Goal: Information Seeking & Learning: Learn about a topic

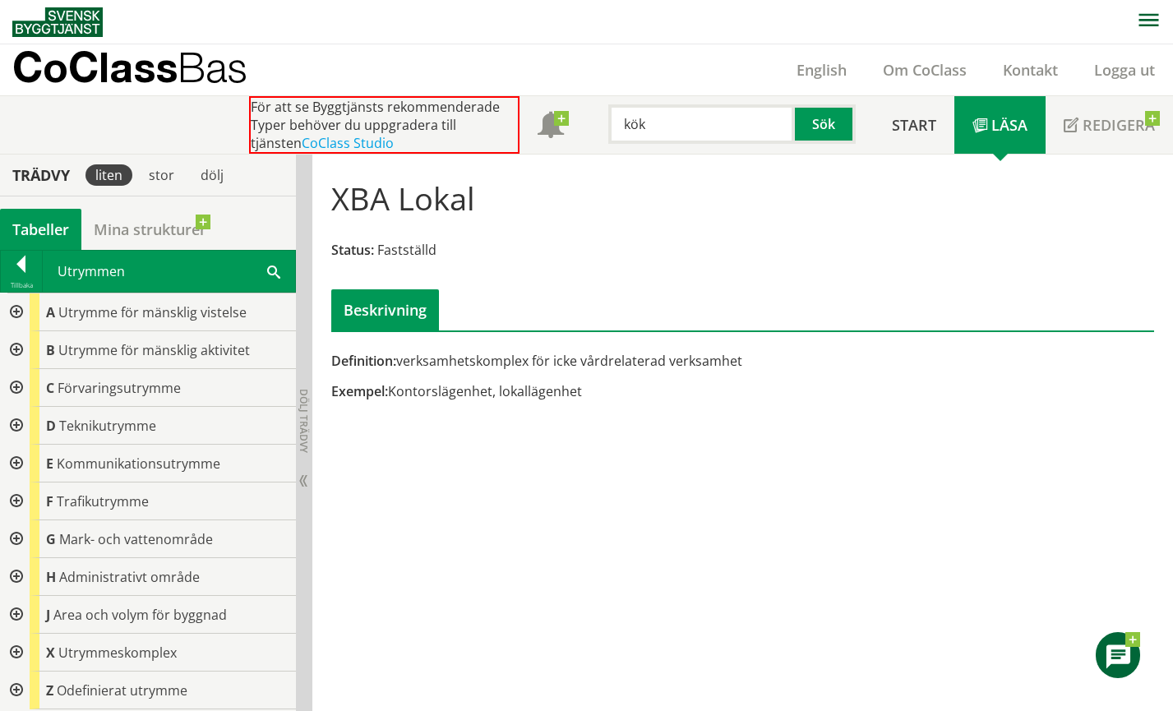
scroll to position [136, 0]
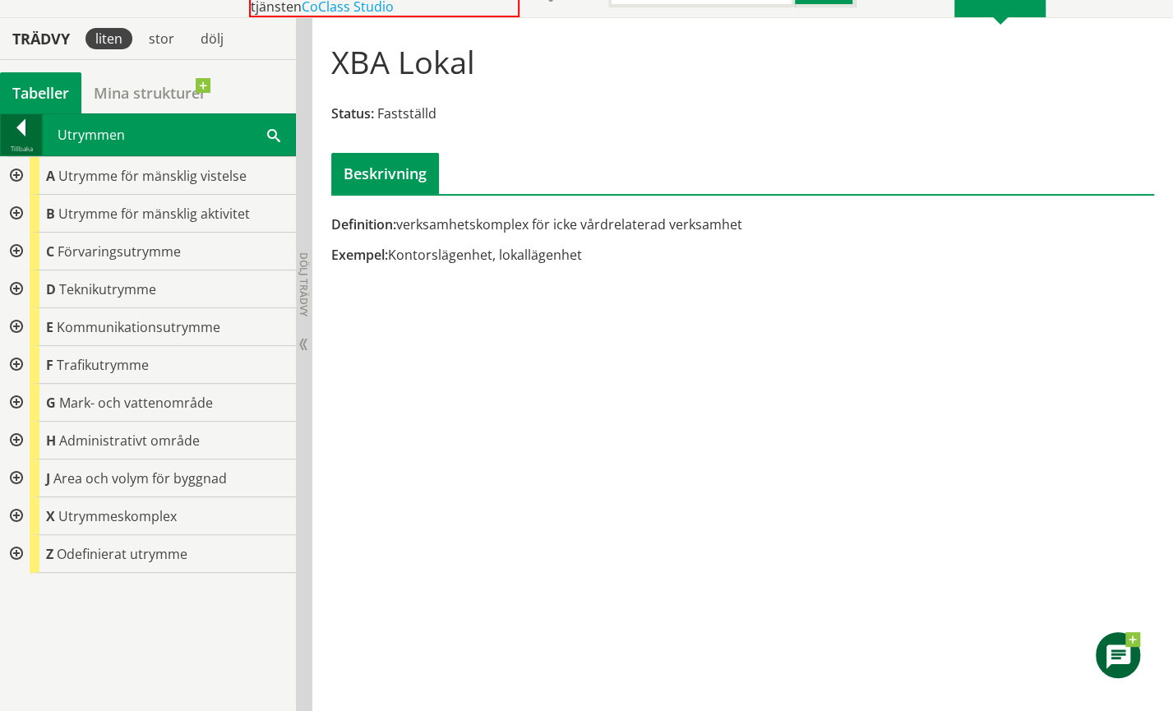
click at [27, 127] on div at bounding box center [21, 130] width 41 height 23
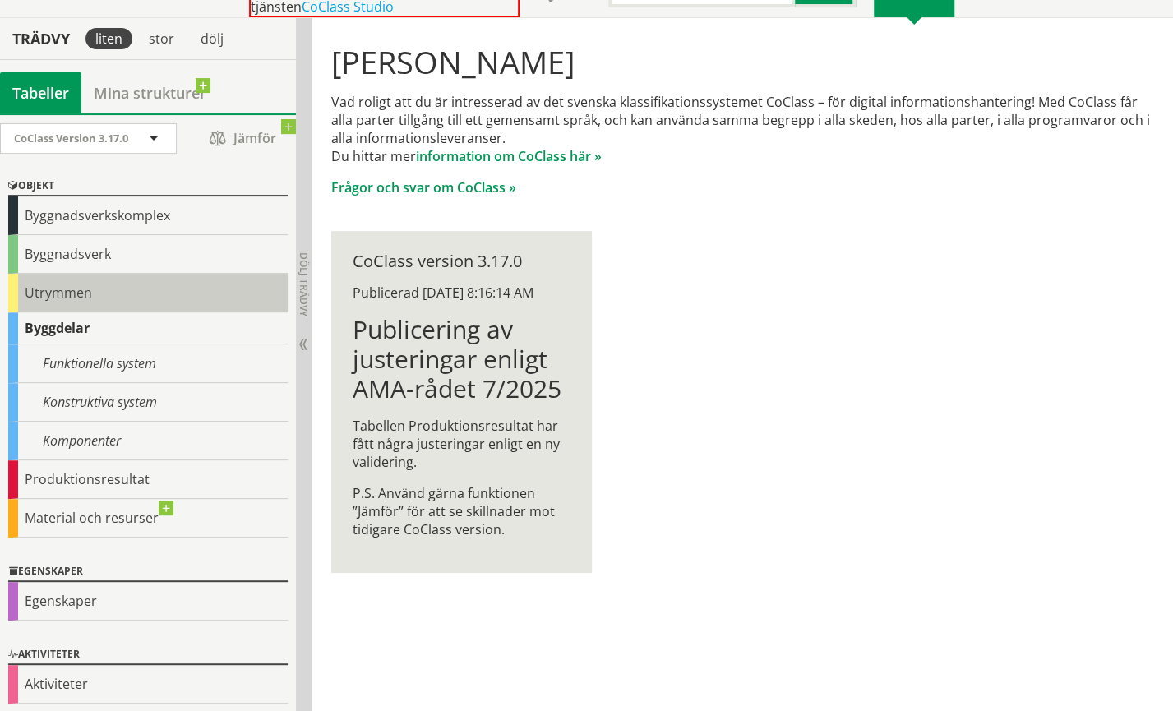
click at [48, 294] on div "Utrymmen" at bounding box center [147, 293] width 279 height 39
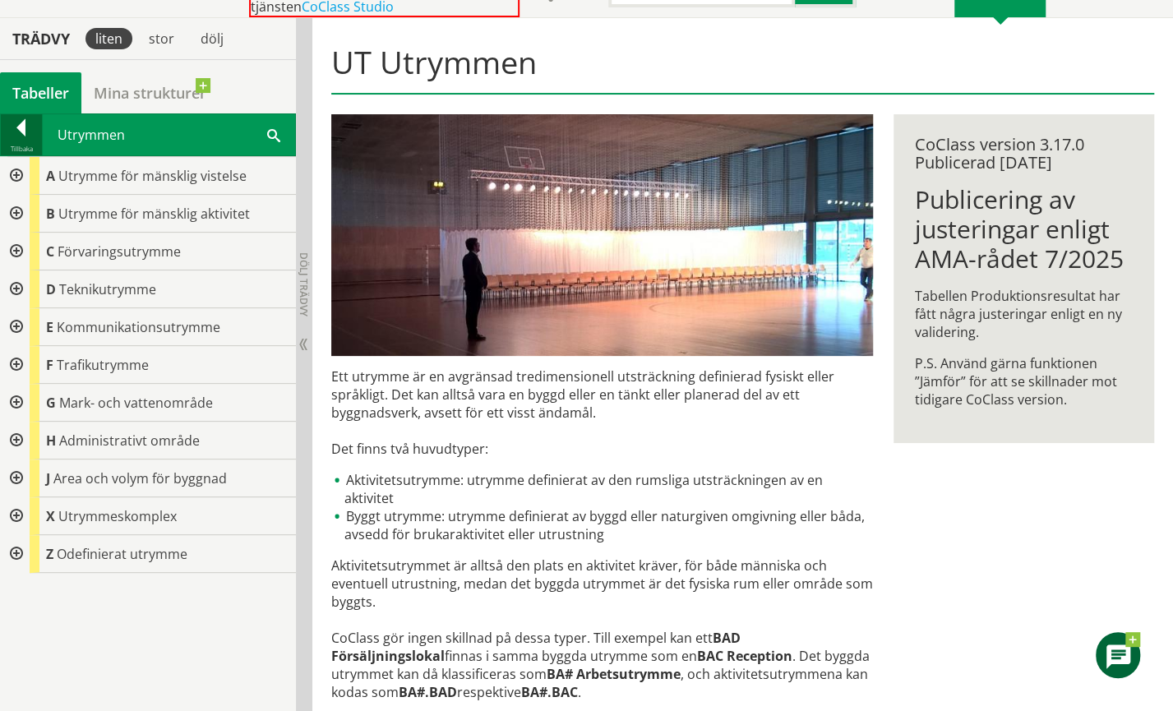
click at [20, 127] on div at bounding box center [21, 130] width 41 height 23
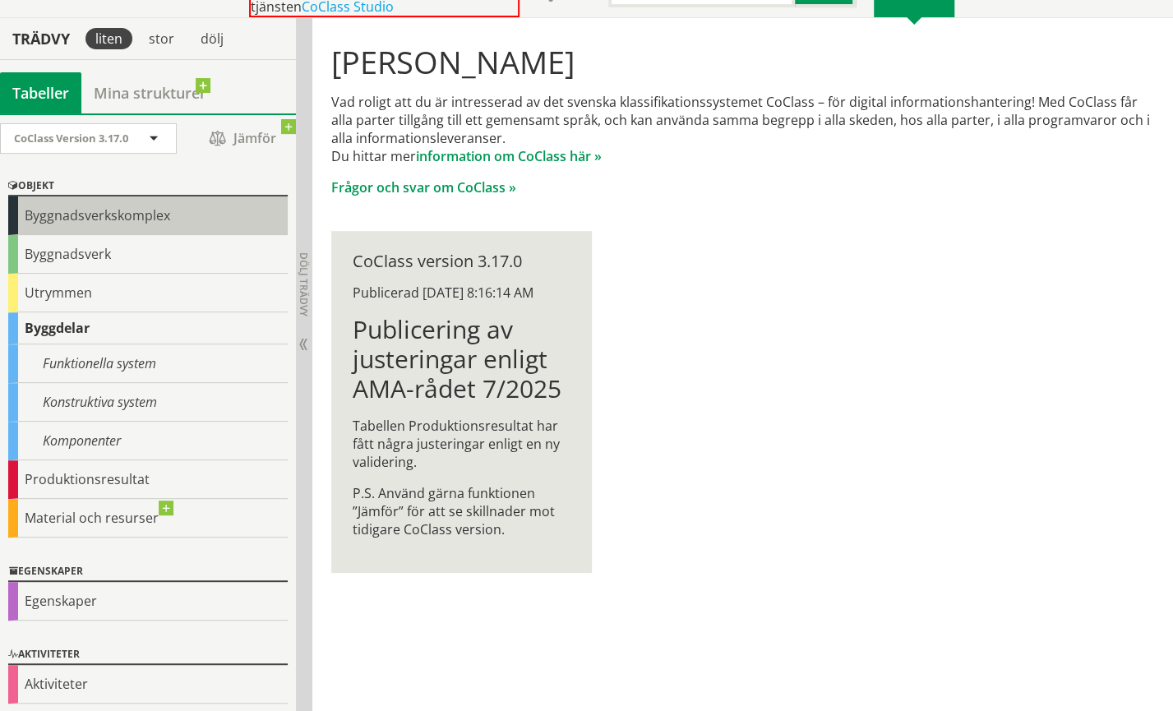
click at [100, 219] on div "Byggnadsverkskomplex" at bounding box center [147, 215] width 279 height 39
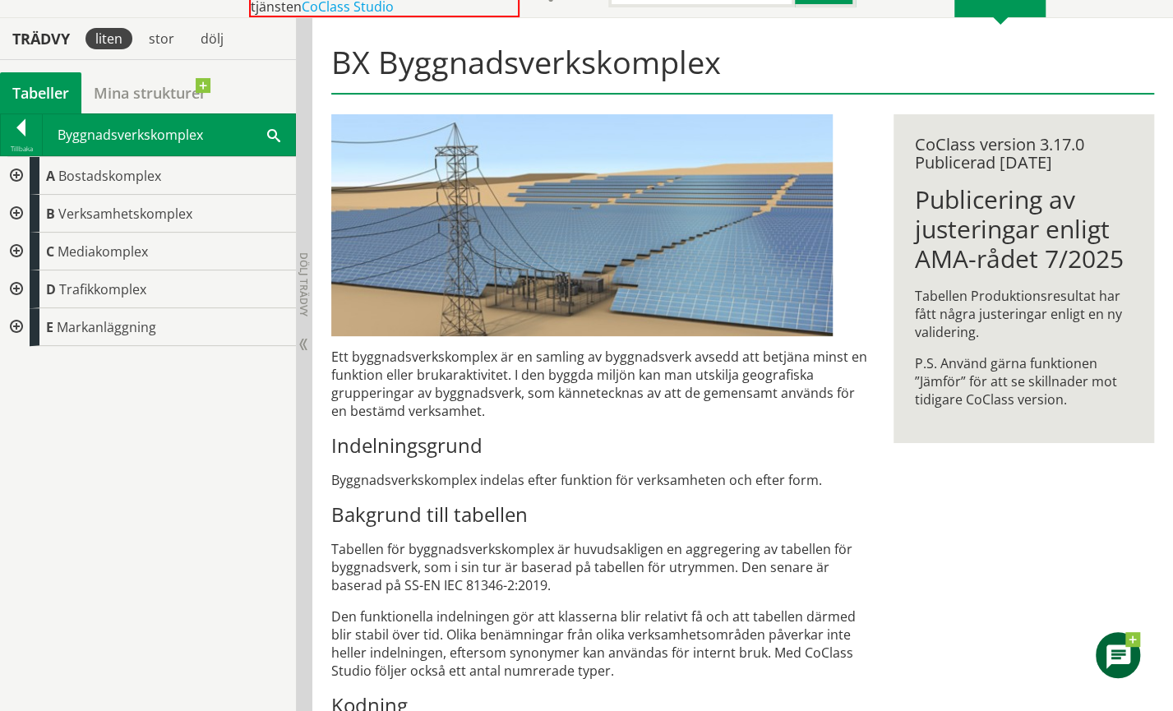
click at [12, 210] on div at bounding box center [15, 214] width 30 height 38
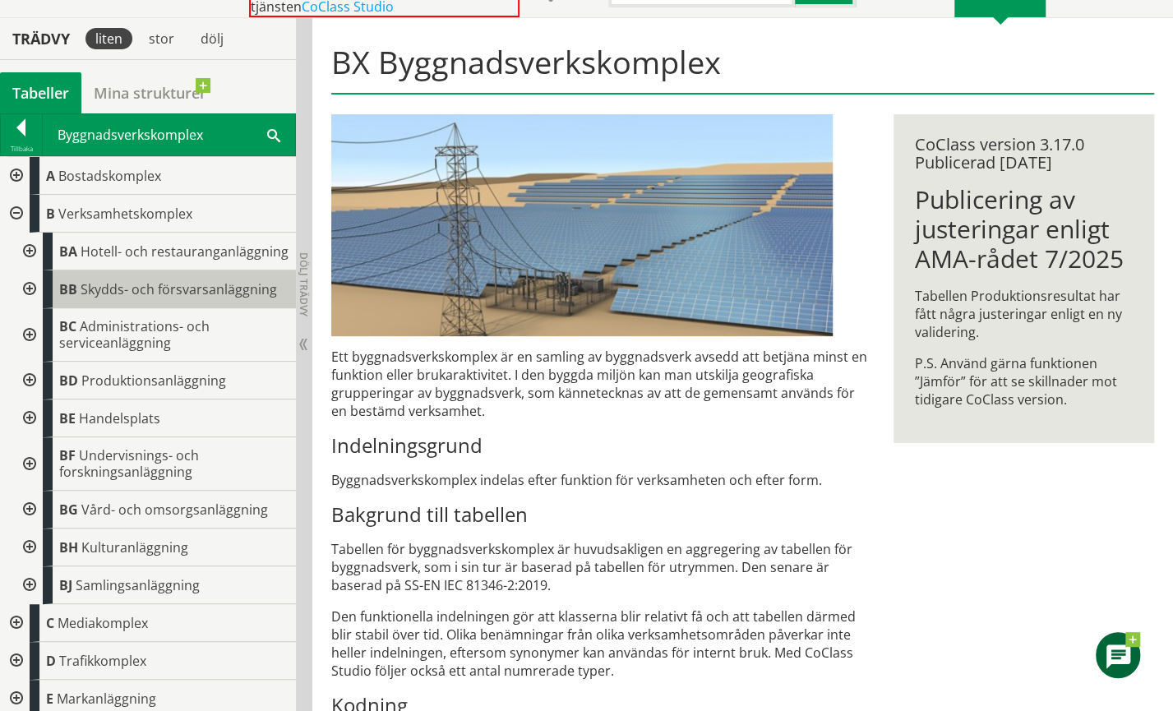
click at [127, 298] on span "Skydds- och försvarsanläggning" at bounding box center [179, 289] width 196 height 18
click at [12, 174] on div at bounding box center [15, 176] width 30 height 38
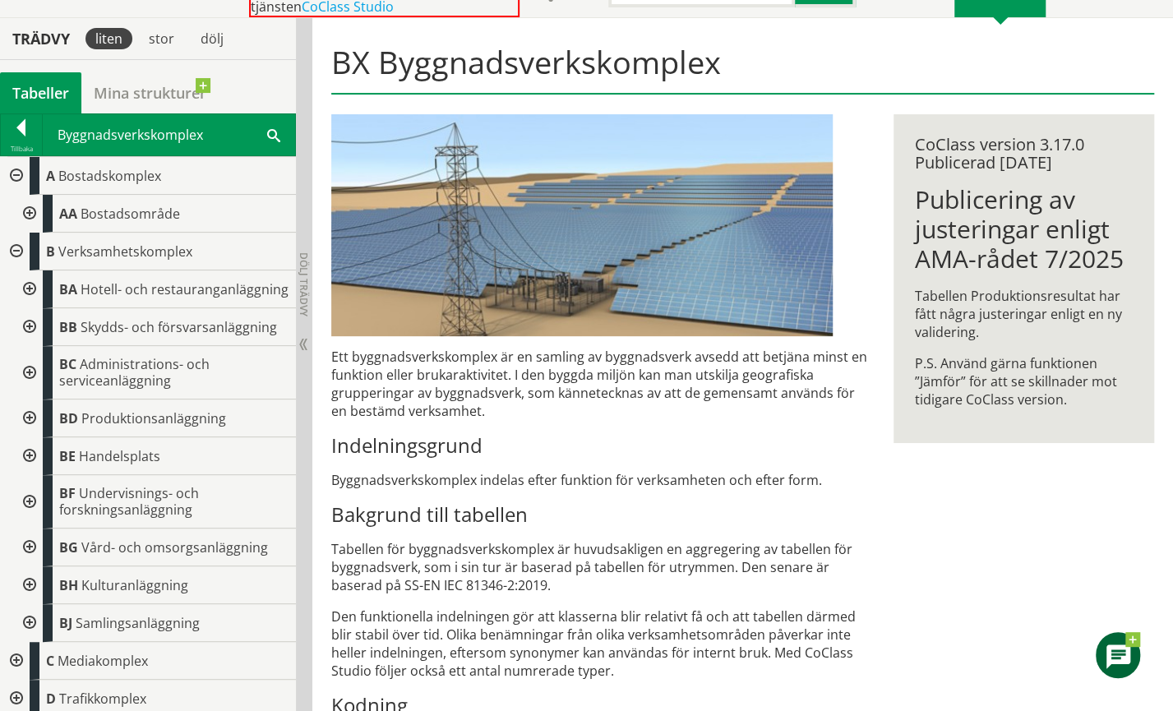
click at [25, 212] on div at bounding box center [28, 214] width 30 height 38
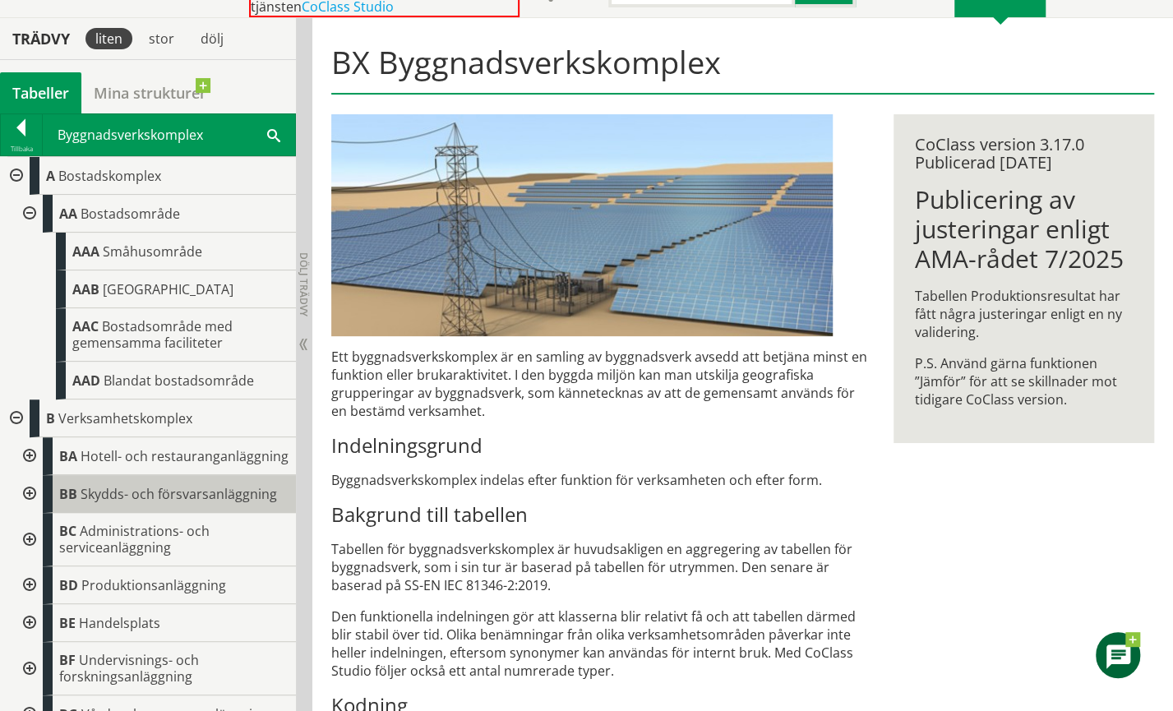
scroll to position [82, 0]
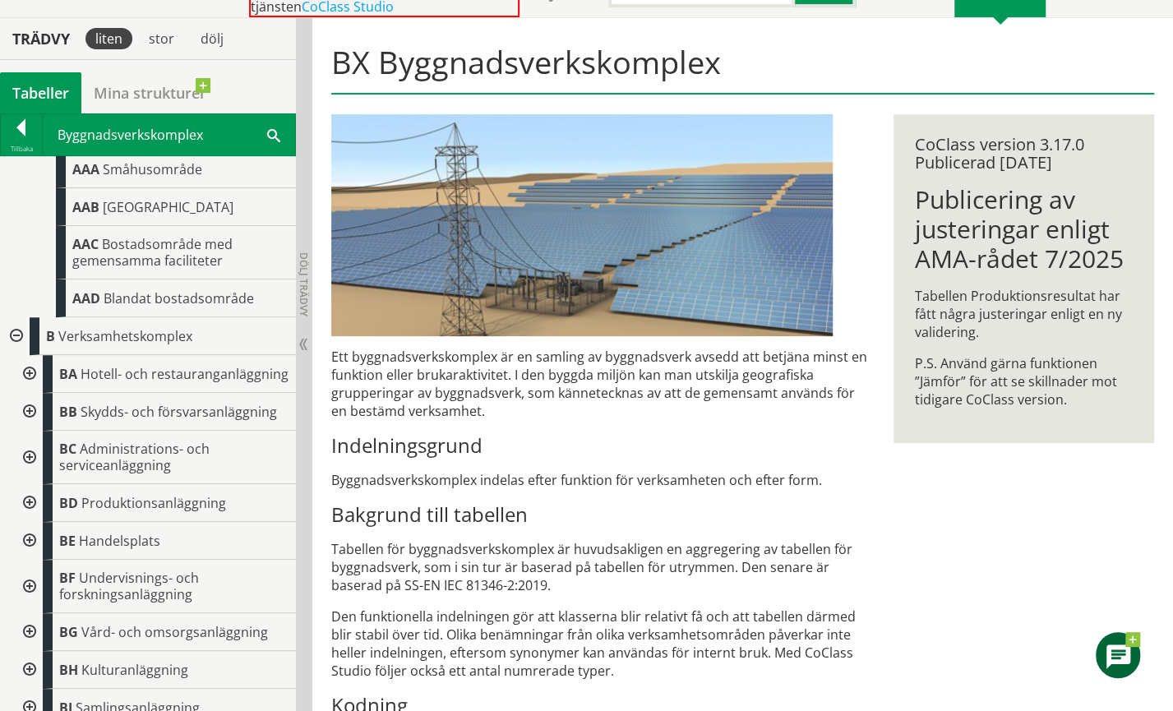
click at [31, 467] on div at bounding box center [28, 457] width 30 height 53
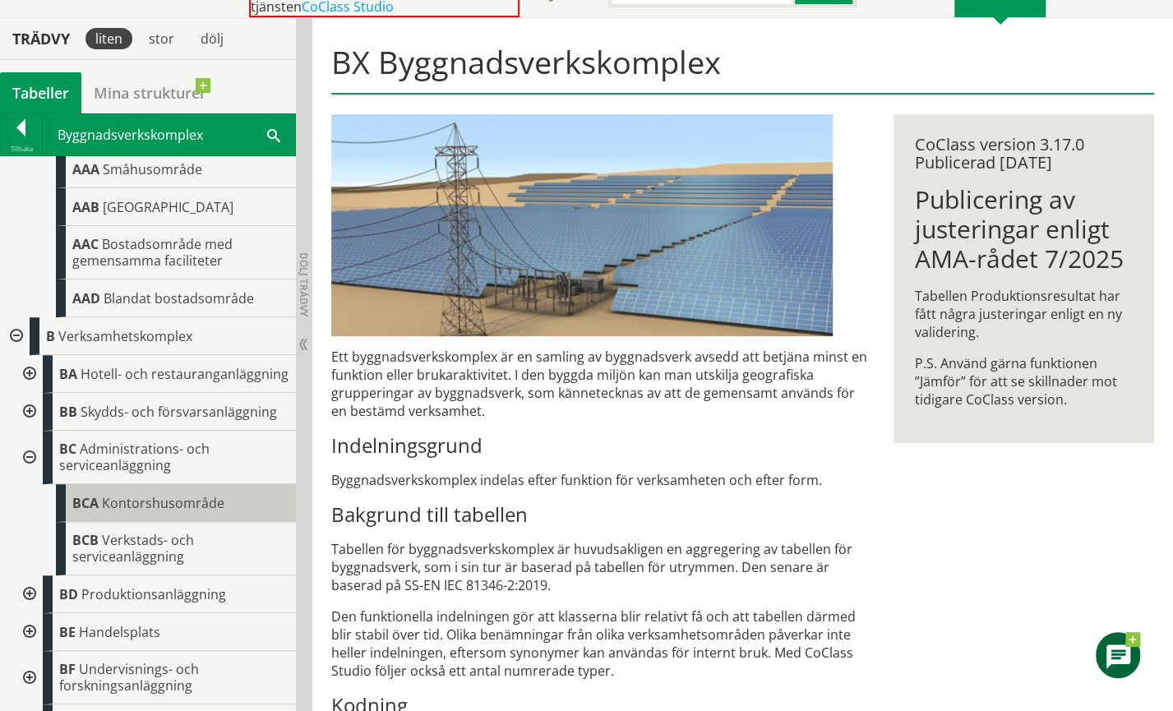
click at [148, 512] on span "Kontorshusområde" at bounding box center [163, 503] width 122 height 18
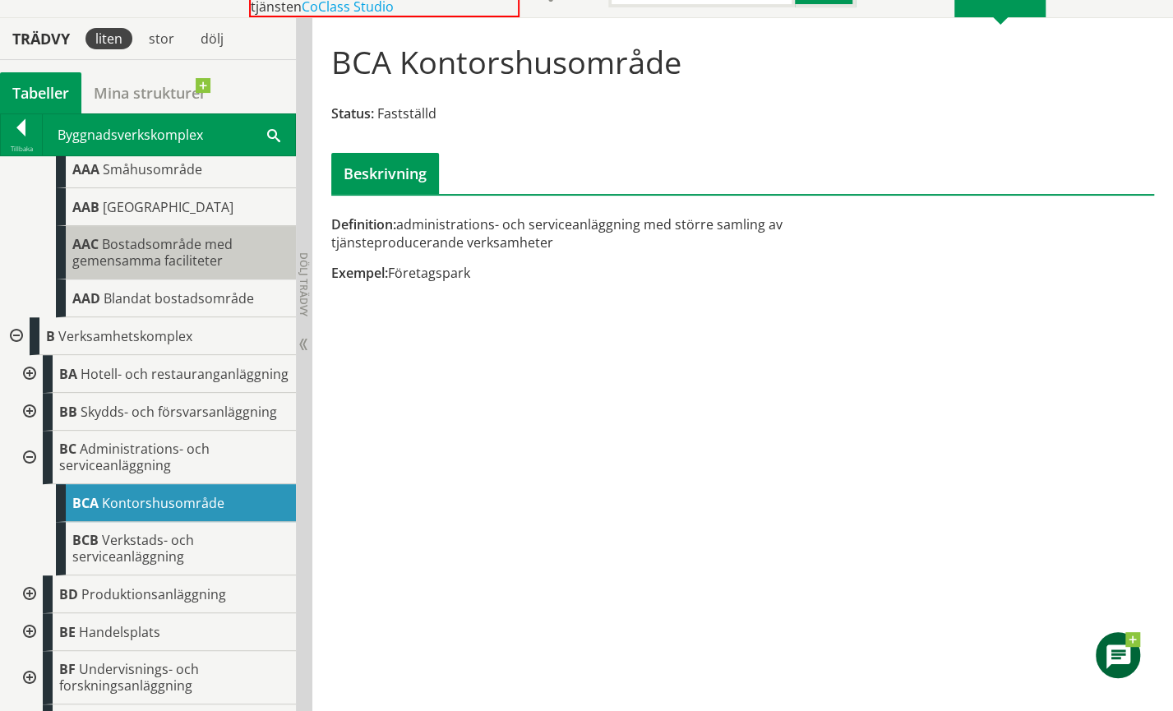
click at [168, 266] on span "Bostadsområde med gemensamma faciliteter" at bounding box center [152, 252] width 160 height 35
click at [168, 261] on span "Bostadsområde med gemensamma faciliteter" at bounding box center [152, 252] width 160 height 35
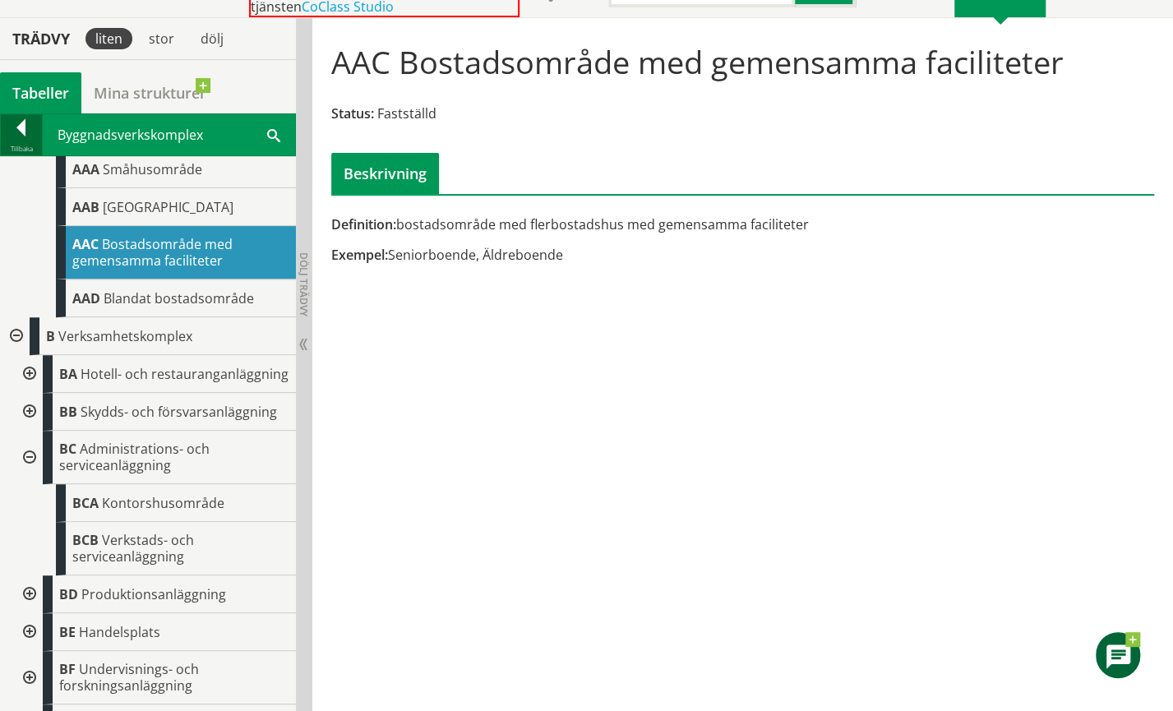
click at [21, 134] on div at bounding box center [21, 130] width 41 height 23
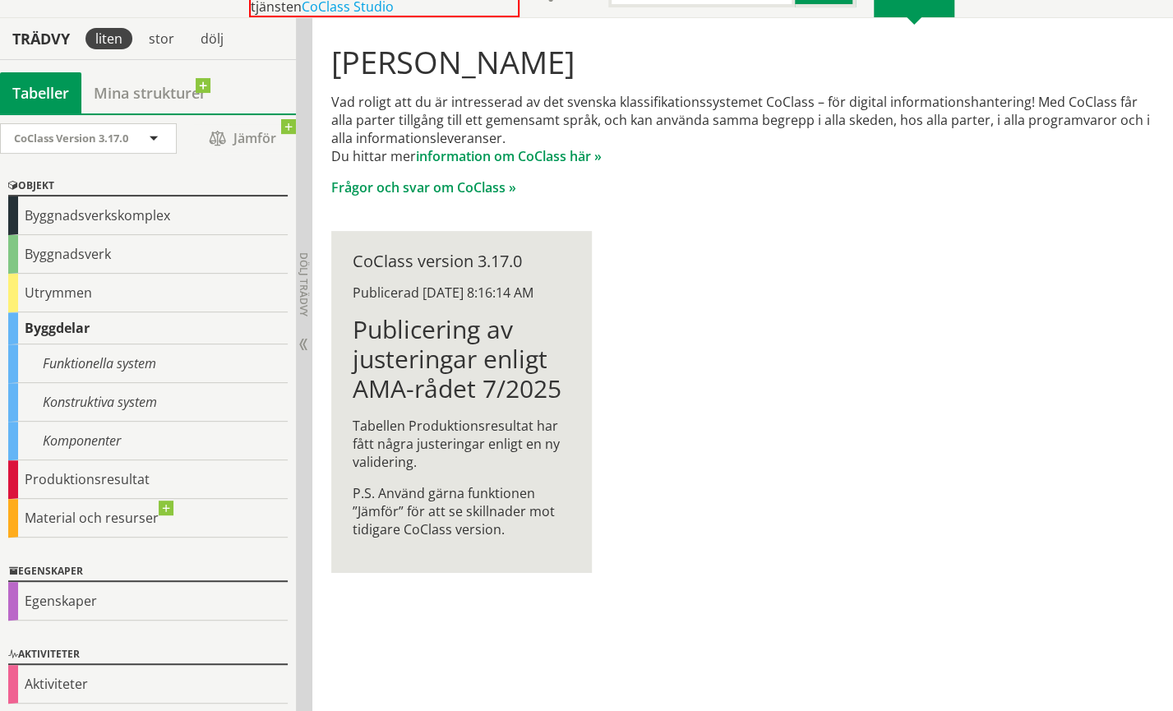
click at [74, 332] on div "Byggdelar" at bounding box center [147, 328] width 279 height 32
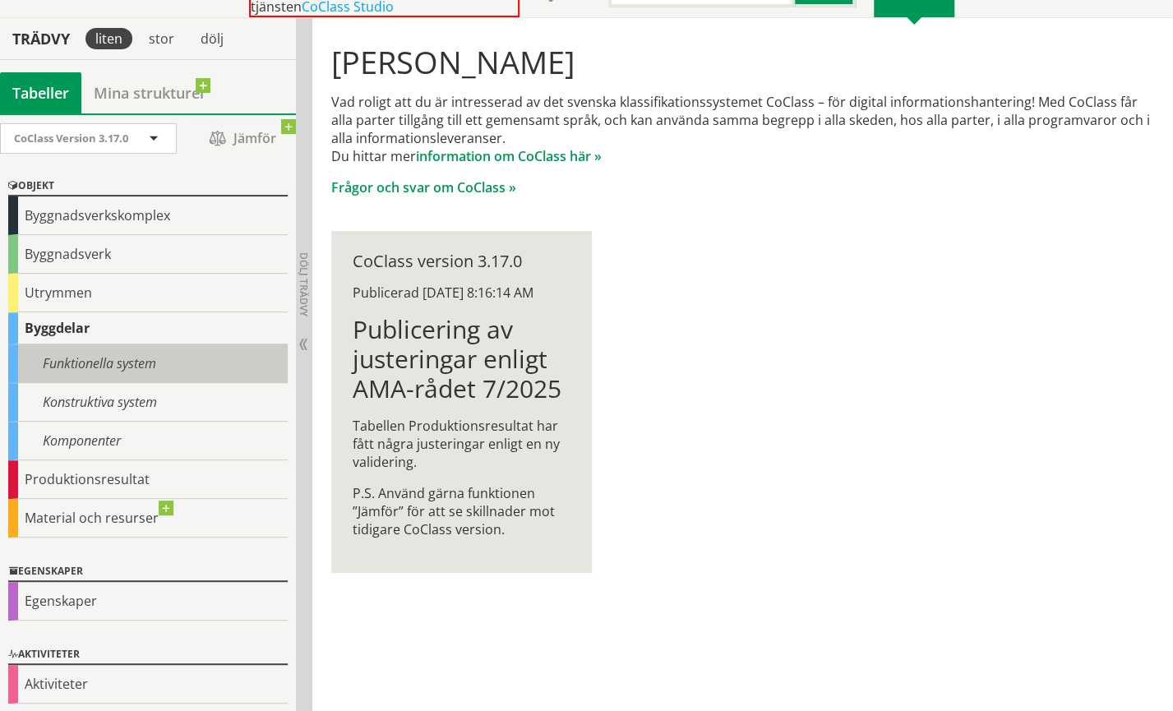
click at [84, 362] on div "Funktionella system" at bounding box center [147, 363] width 279 height 39
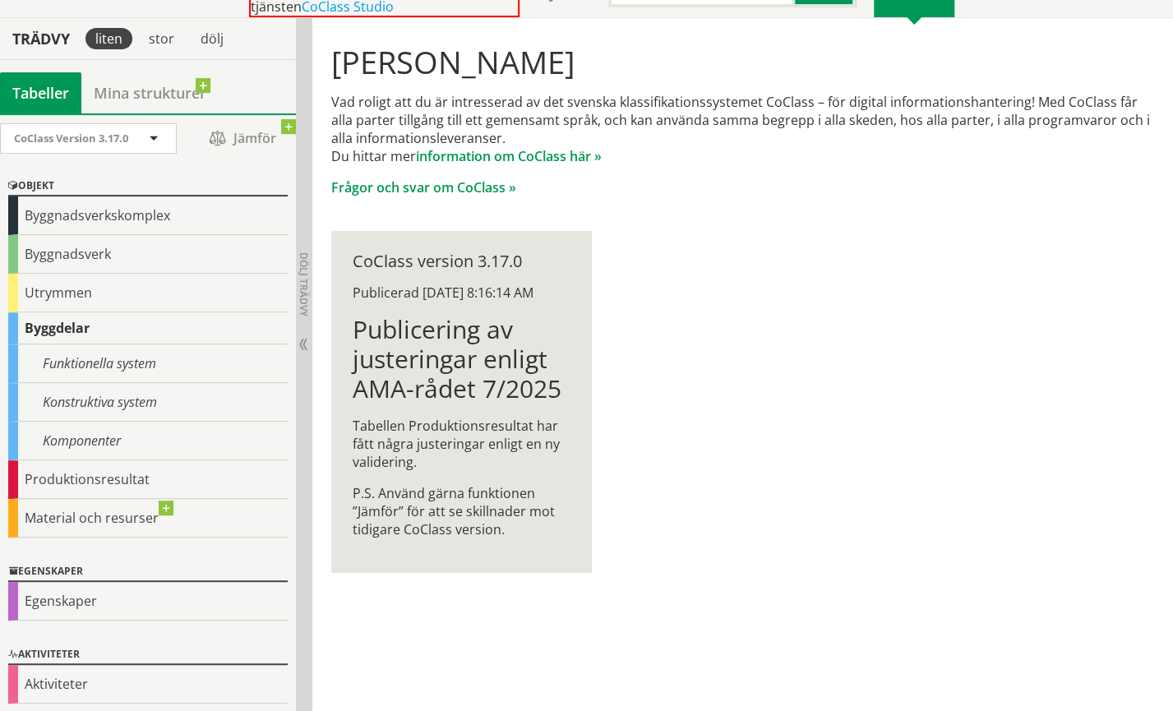
scroll to position [123, 0]
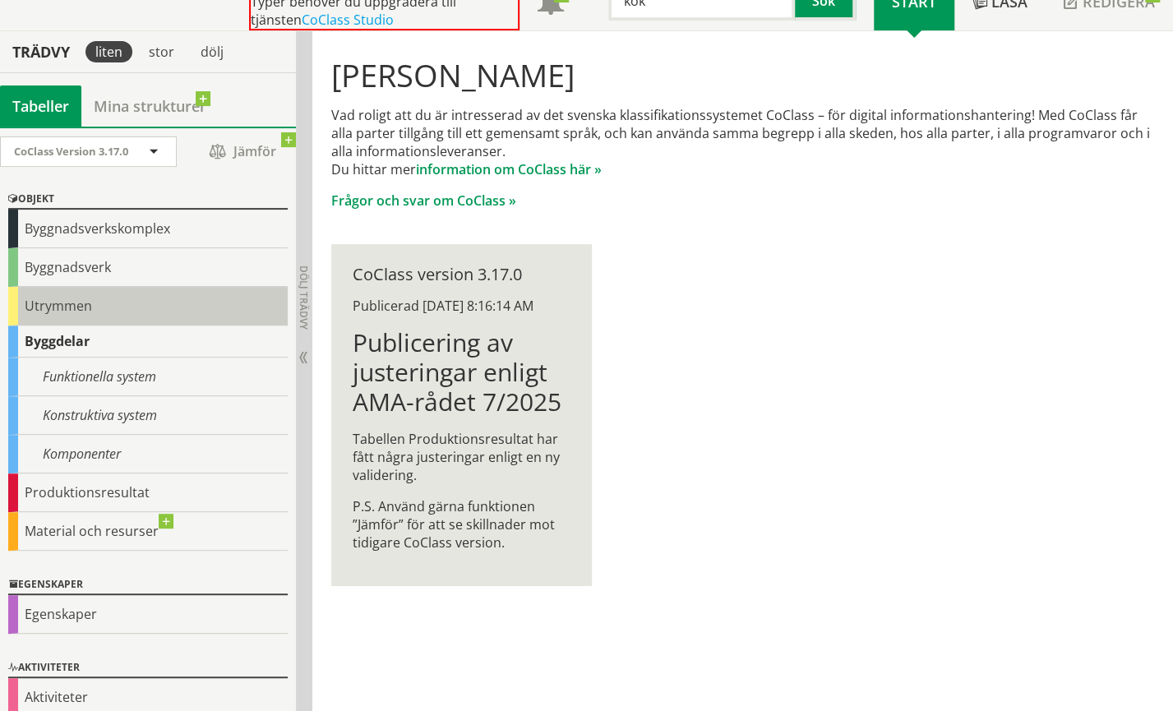
click at [62, 302] on div "Utrymmen" at bounding box center [147, 306] width 279 height 39
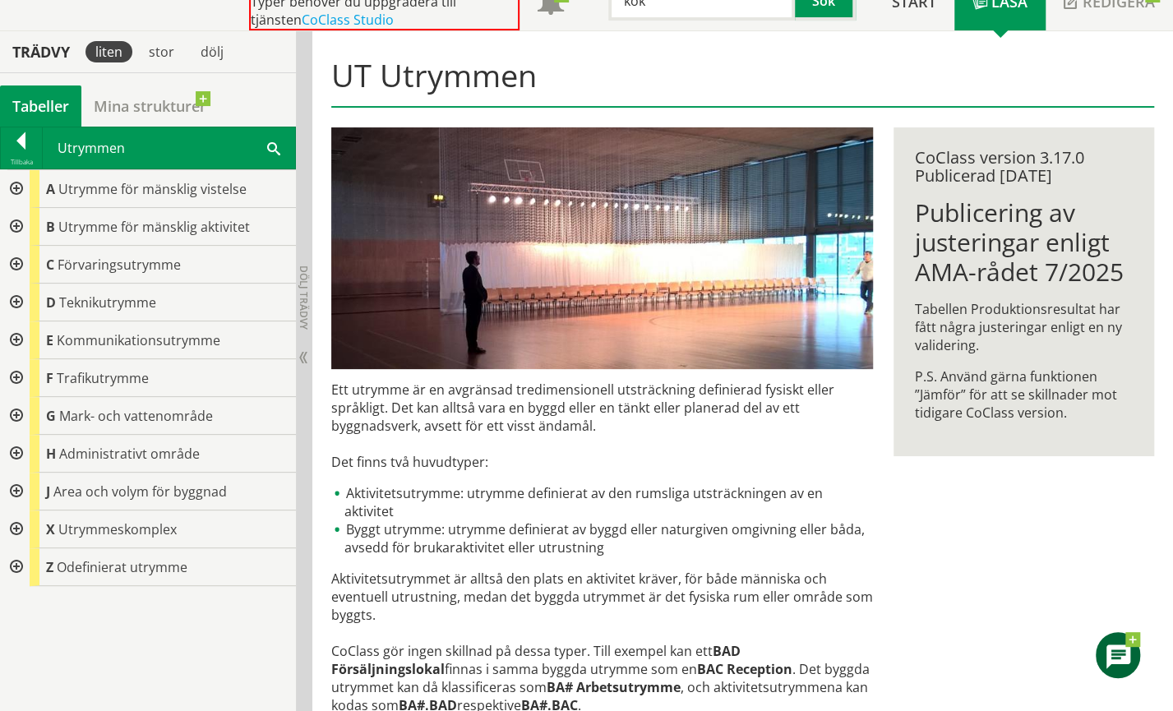
click at [16, 453] on div at bounding box center [15, 454] width 30 height 38
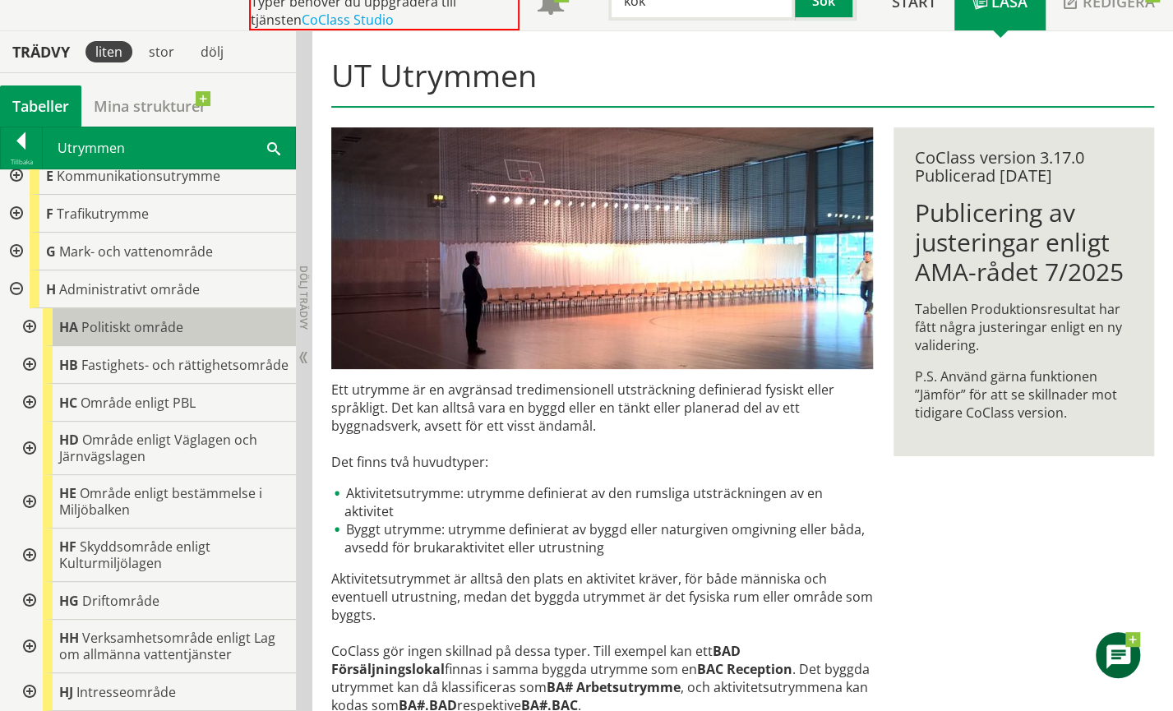
scroll to position [247, 0]
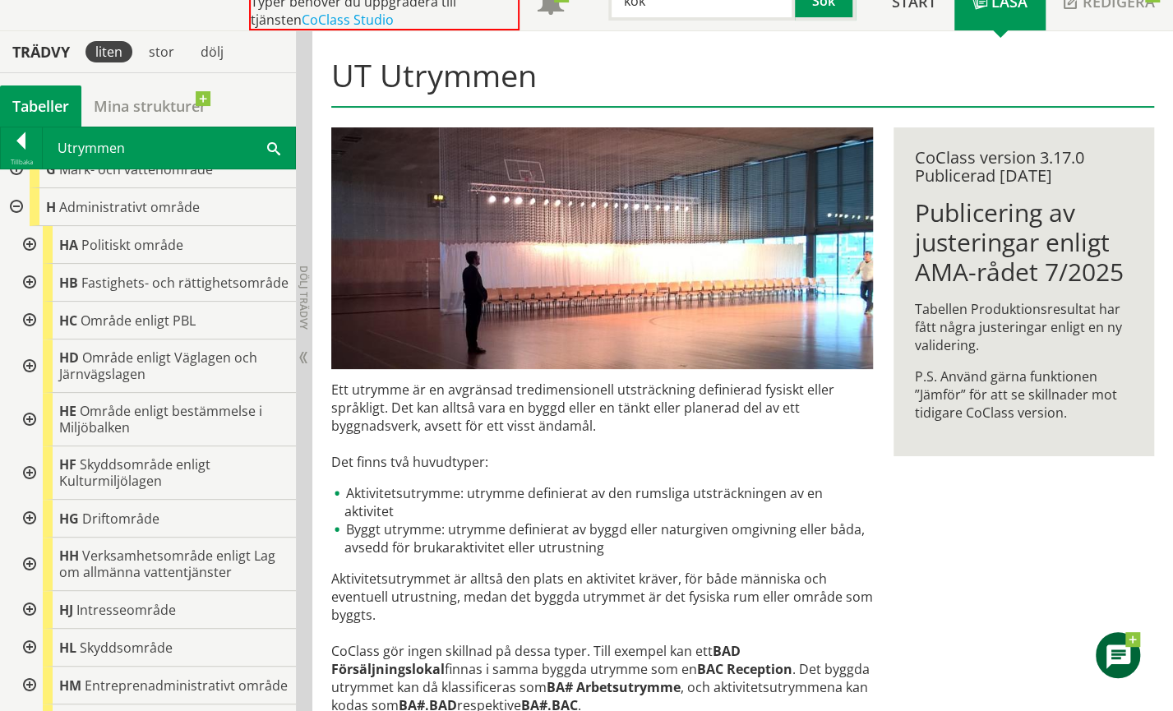
click at [29, 530] on div at bounding box center [28, 519] width 30 height 38
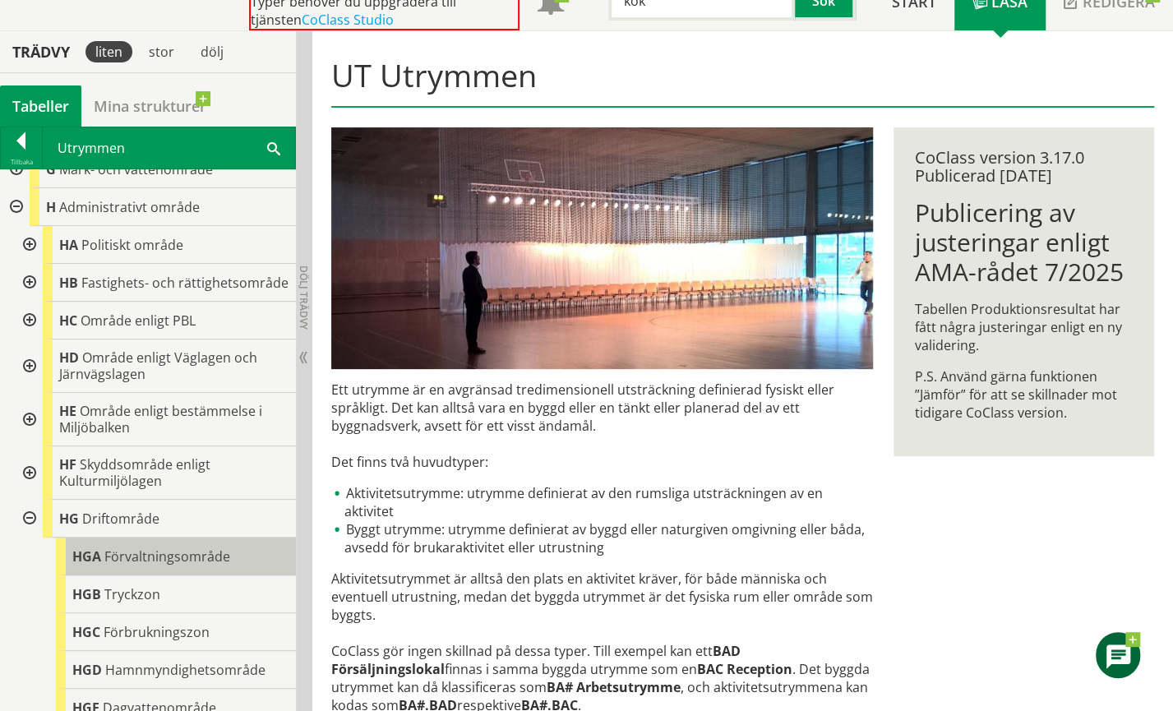
click at [178, 565] on span "Förvaltningsområde" at bounding box center [167, 556] width 126 height 18
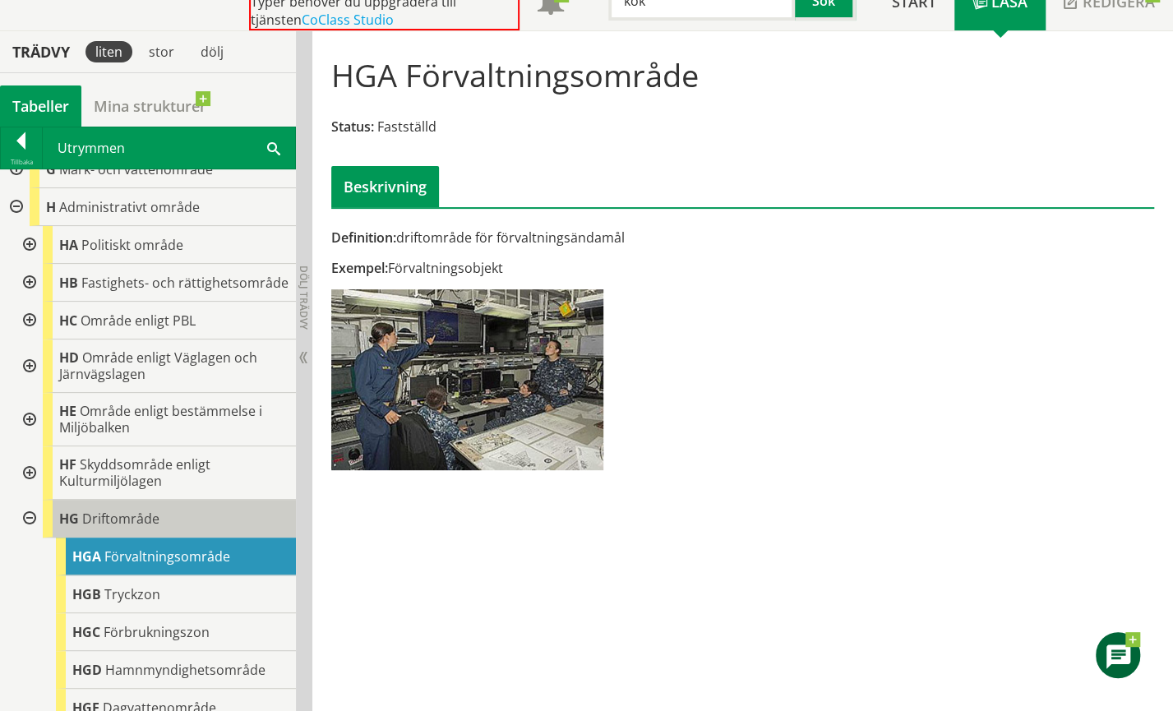
click at [131, 528] on span "Driftområde" at bounding box center [120, 518] width 77 height 18
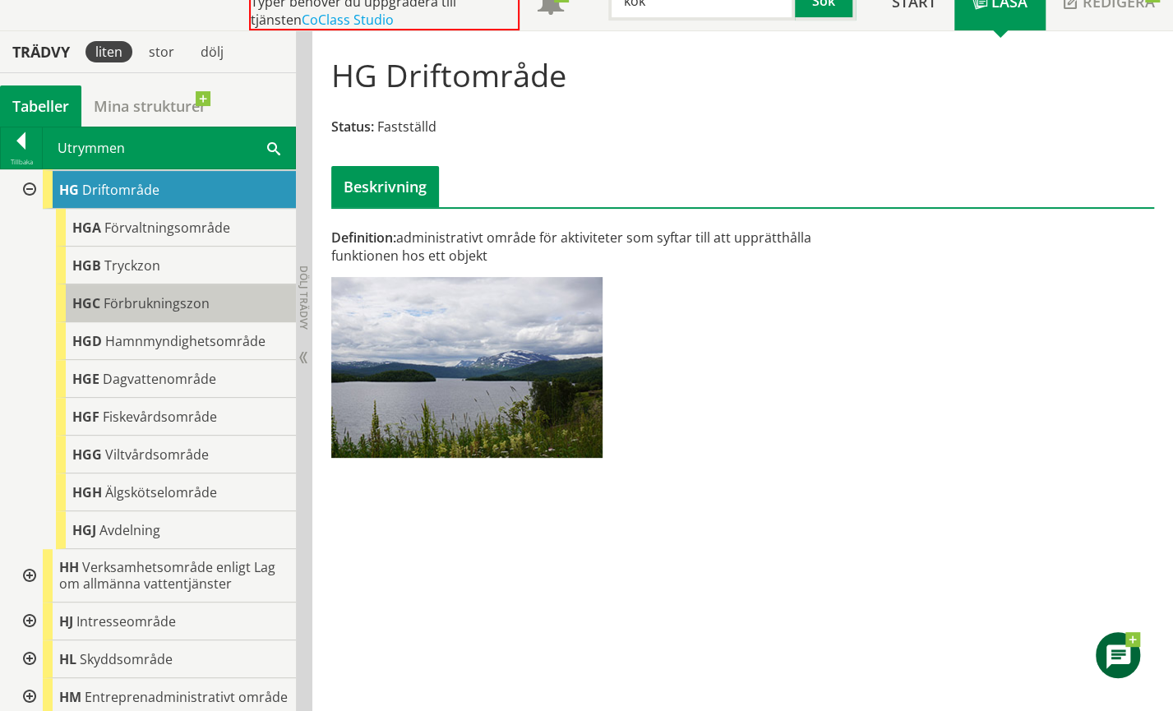
scroll to position [657, 0]
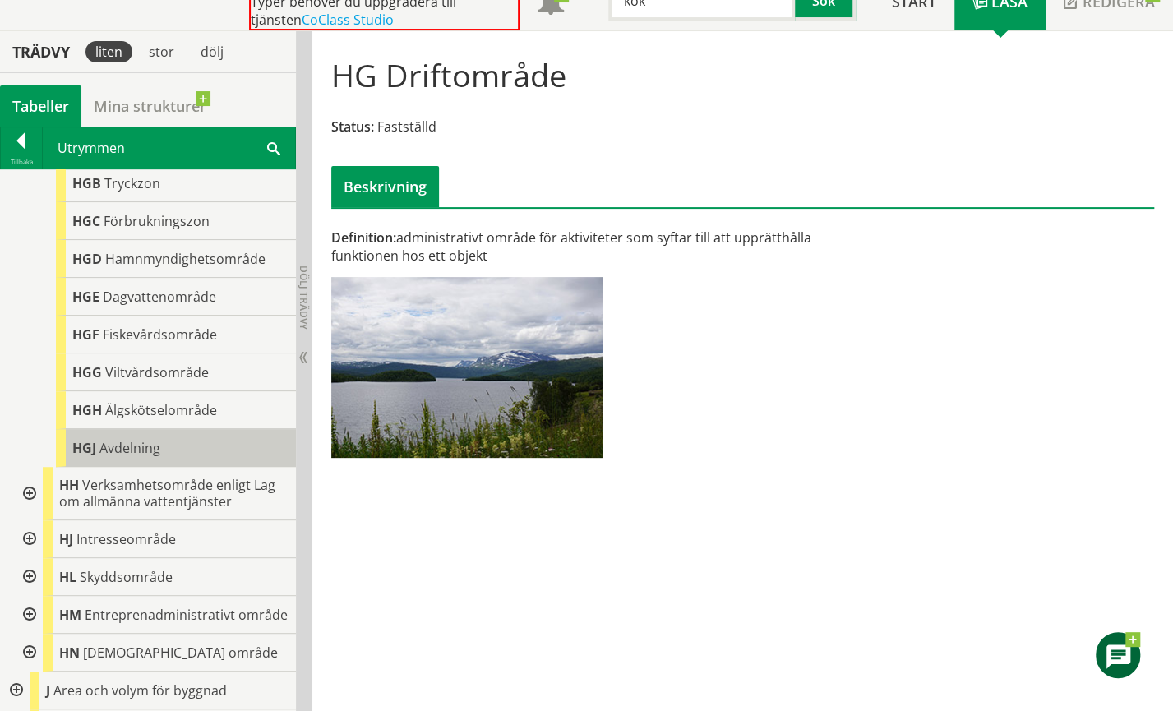
click at [127, 457] on span "Avdelning" at bounding box center [129, 448] width 61 height 18
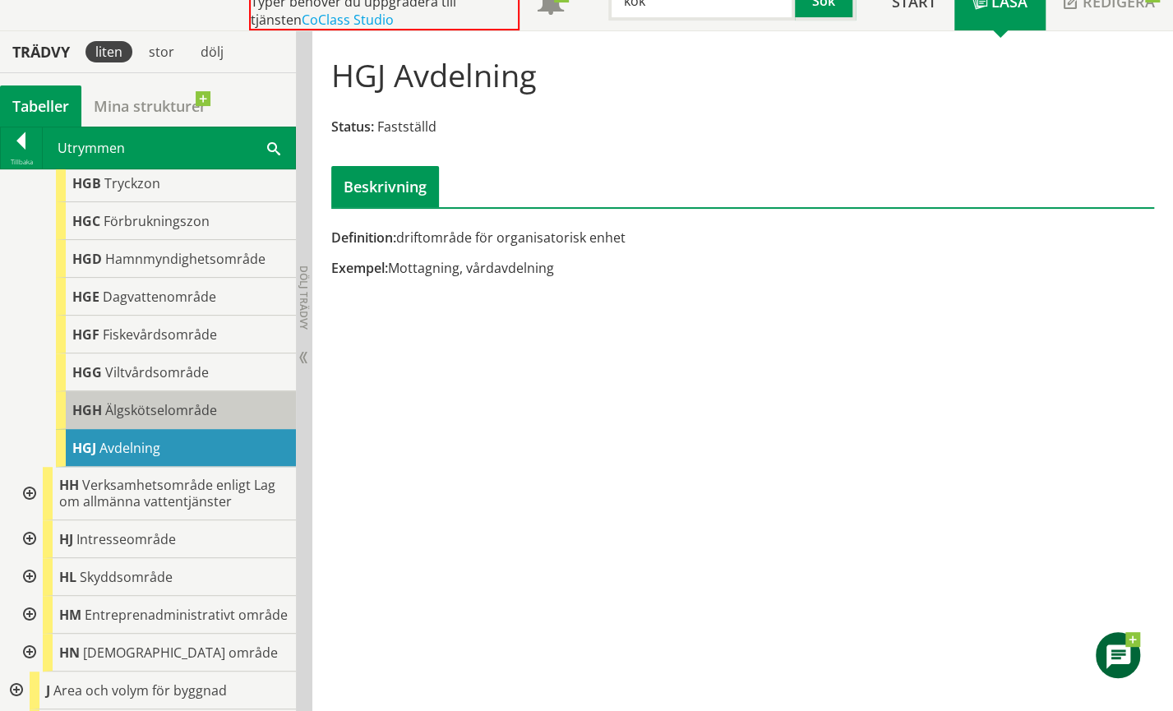
scroll to position [575, 0]
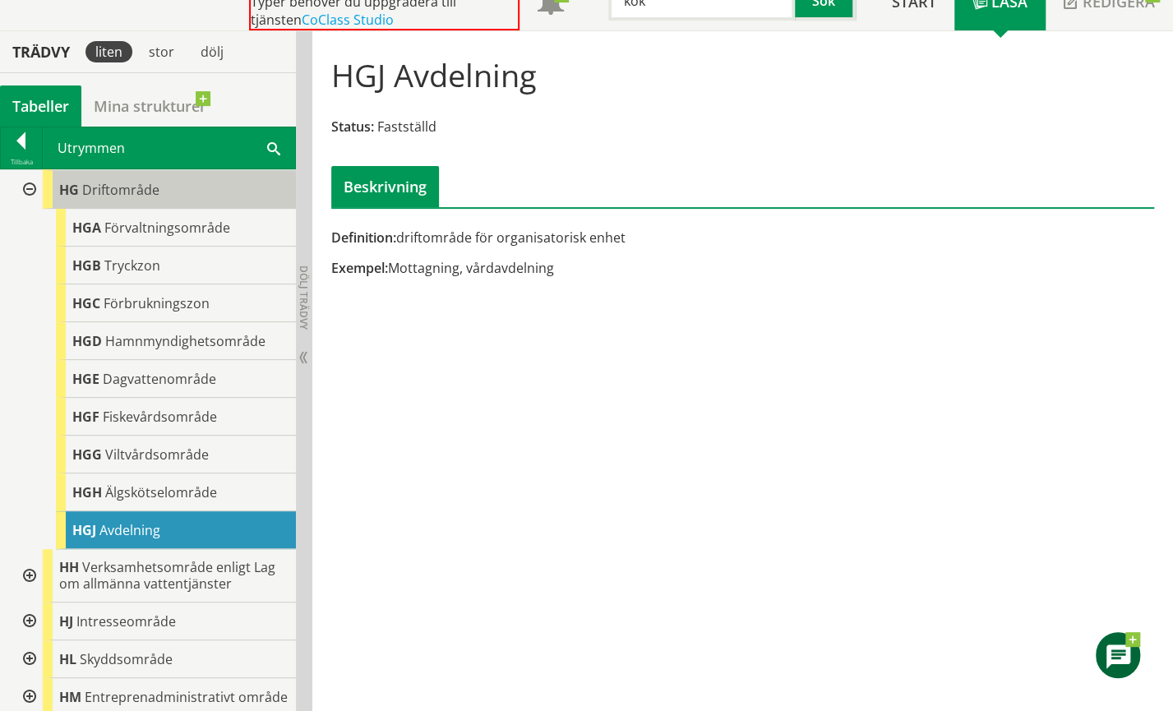
click at [138, 199] on span "Driftområde" at bounding box center [120, 190] width 77 height 18
click at [136, 199] on span "Driftområde" at bounding box center [120, 190] width 77 height 18
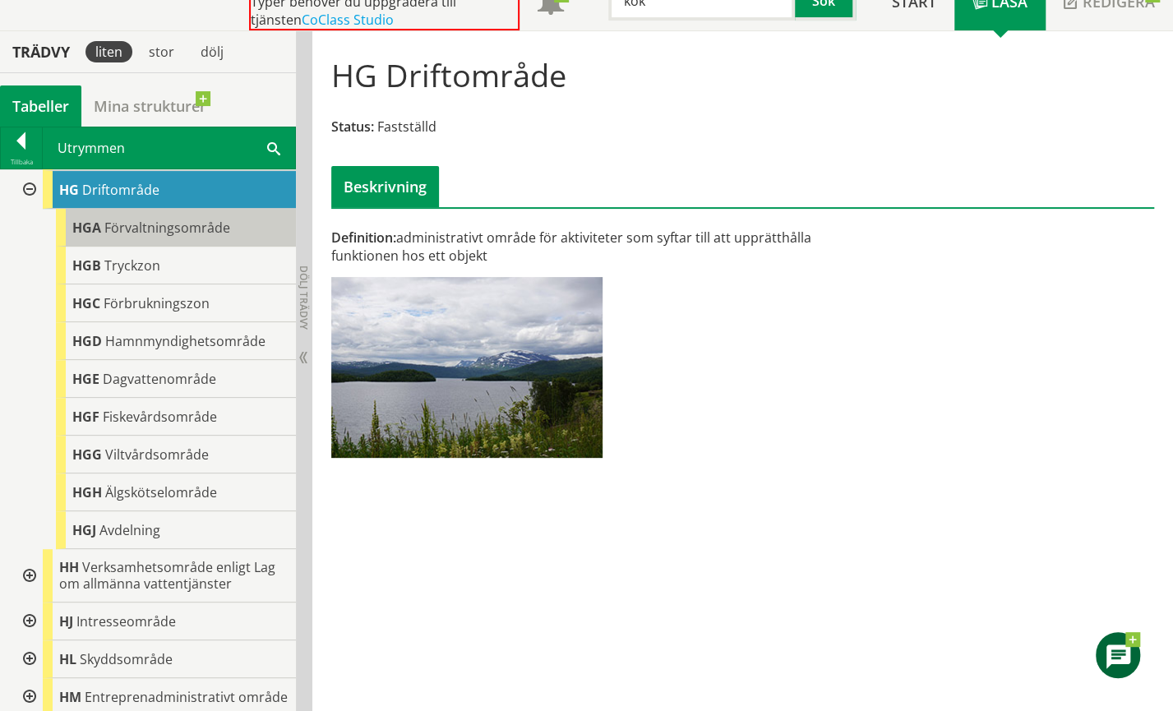
click at [178, 235] on span "Förvaltningsområde" at bounding box center [167, 228] width 126 height 18
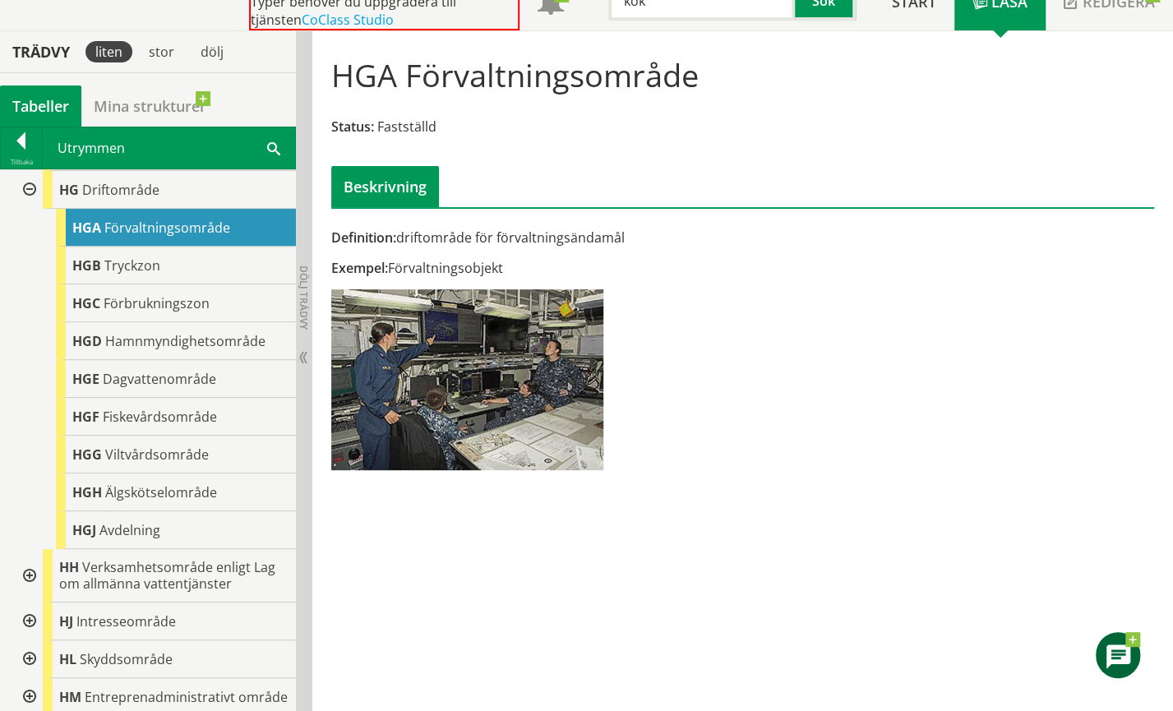
click at [25, 201] on div at bounding box center [28, 190] width 30 height 38
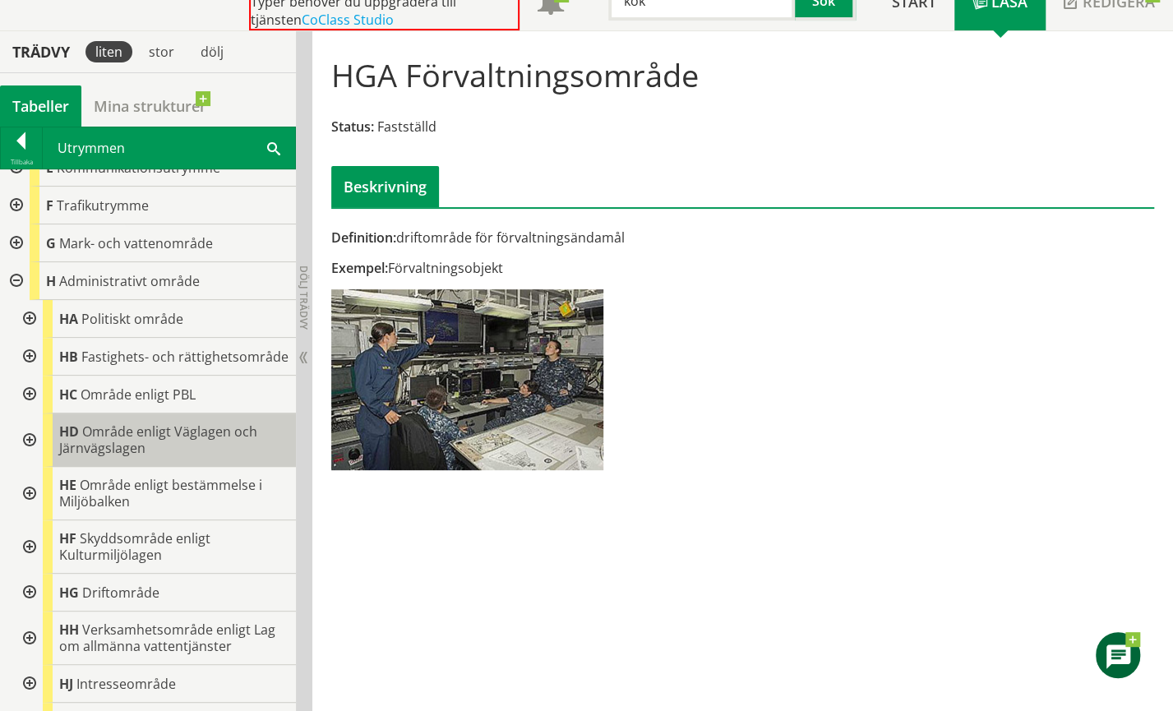
scroll to position [255, 0]
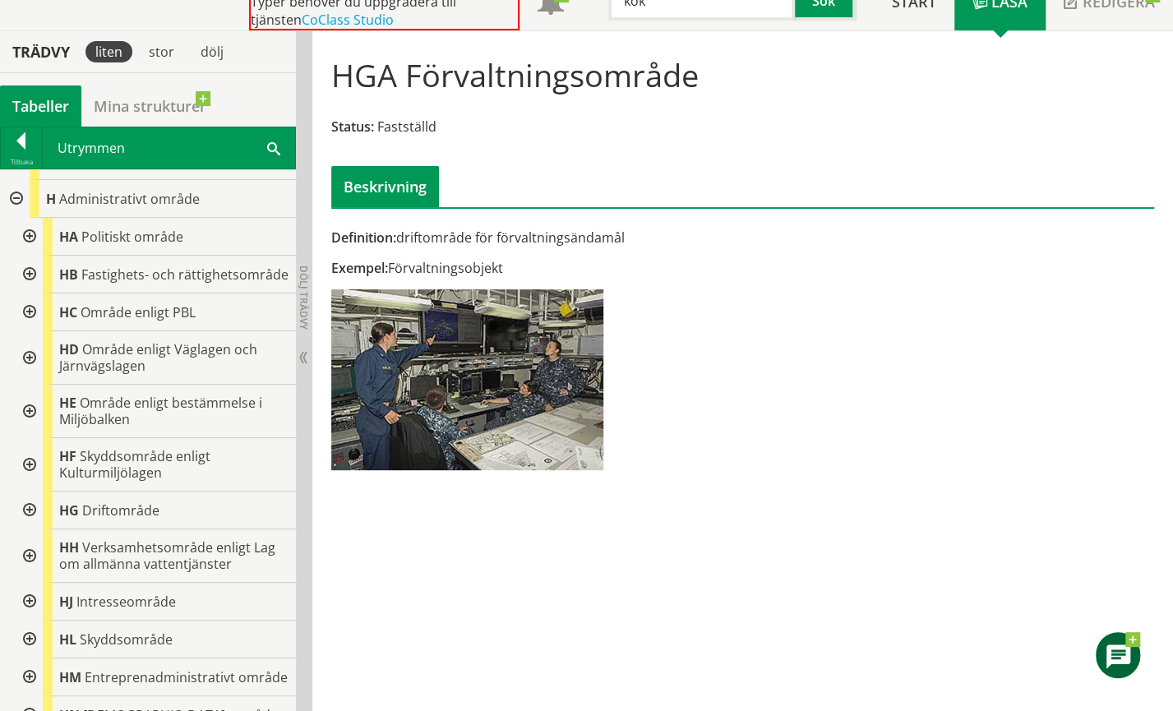
click at [30, 611] on div at bounding box center [28, 602] width 30 height 38
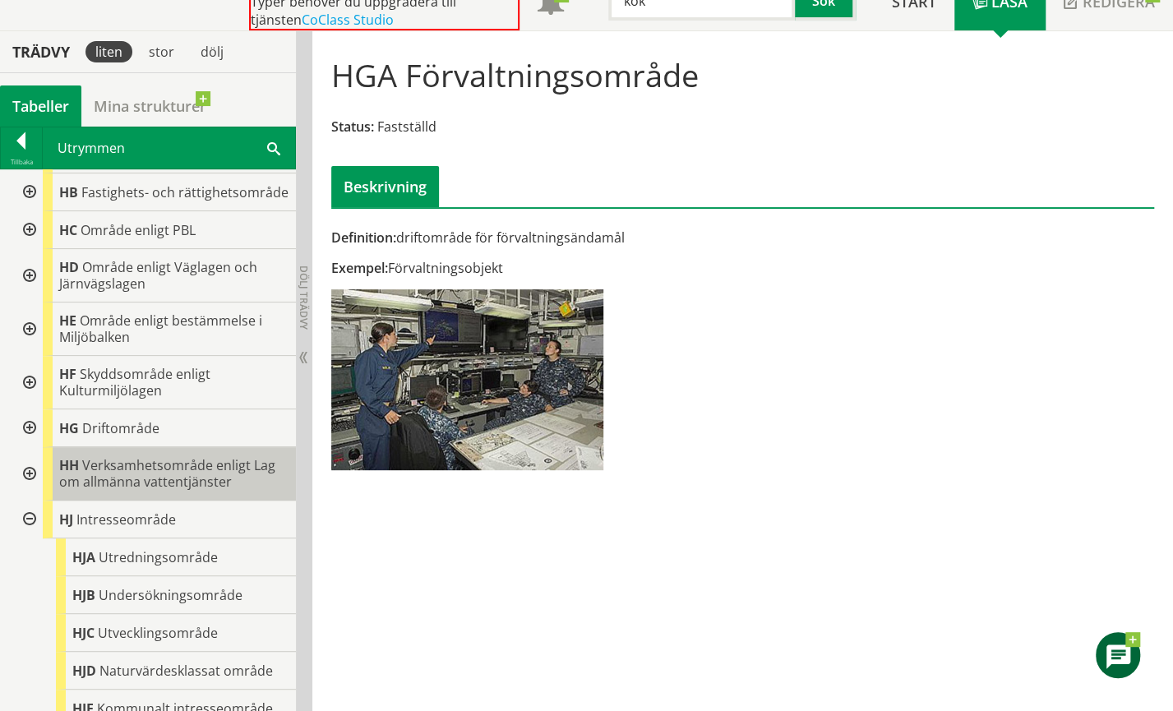
scroll to position [419, 0]
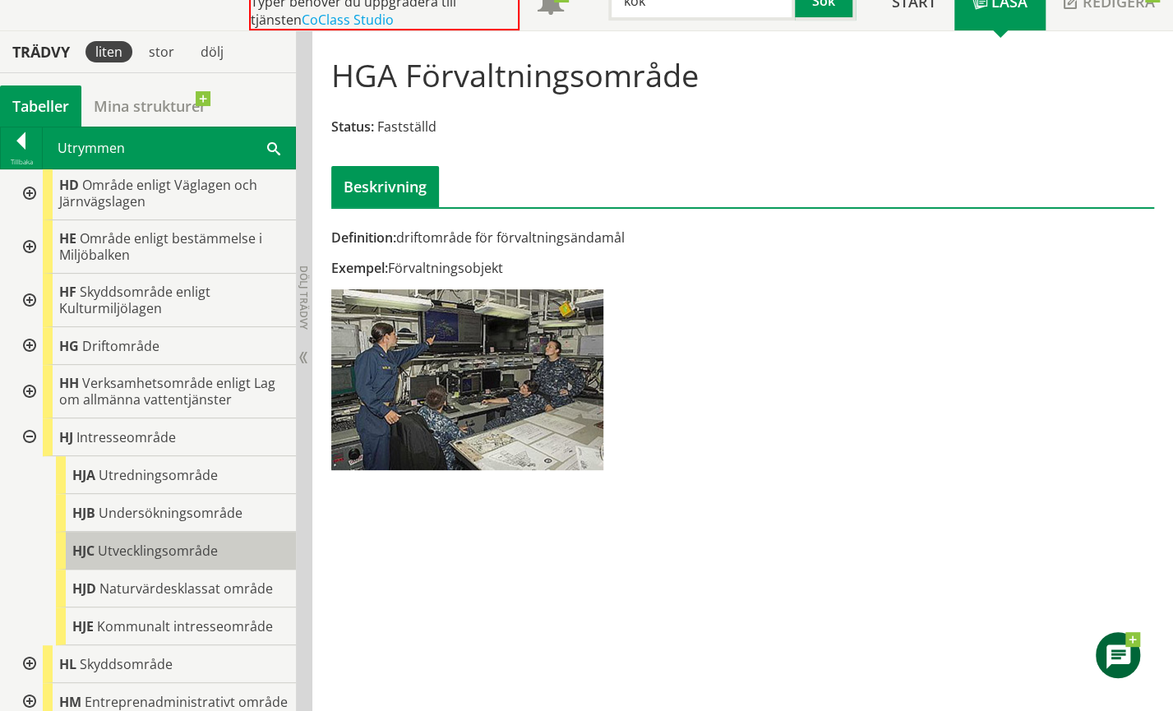
click at [126, 560] on span "Utvecklingsområde" at bounding box center [158, 550] width 120 height 18
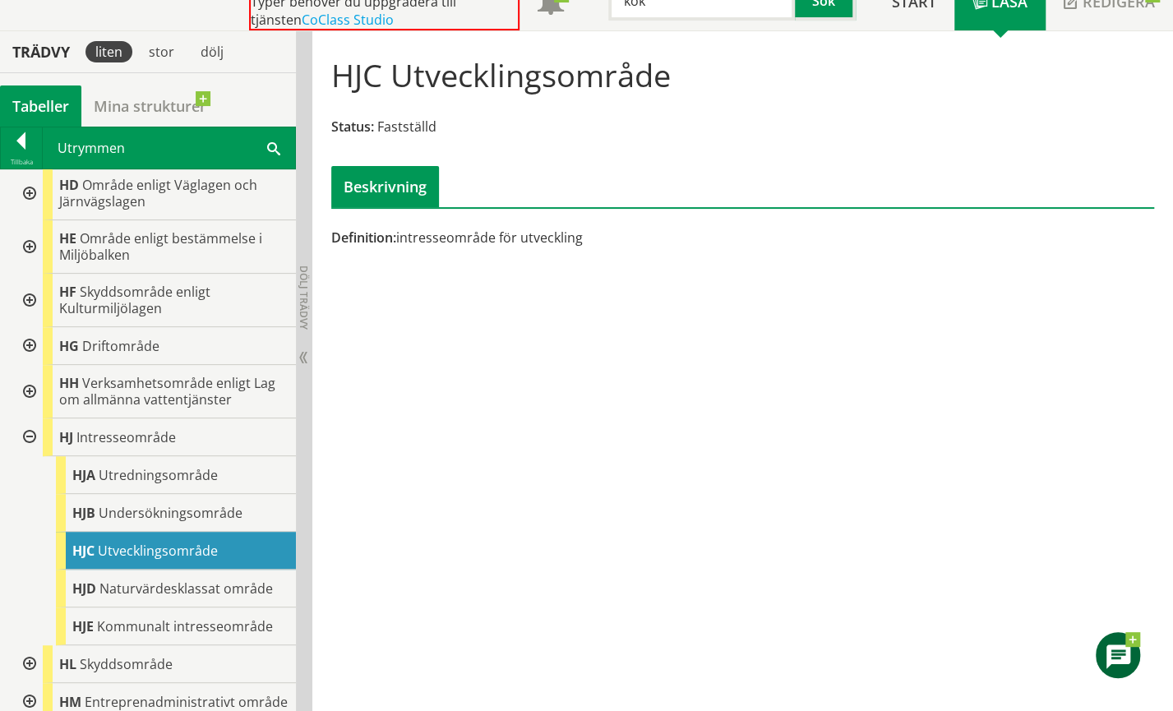
click at [34, 448] on div at bounding box center [28, 437] width 30 height 38
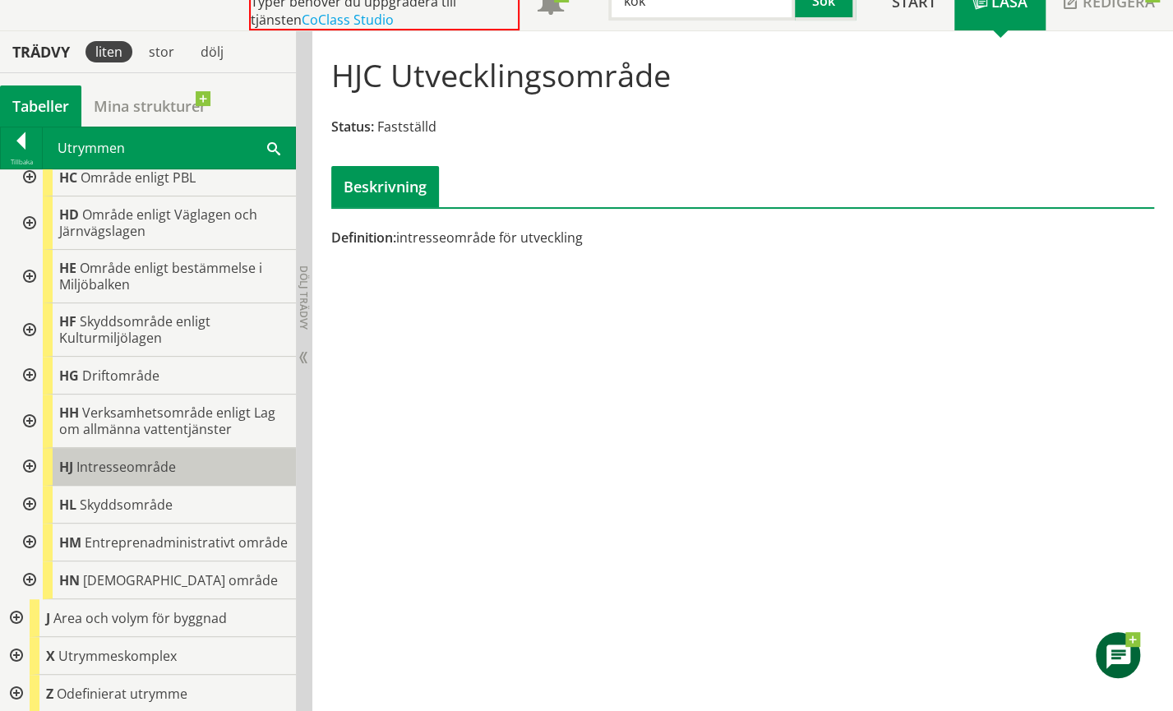
scroll to position [255, 0]
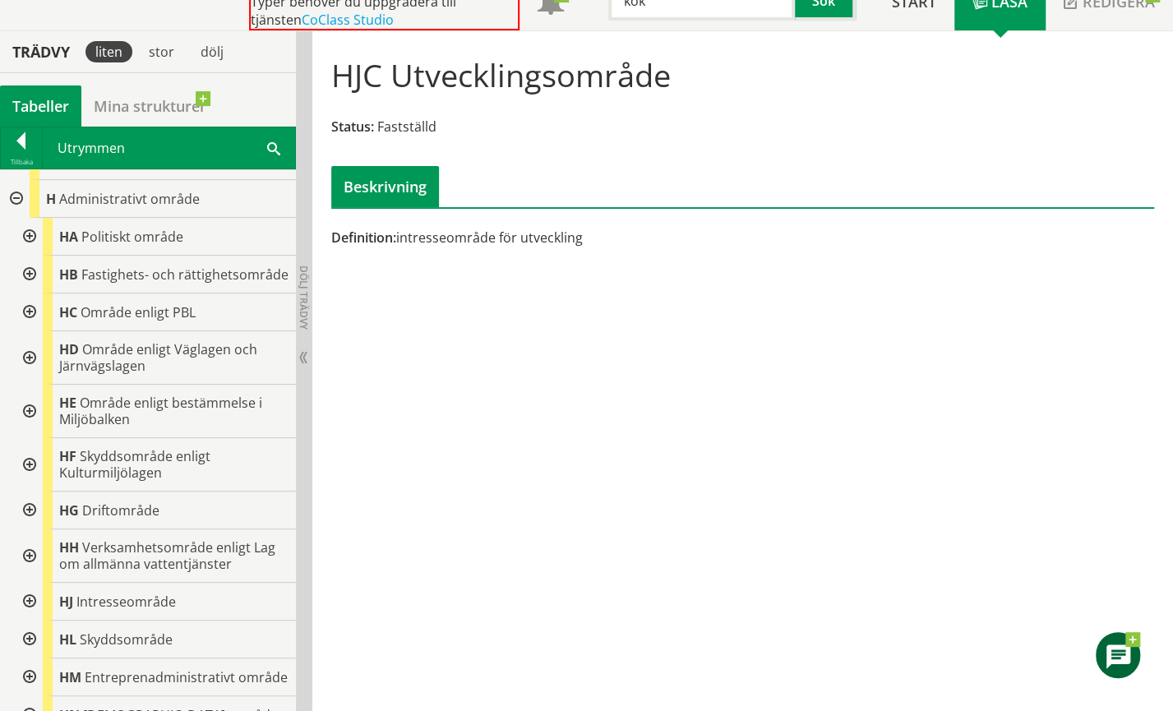
click at [31, 276] on div at bounding box center [28, 275] width 30 height 38
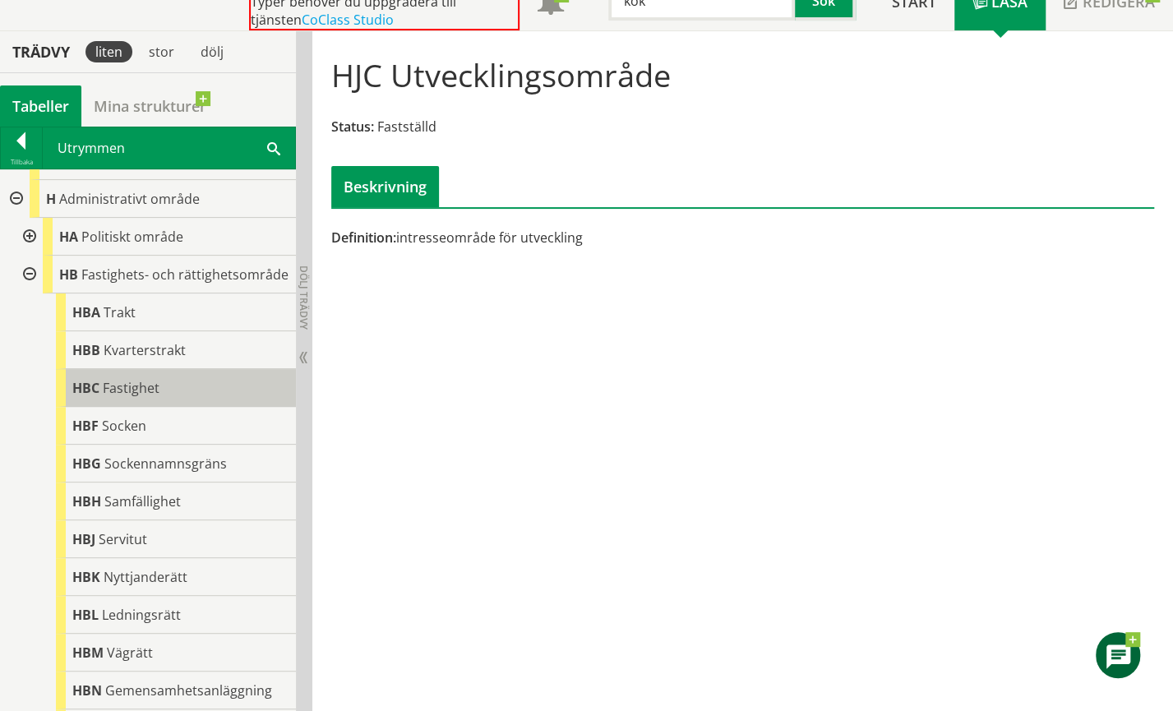
click at [118, 397] on span "Fastighet" at bounding box center [131, 388] width 57 height 18
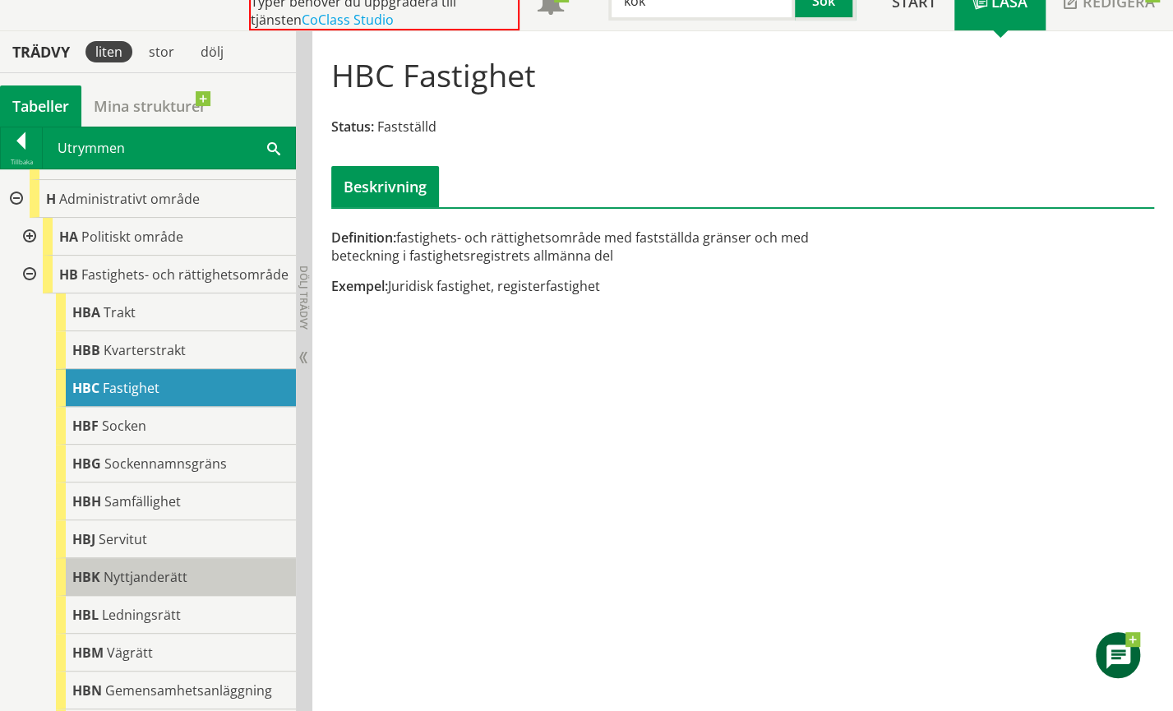
click at [133, 586] on span "Nyttjanderätt" at bounding box center [146, 577] width 84 height 18
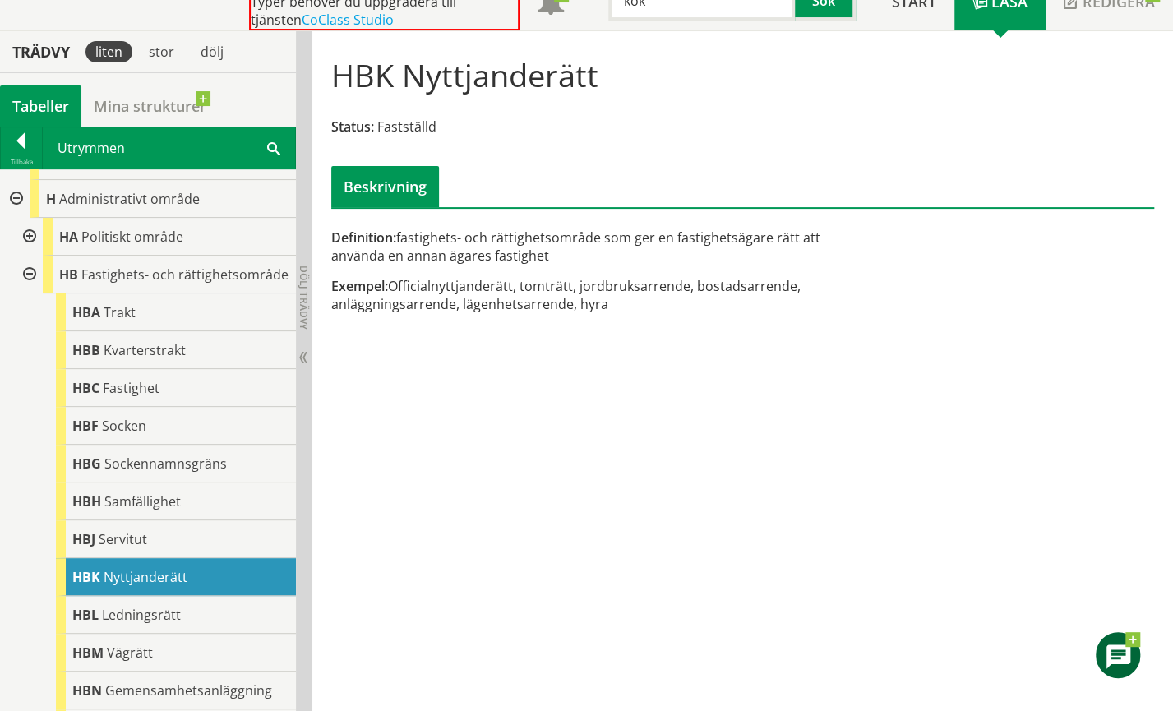
click at [29, 278] on div at bounding box center [28, 275] width 30 height 38
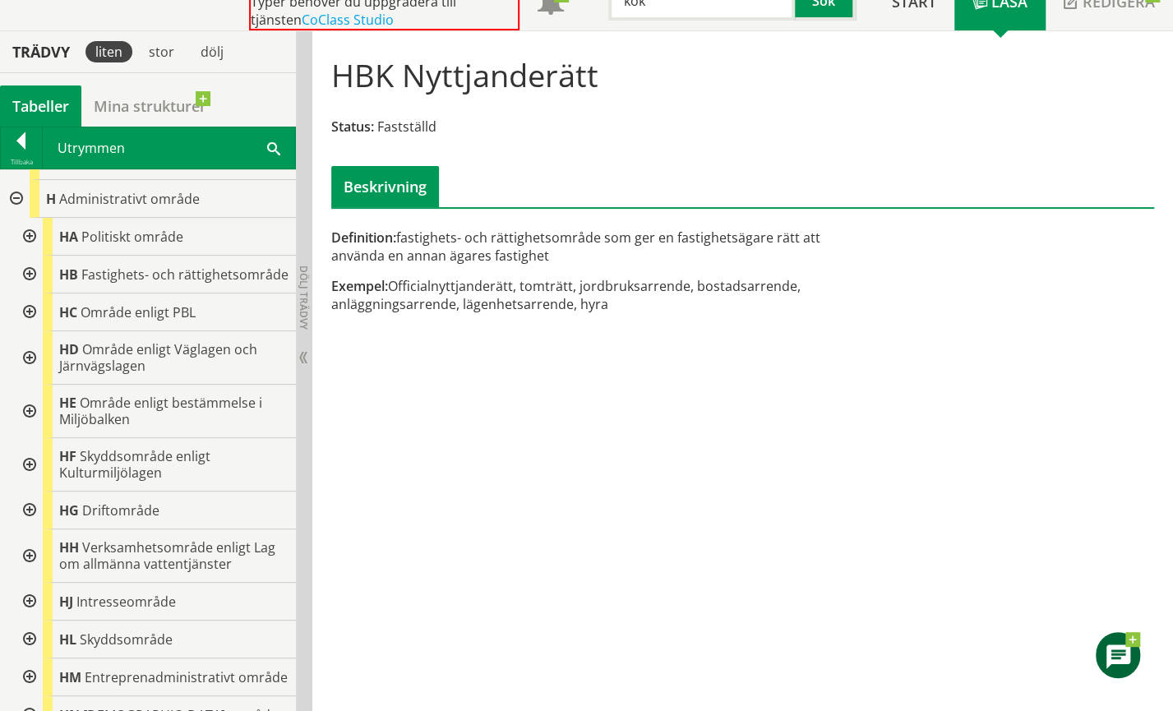
click at [30, 521] on div at bounding box center [28, 510] width 30 height 38
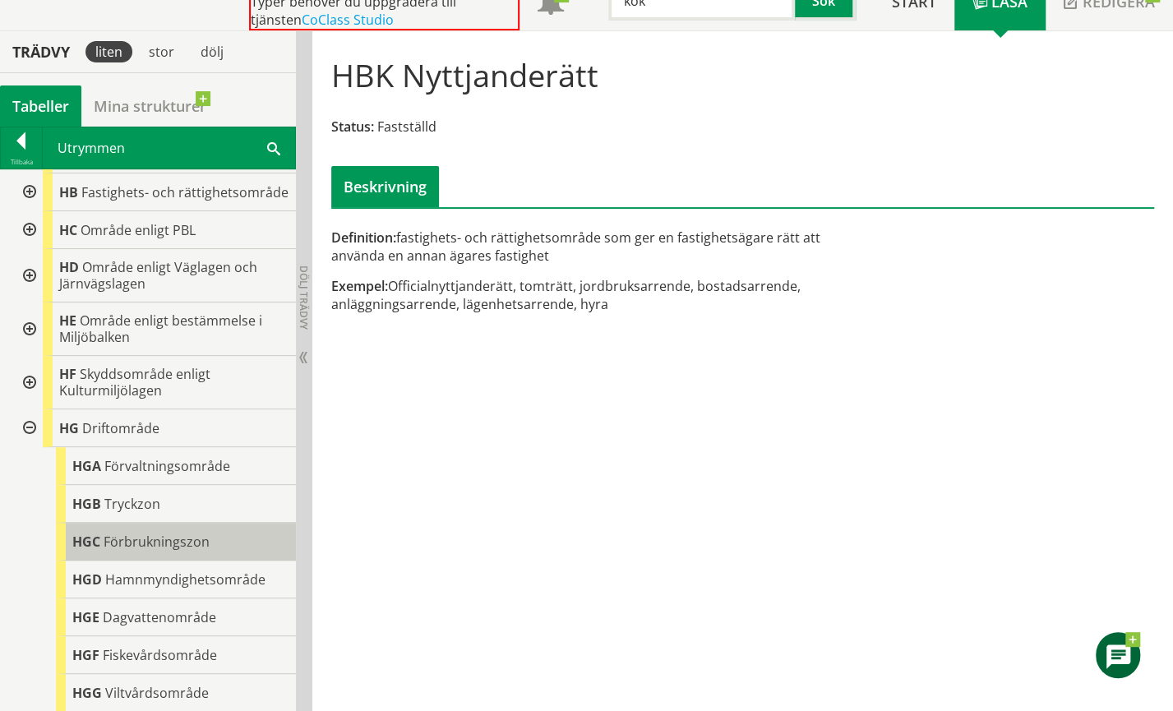
scroll to position [419, 0]
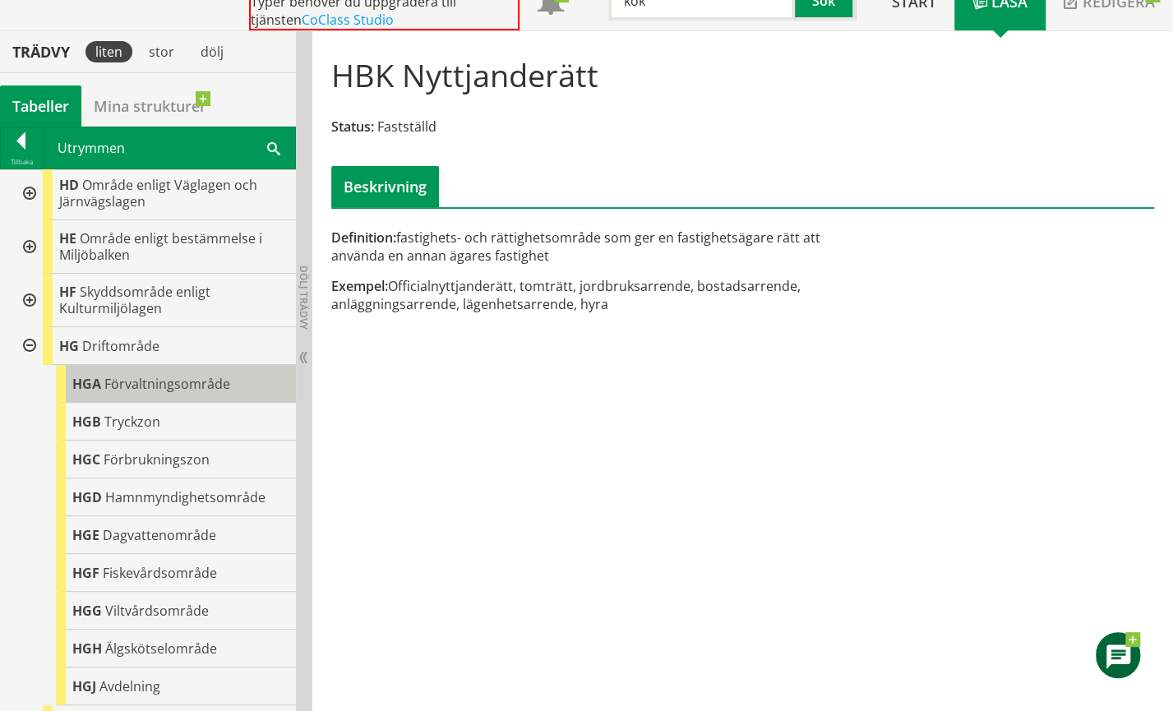
click at [169, 393] on span "Förvaltningsområde" at bounding box center [167, 384] width 126 height 18
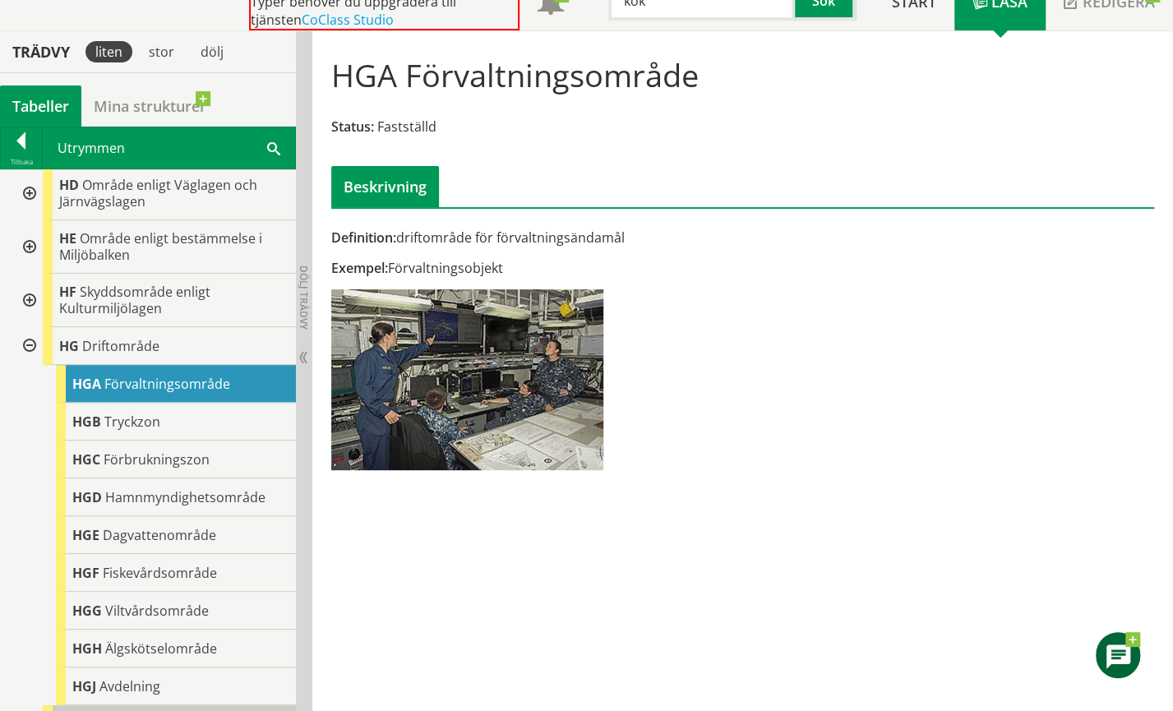
scroll to position [583, 0]
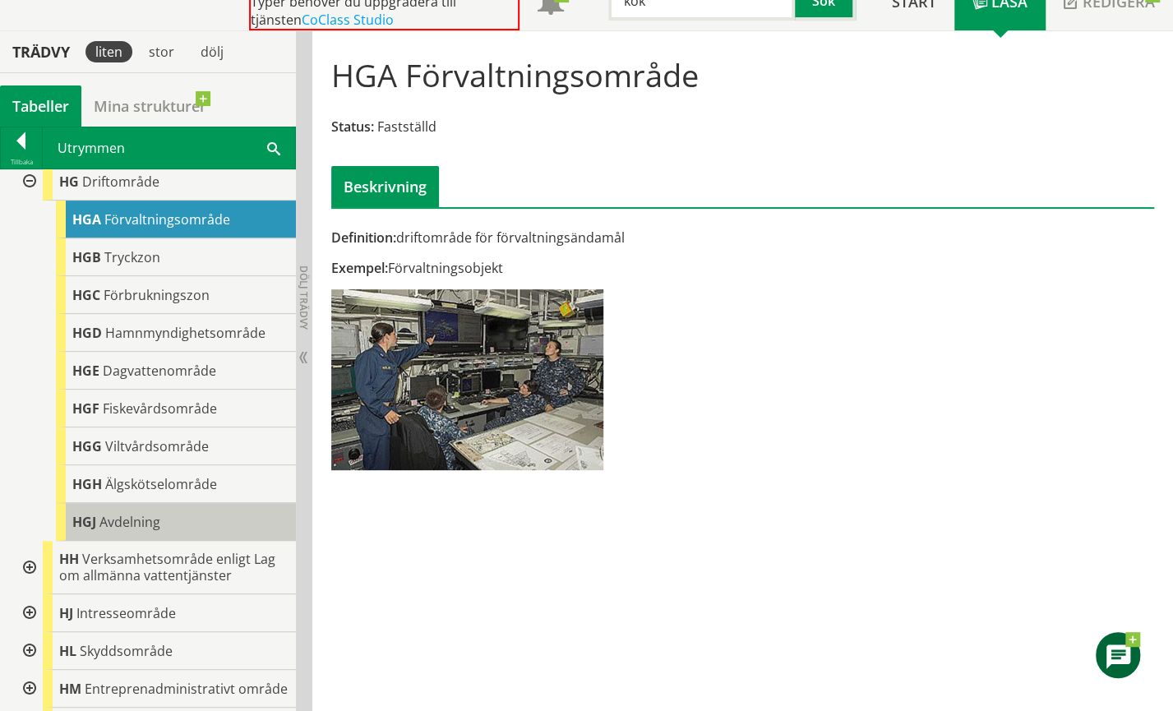
click at [130, 531] on span "Avdelning" at bounding box center [129, 522] width 61 height 18
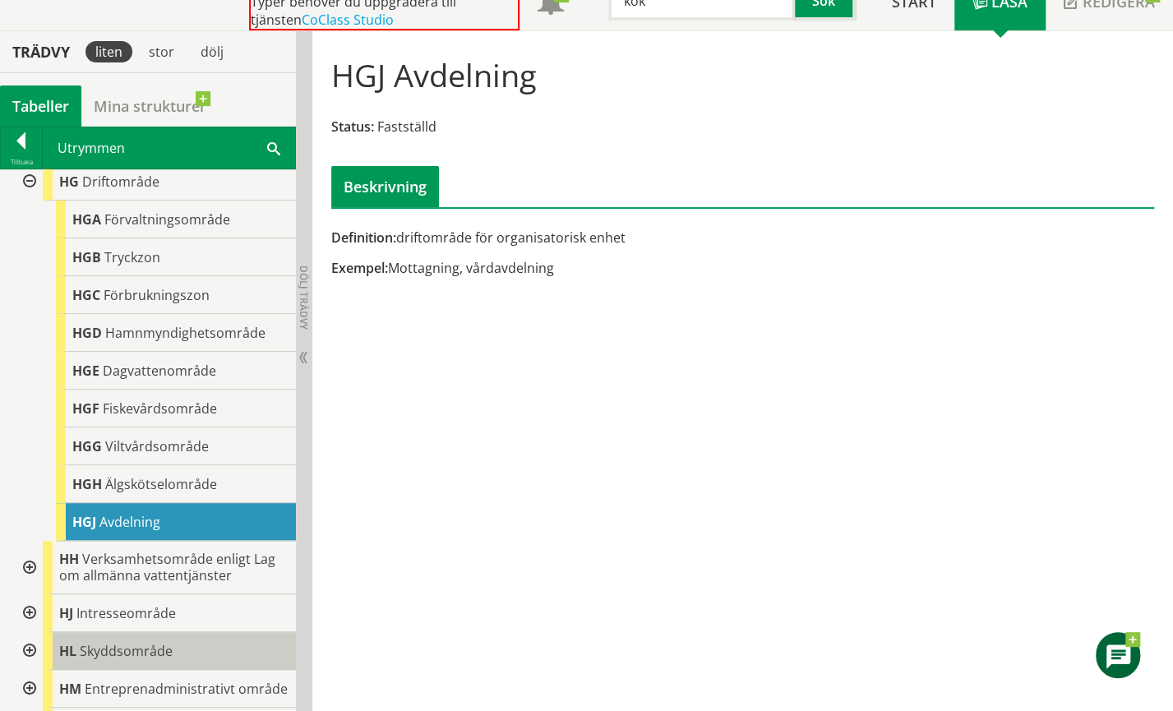
click at [131, 660] on span "Skyddsområde" at bounding box center [126, 651] width 93 height 18
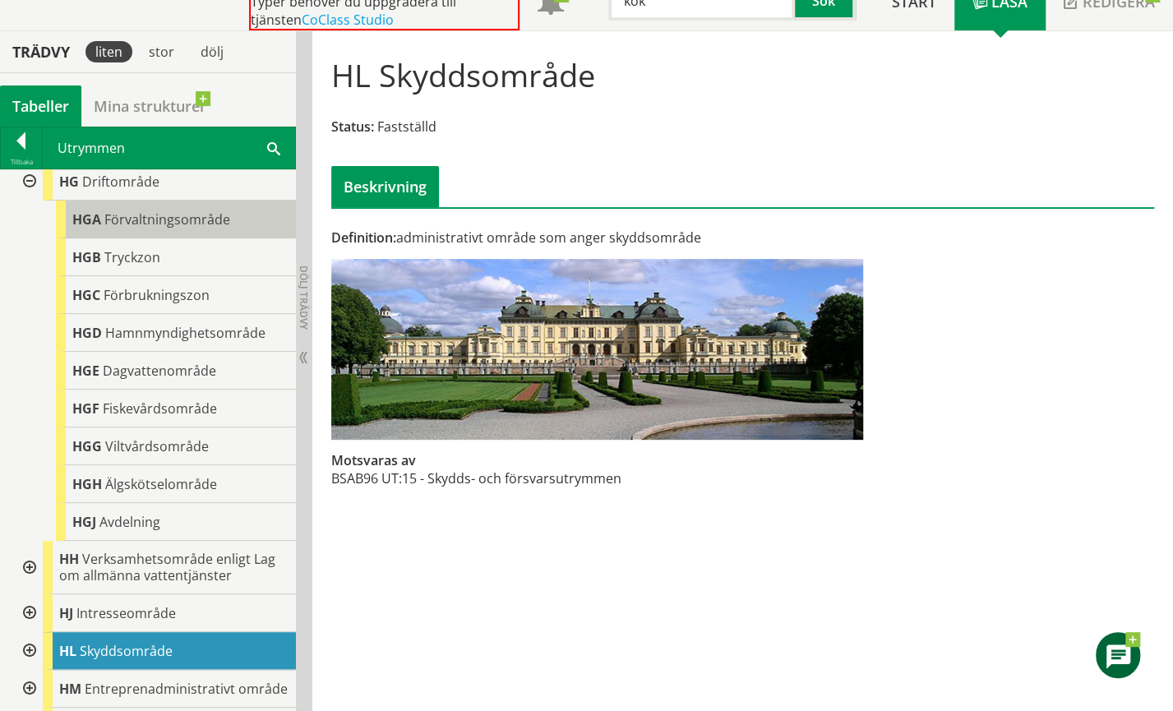
click at [145, 228] on span "Förvaltningsområde" at bounding box center [167, 219] width 126 height 18
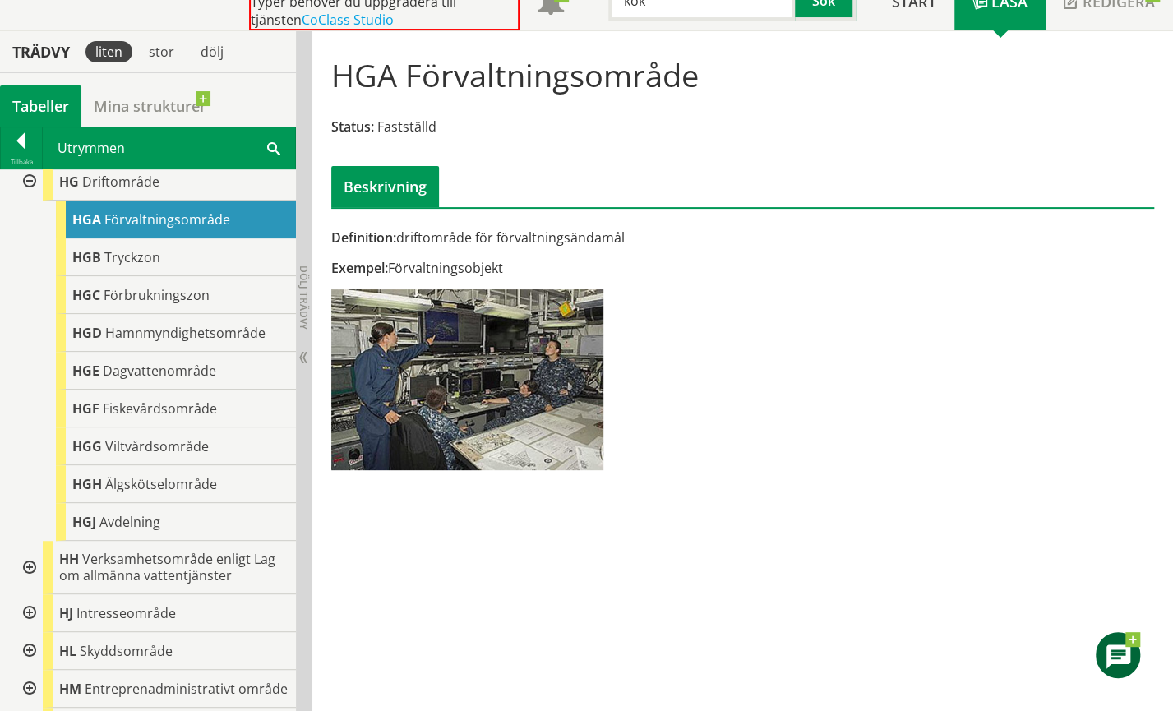
click at [35, 661] on div at bounding box center [28, 651] width 30 height 38
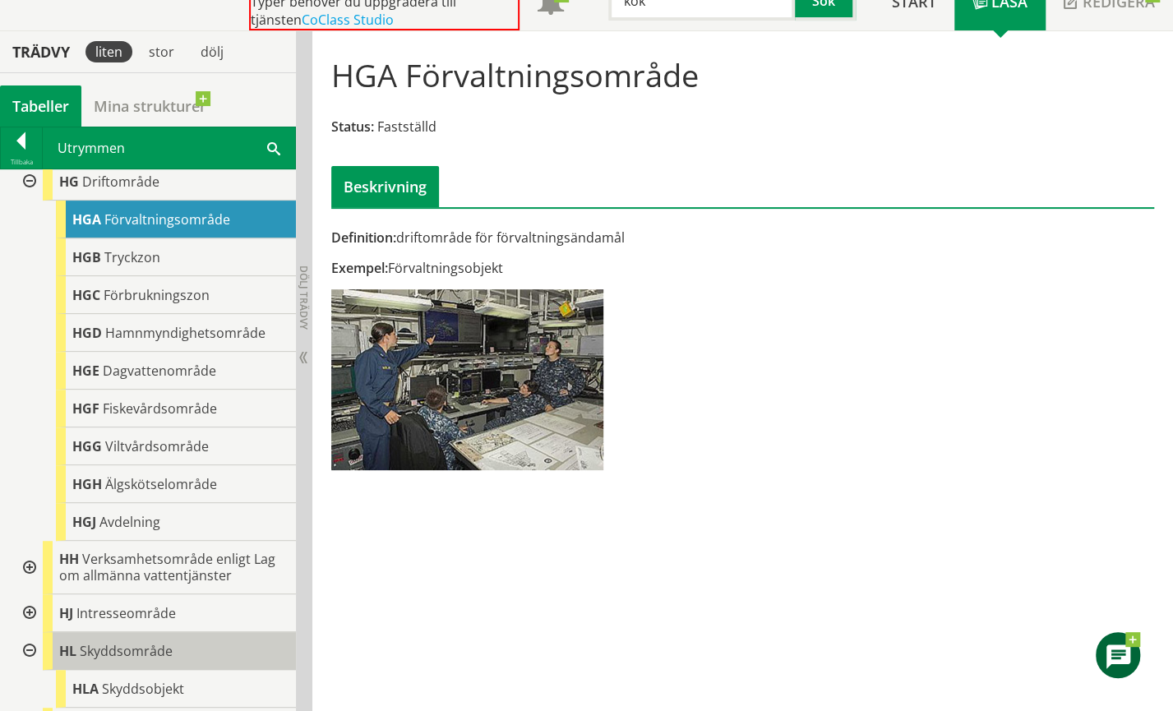
scroll to position [748, 0]
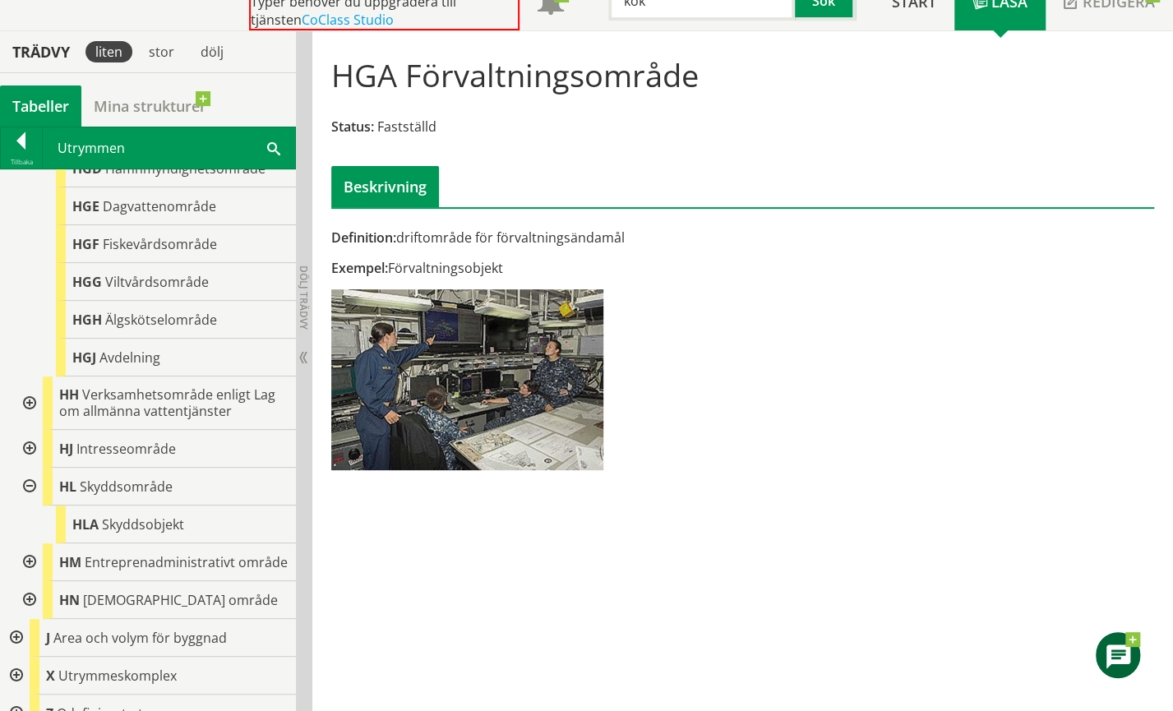
click at [30, 497] on div at bounding box center [28, 487] width 30 height 38
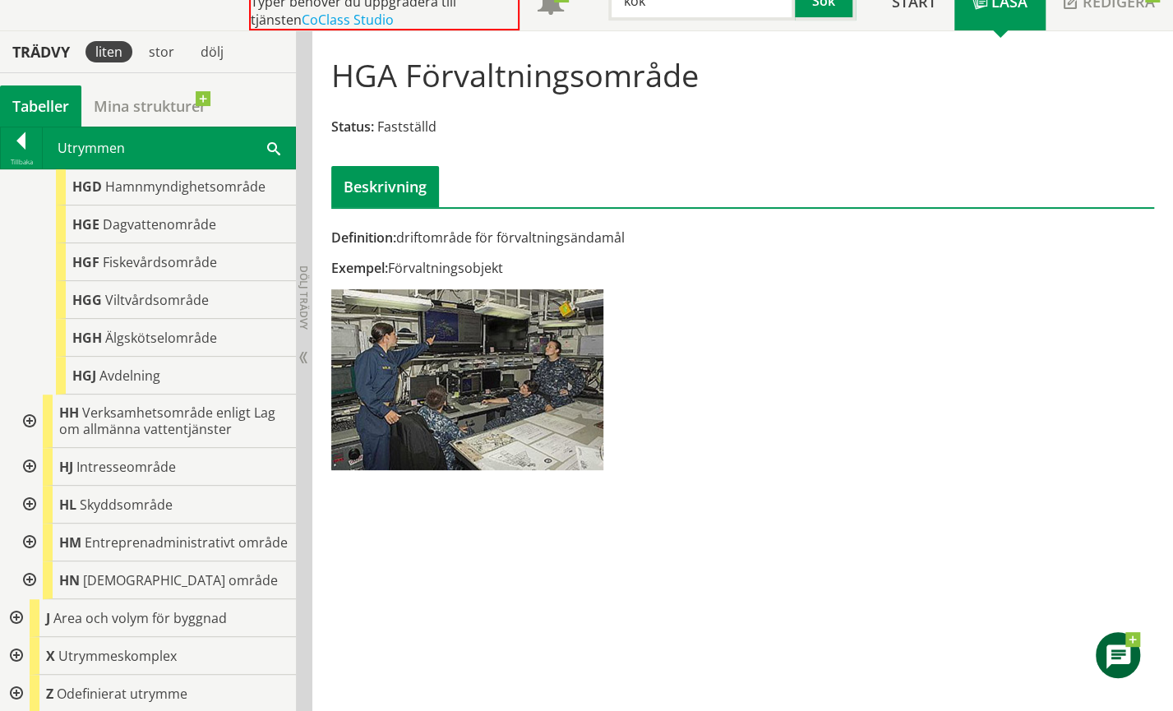
click at [30, 495] on div at bounding box center [28, 505] width 30 height 38
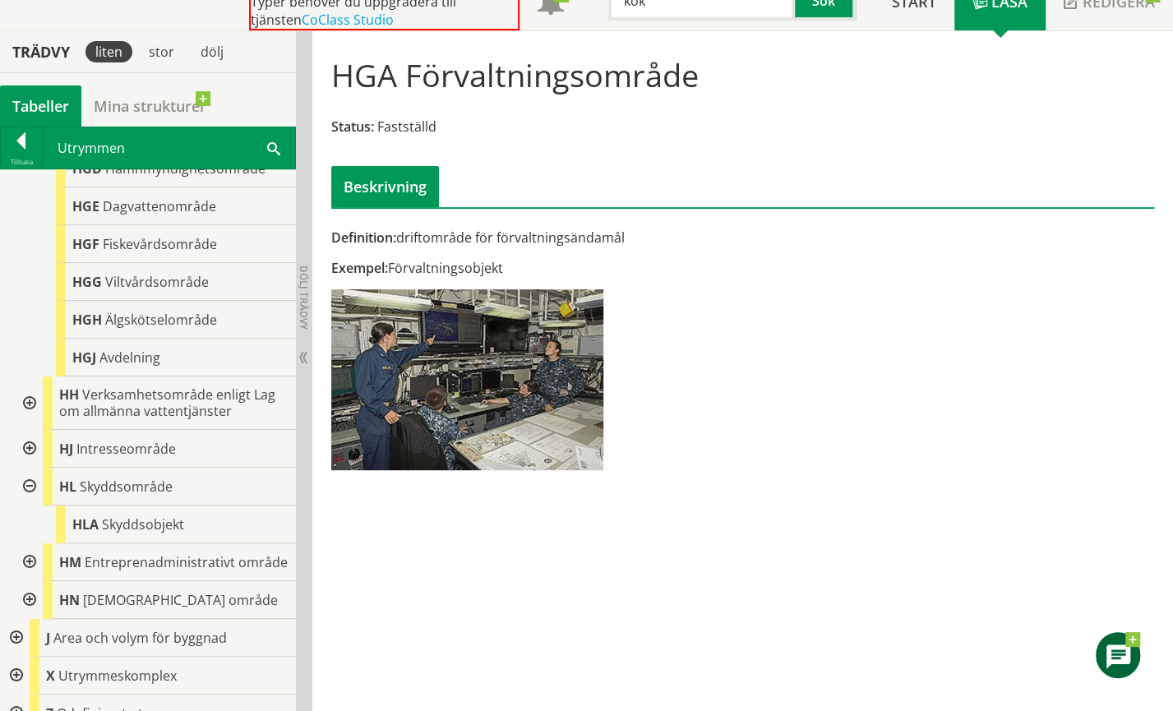
click at [30, 495] on div at bounding box center [28, 487] width 30 height 38
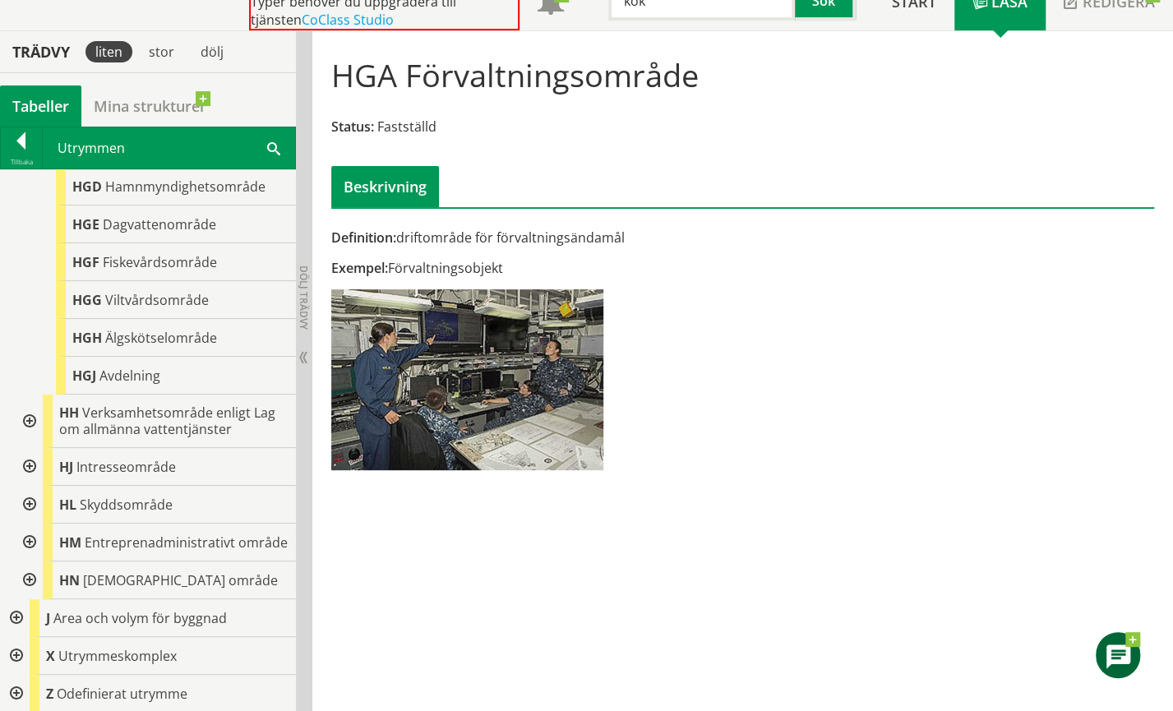
click at [26, 458] on div at bounding box center [28, 467] width 30 height 38
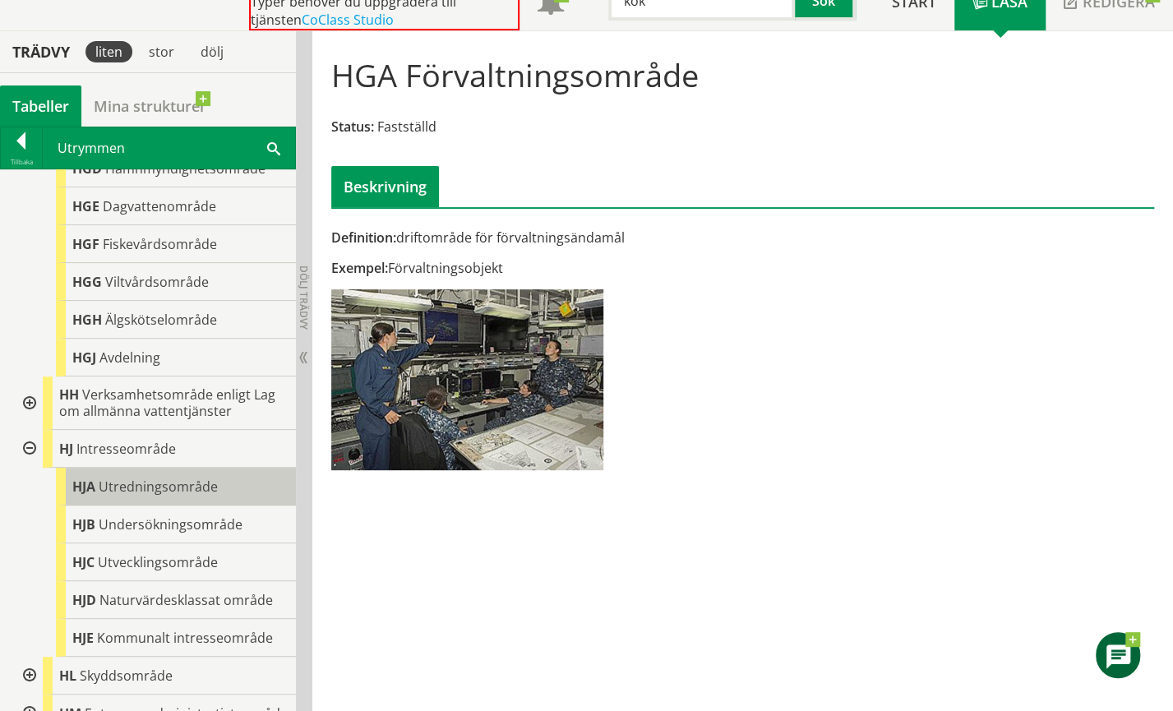
click at [185, 495] on span "Utredningsområde" at bounding box center [158, 486] width 119 height 18
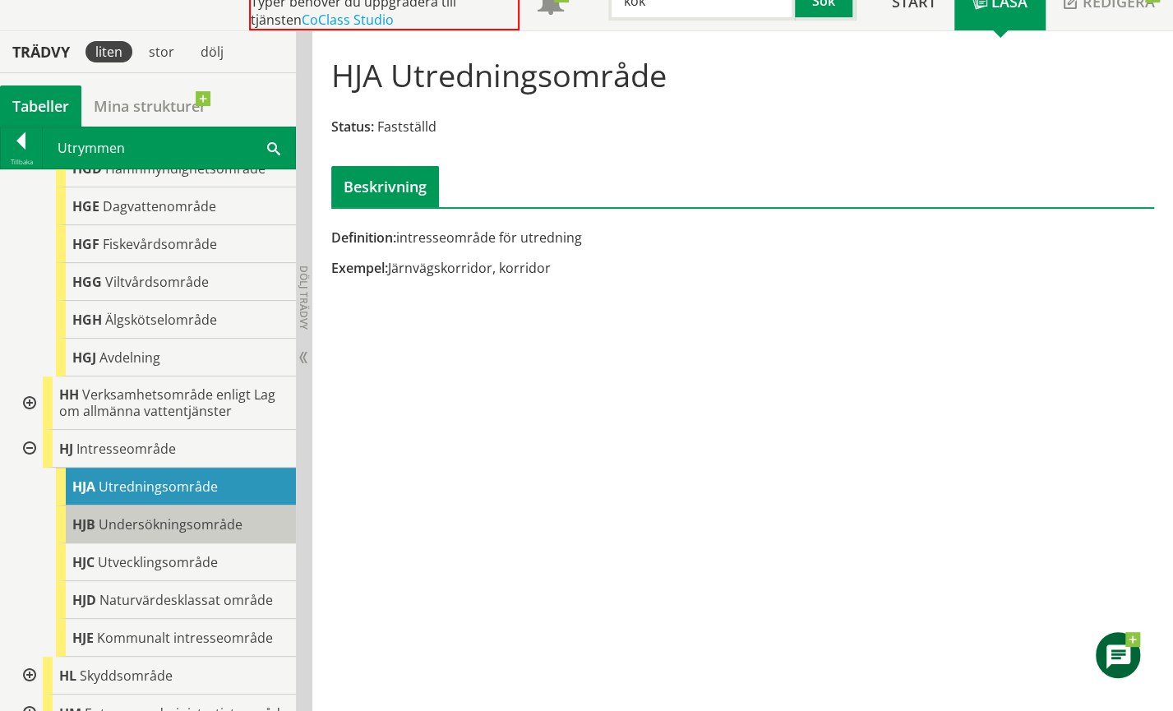
click at [184, 533] on span "Undersökningsområde" at bounding box center [171, 524] width 144 height 18
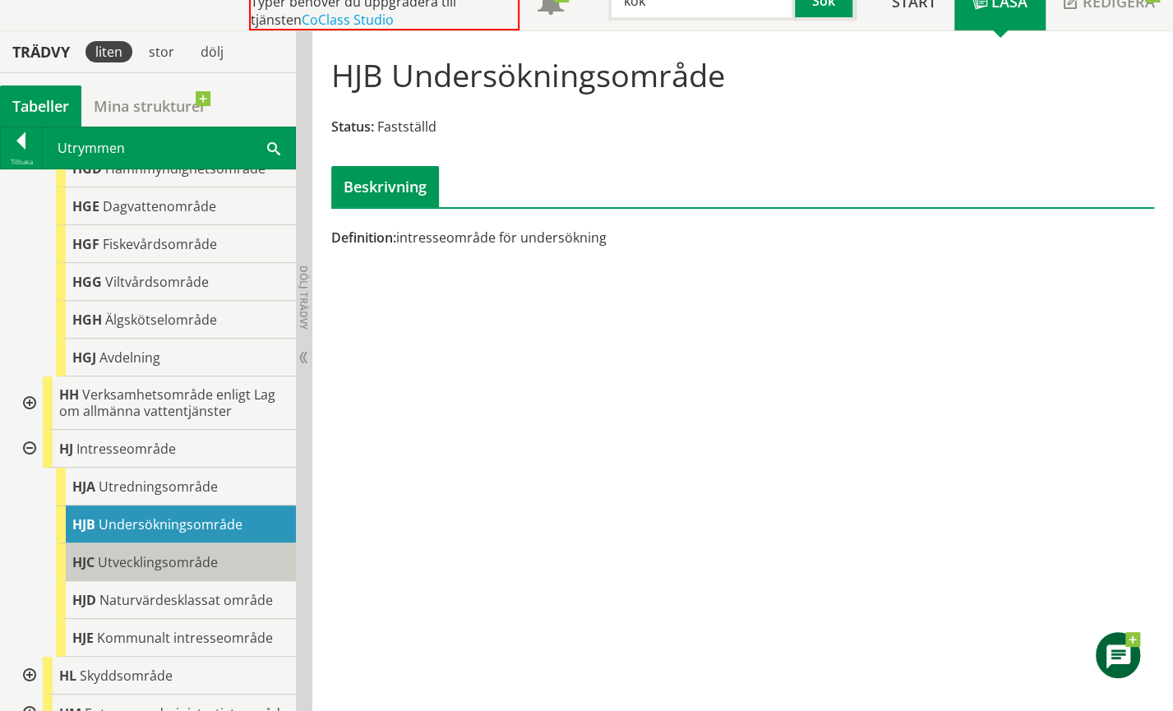
click at [187, 571] on span "Utvecklingsområde" at bounding box center [158, 562] width 120 height 18
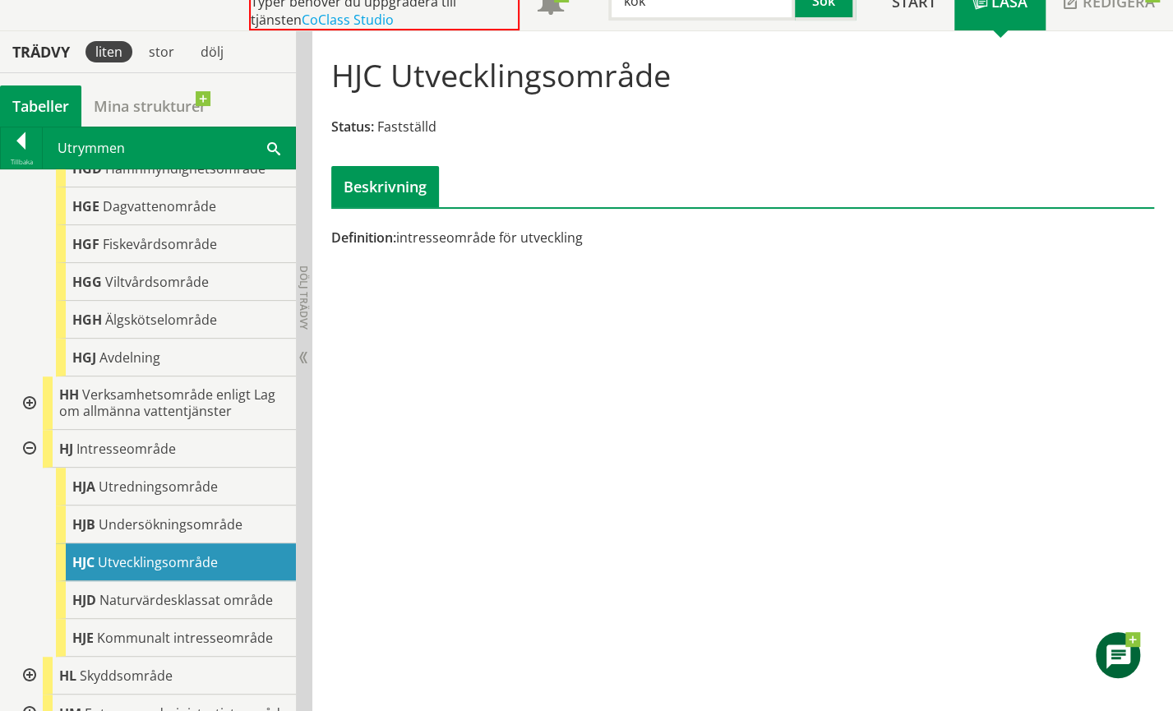
click at [30, 461] on div at bounding box center [28, 449] width 30 height 38
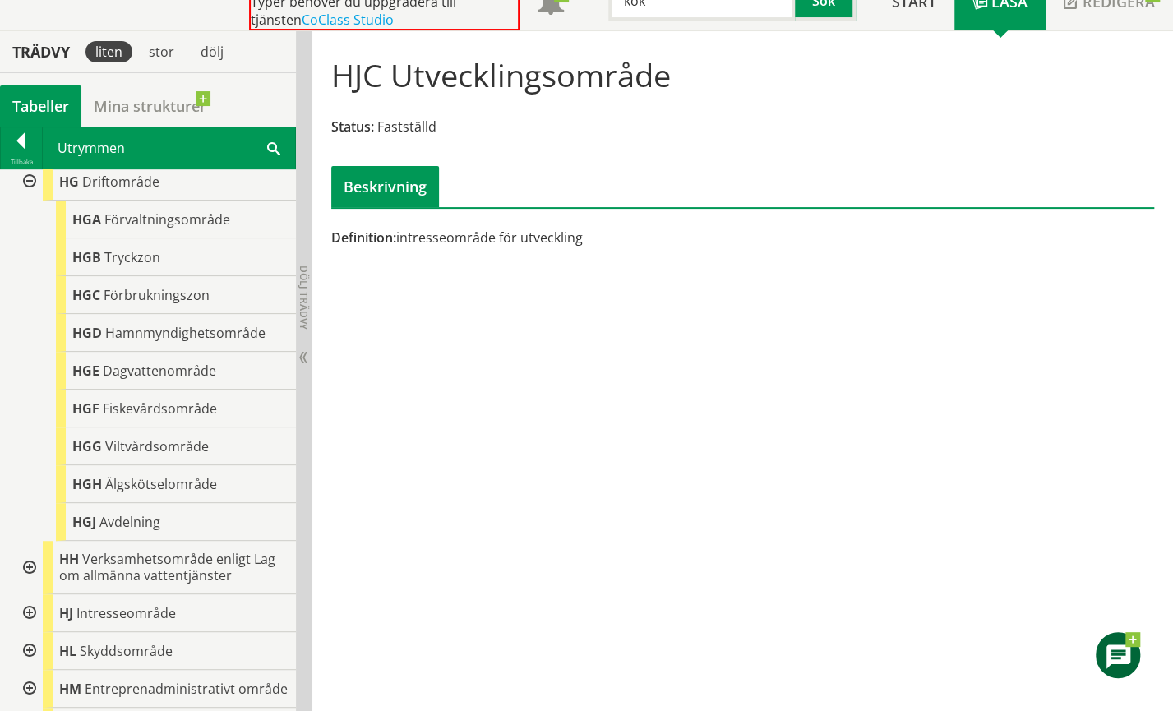
scroll to position [501, 0]
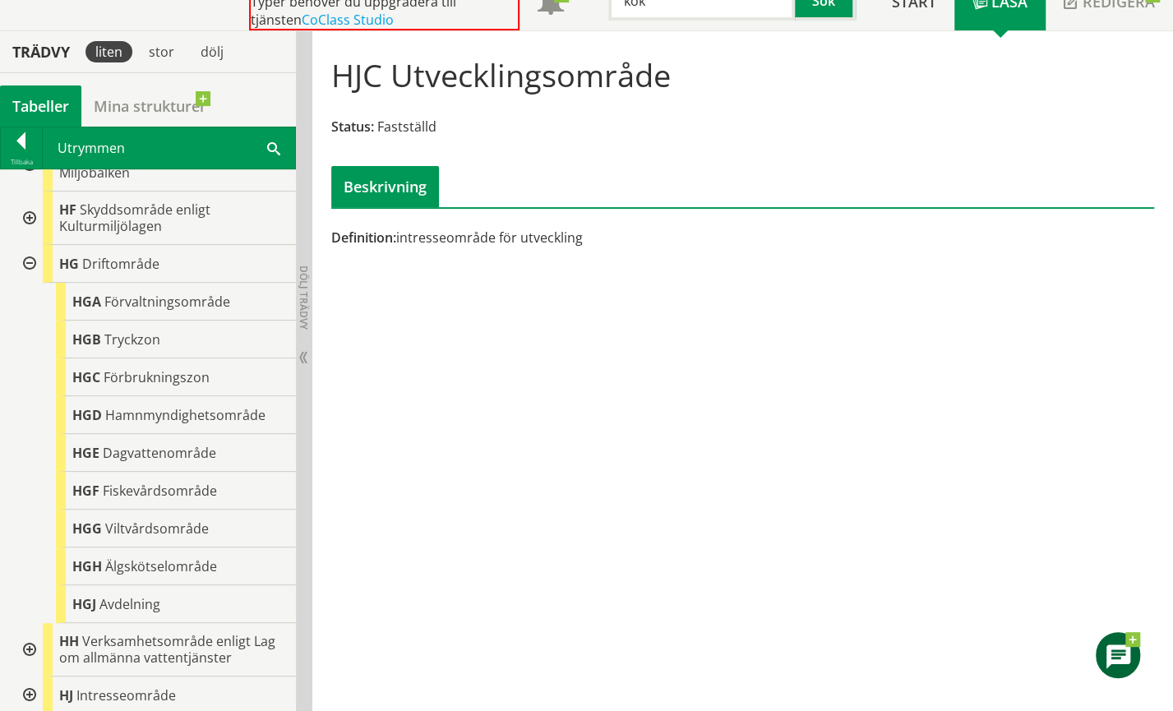
click at [31, 275] on div at bounding box center [28, 264] width 30 height 38
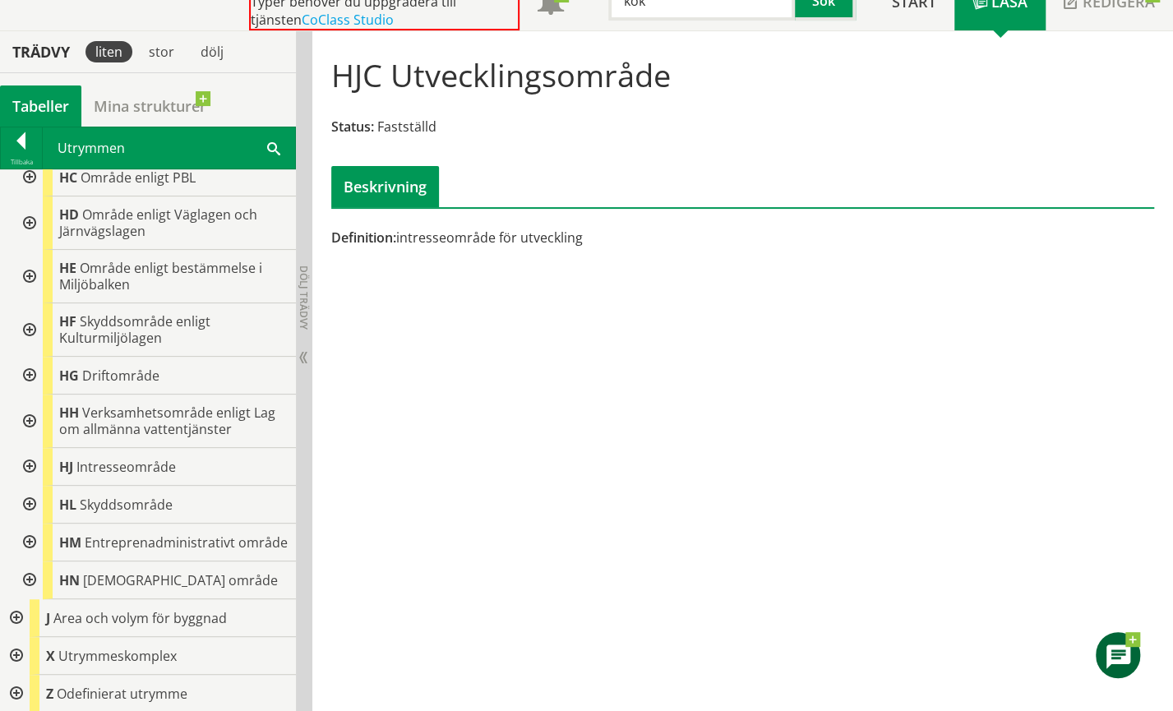
click at [34, 310] on div at bounding box center [28, 329] width 30 height 53
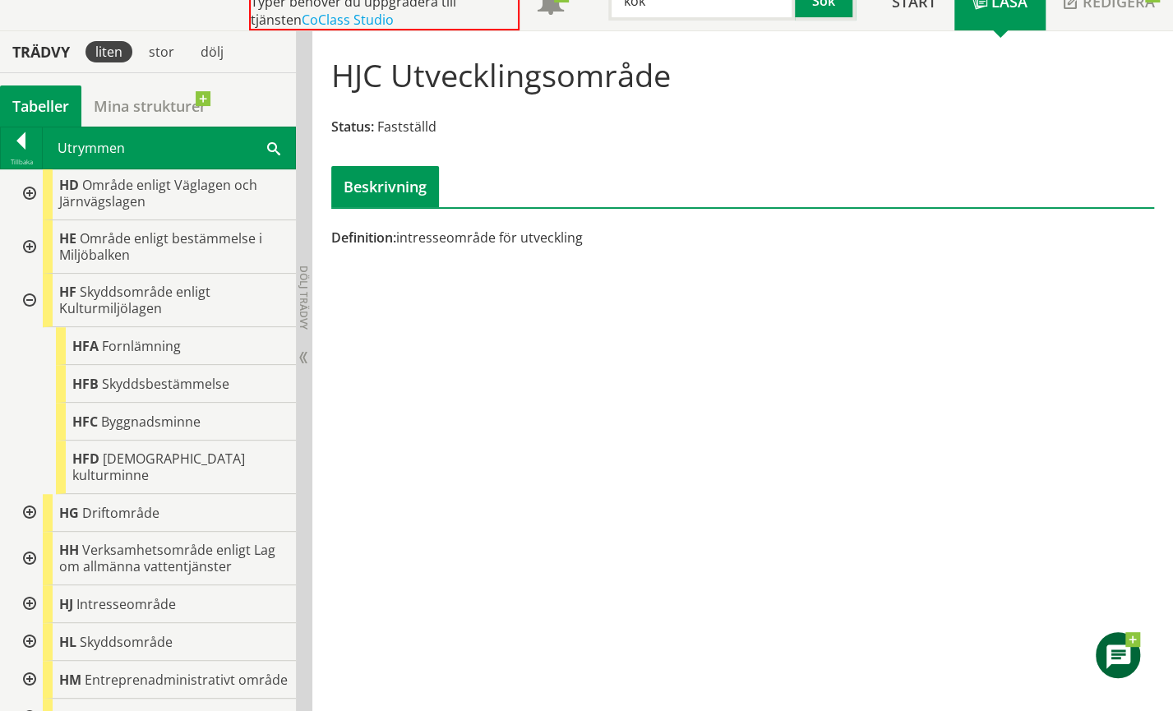
scroll to position [501, 0]
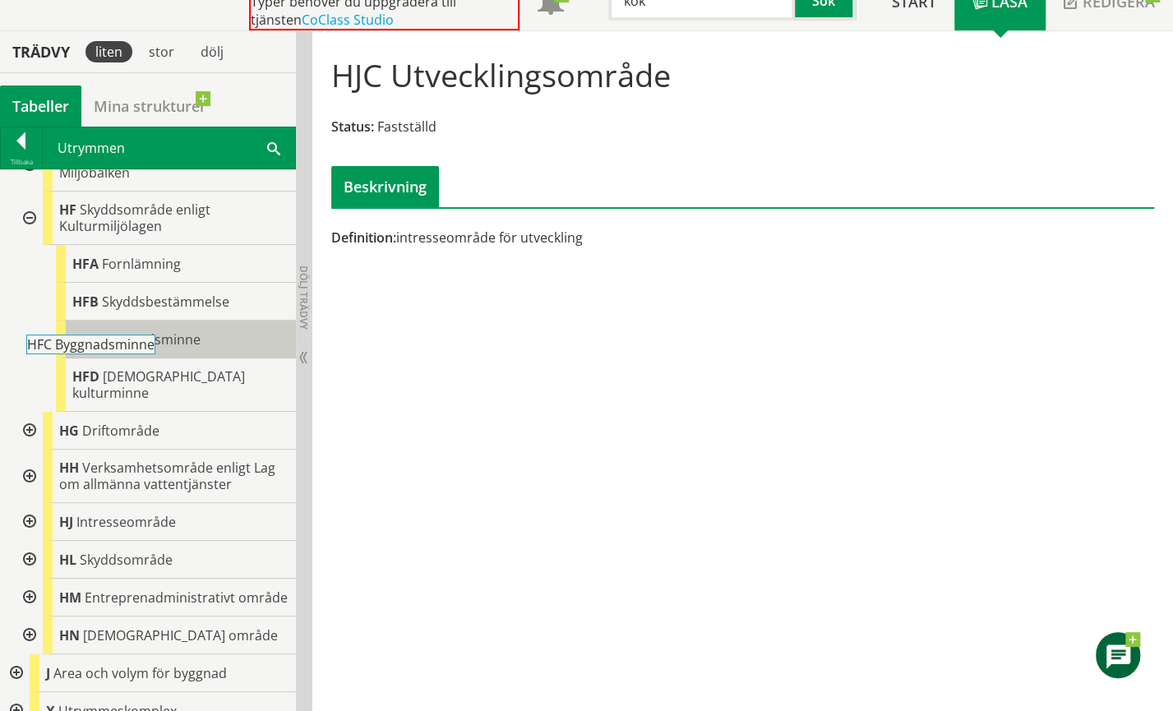
click at [179, 348] on span "Byggnadsminne" at bounding box center [150, 339] width 99 height 18
click at [145, 349] on body "AMA AMA Beskrivningsverktyg AMA Funktion BSAB Bygginfo Byggjura Byggkatalogen […" at bounding box center [586, 232] width 1173 height 711
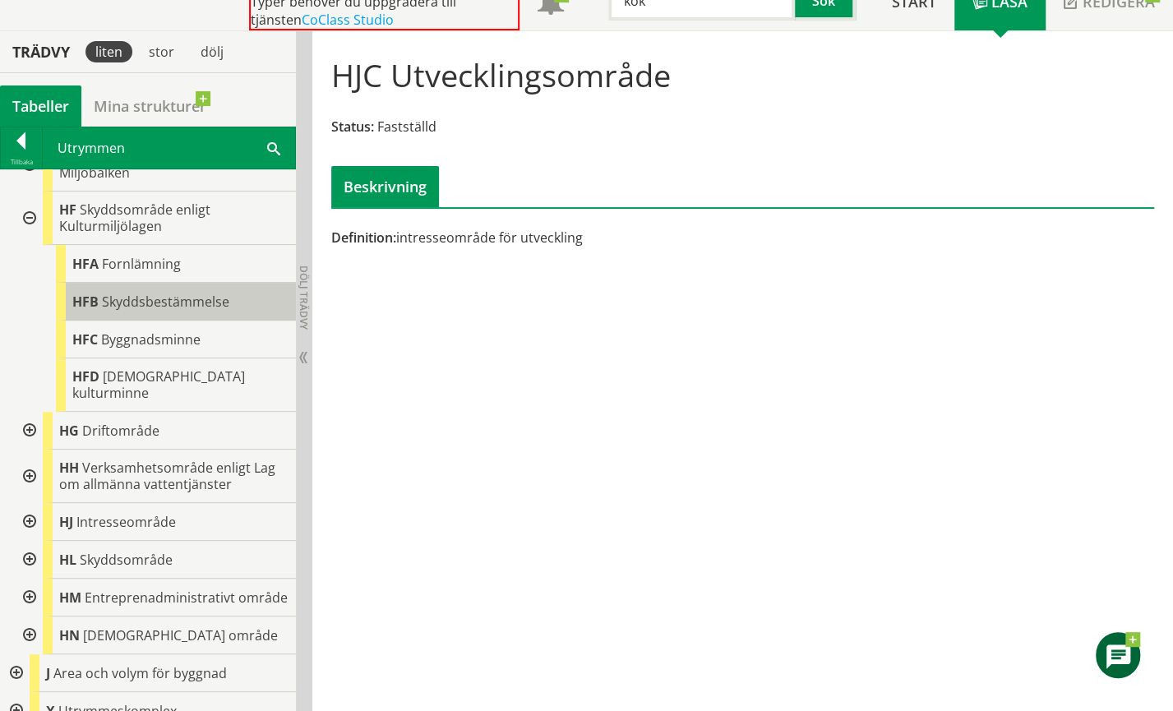
click at [145, 311] on span "Skyddsbestämmelse" at bounding box center [165, 302] width 127 height 18
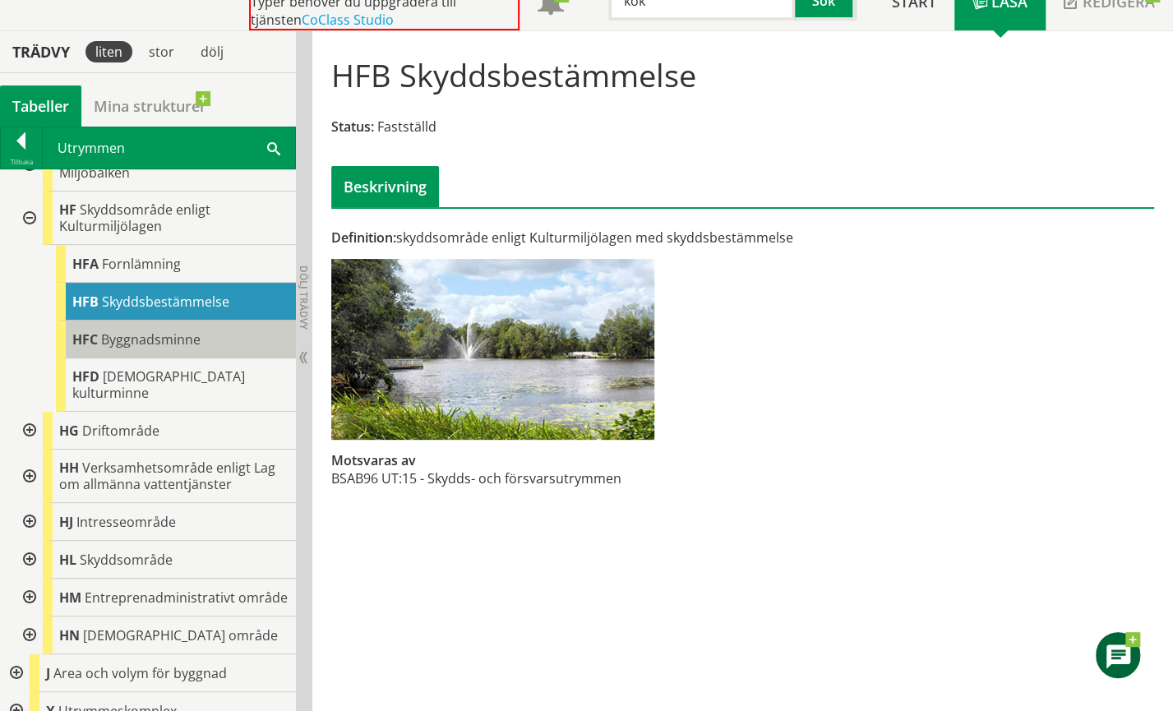
click at [153, 348] on span "Byggnadsminne" at bounding box center [150, 339] width 99 height 18
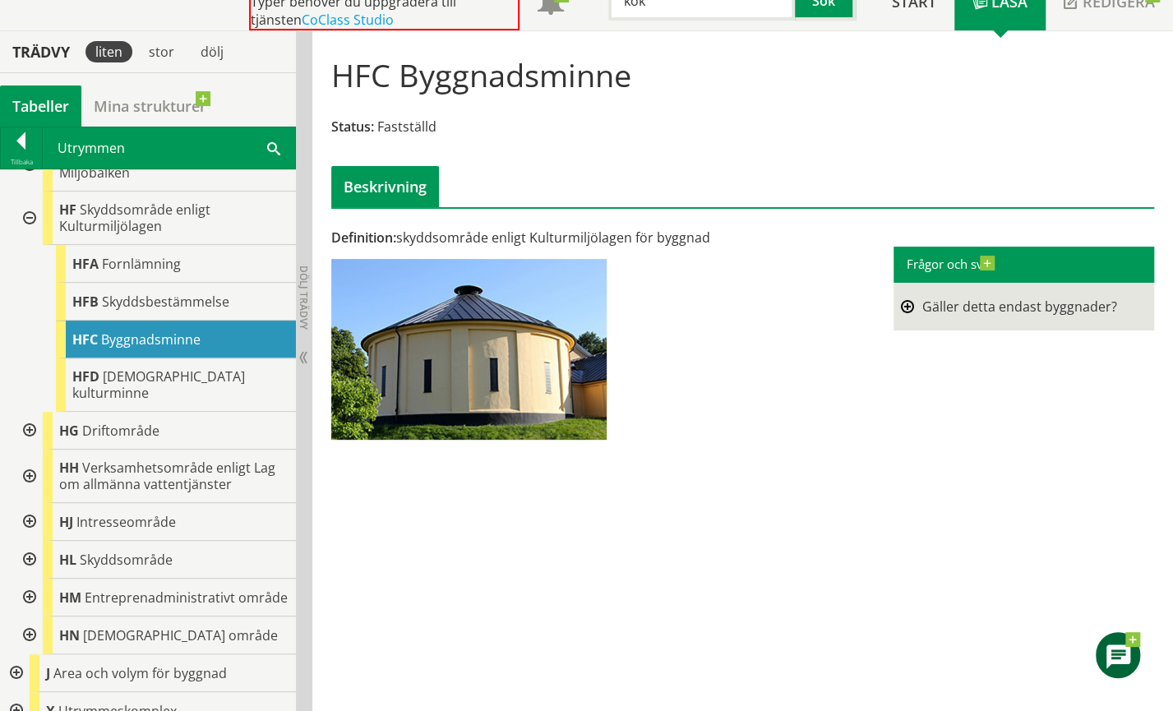
click at [28, 226] on div at bounding box center [28, 217] width 30 height 53
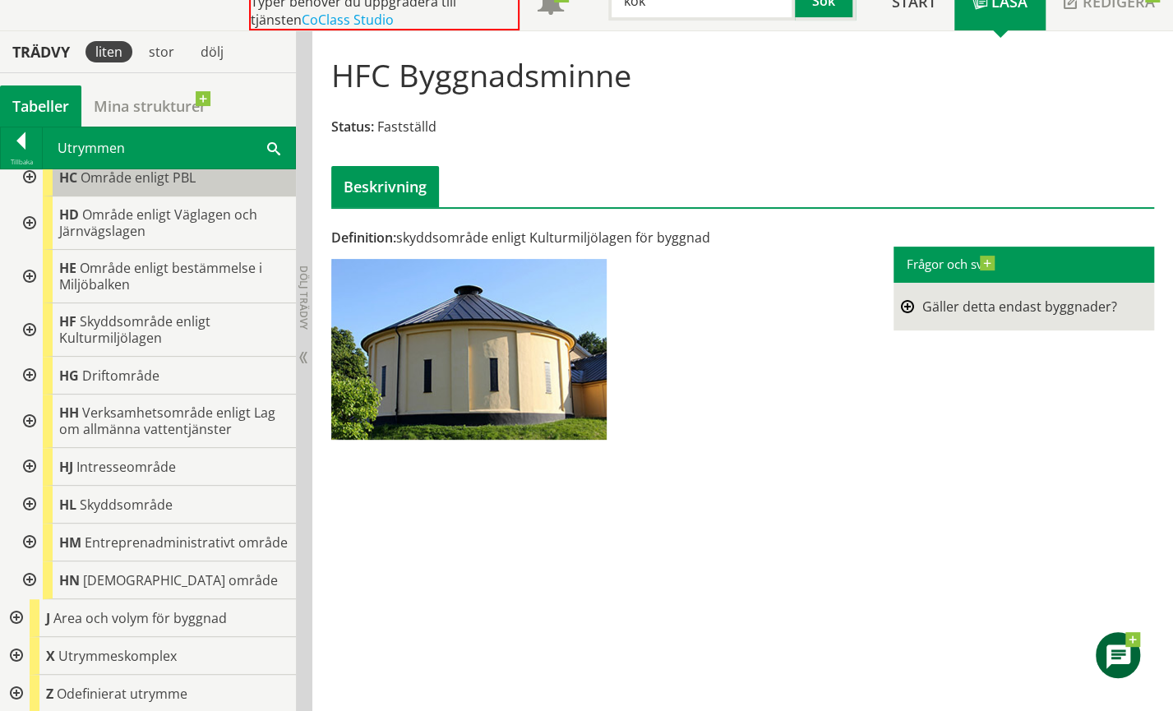
scroll to position [337, 0]
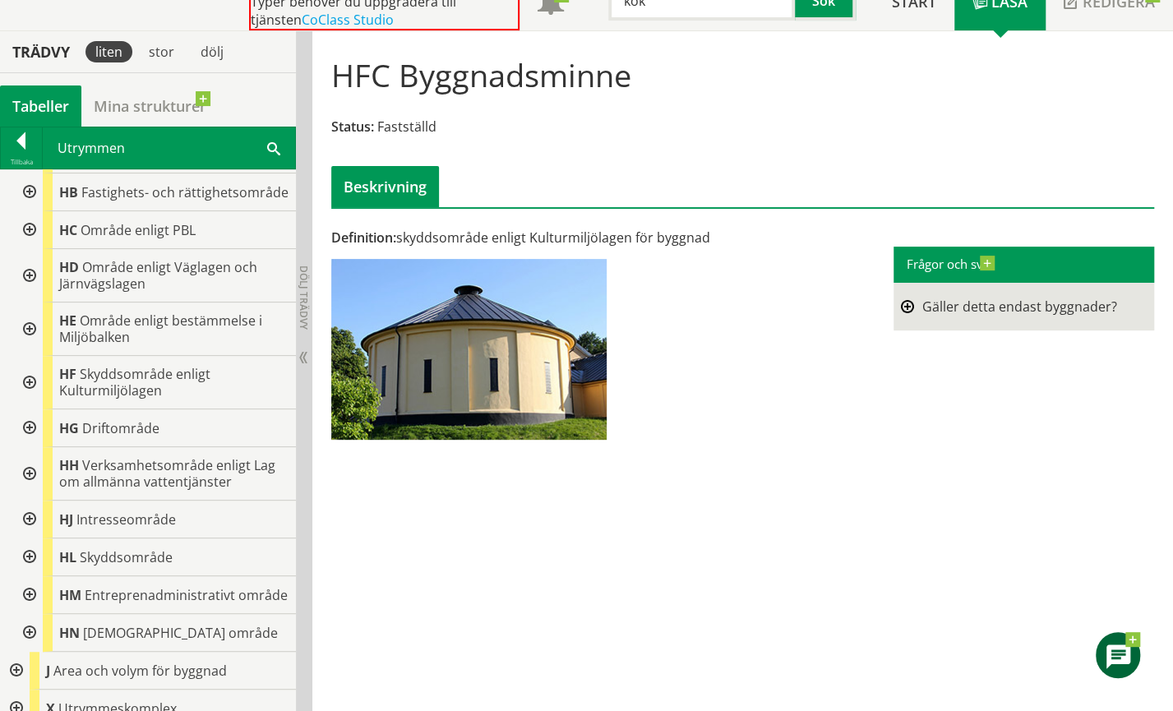
click at [29, 241] on div at bounding box center [28, 230] width 30 height 38
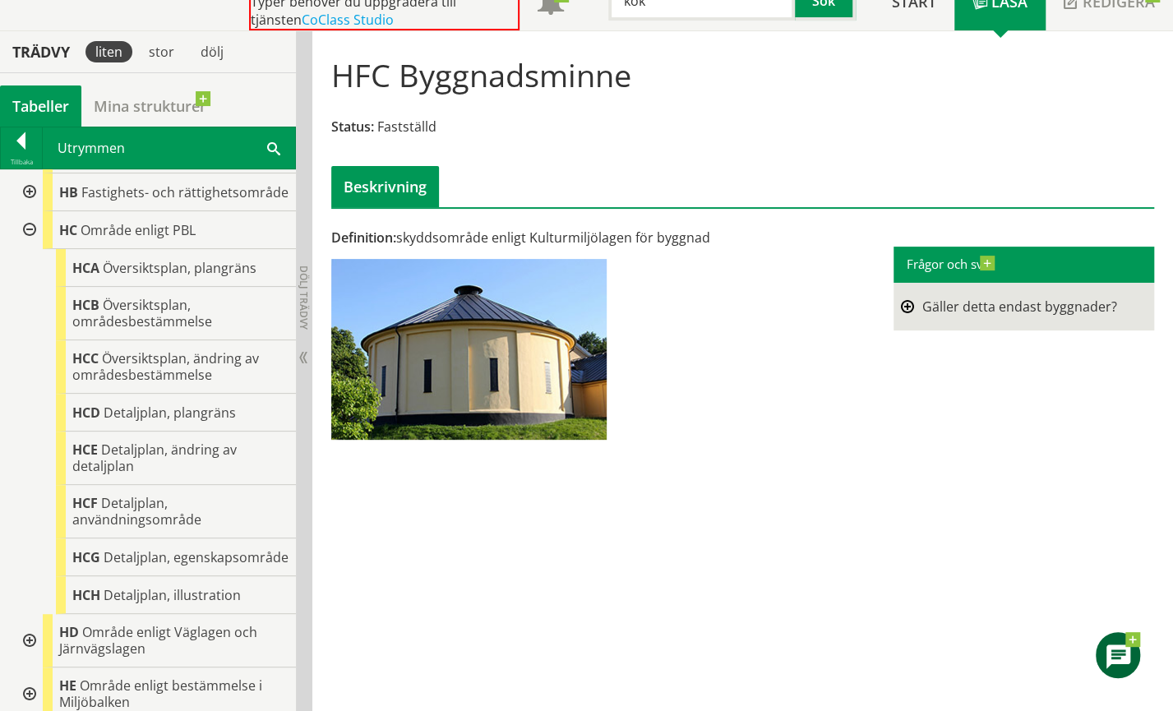
click at [35, 241] on div at bounding box center [28, 230] width 30 height 38
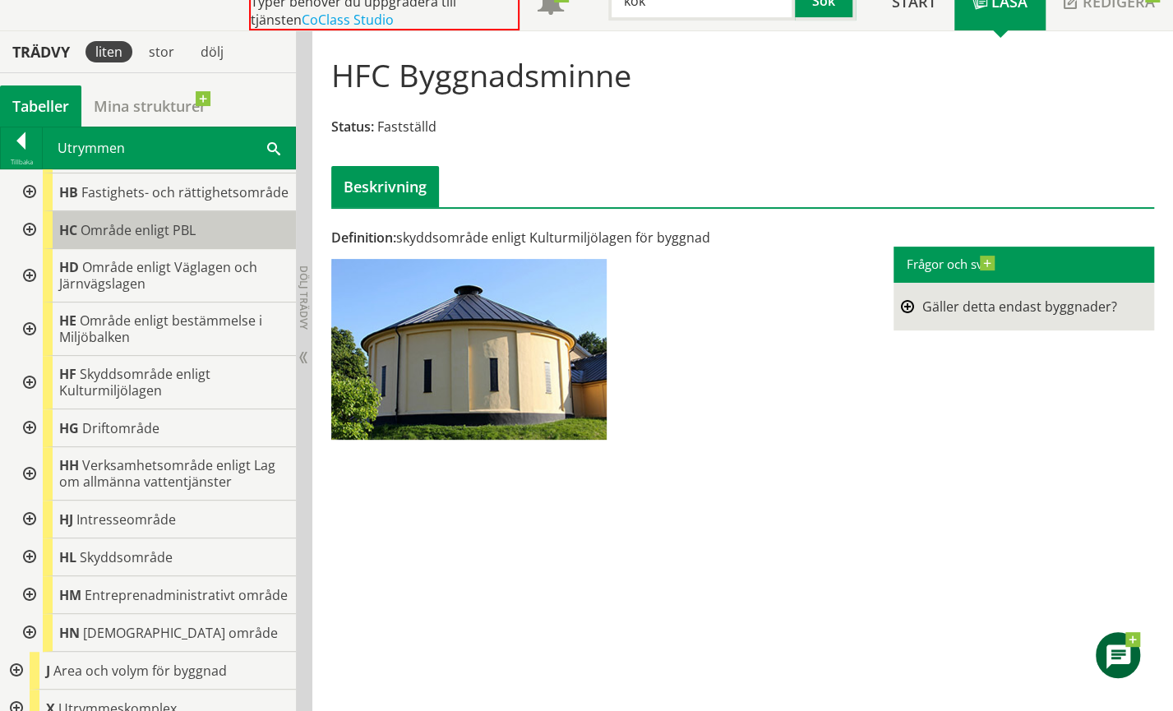
scroll to position [255, 0]
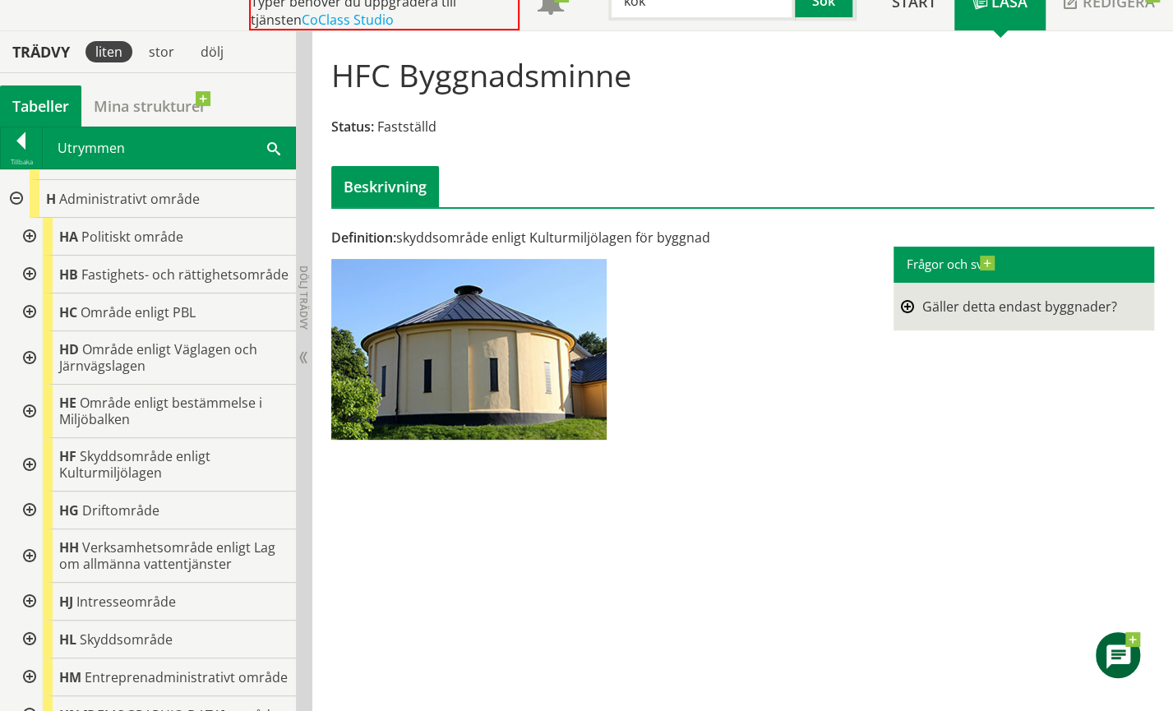
click at [33, 231] on div at bounding box center [28, 237] width 30 height 38
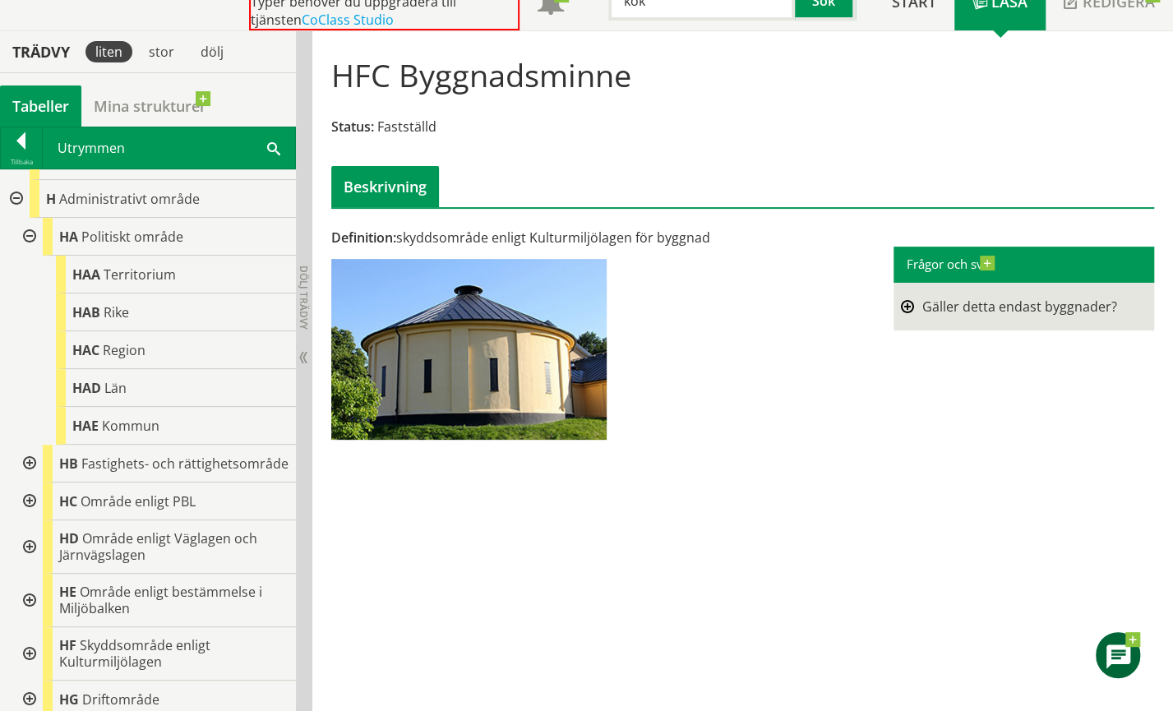
click at [28, 230] on div at bounding box center [28, 237] width 30 height 38
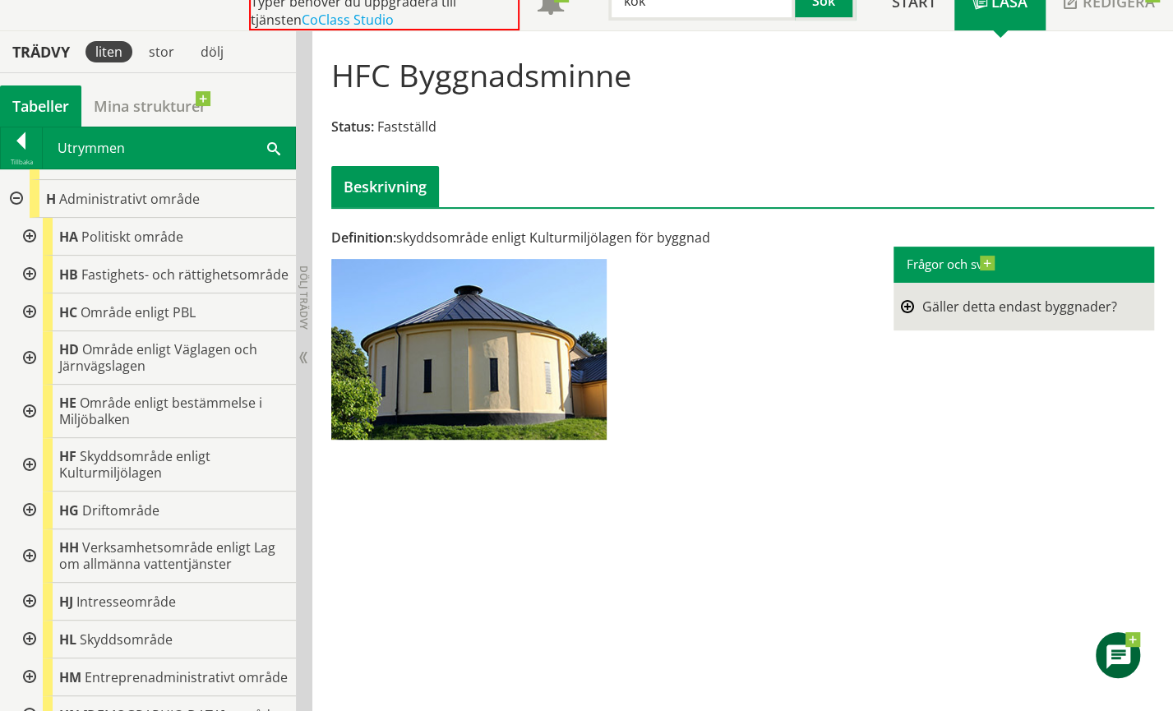
click at [12, 195] on div at bounding box center [15, 199] width 30 height 38
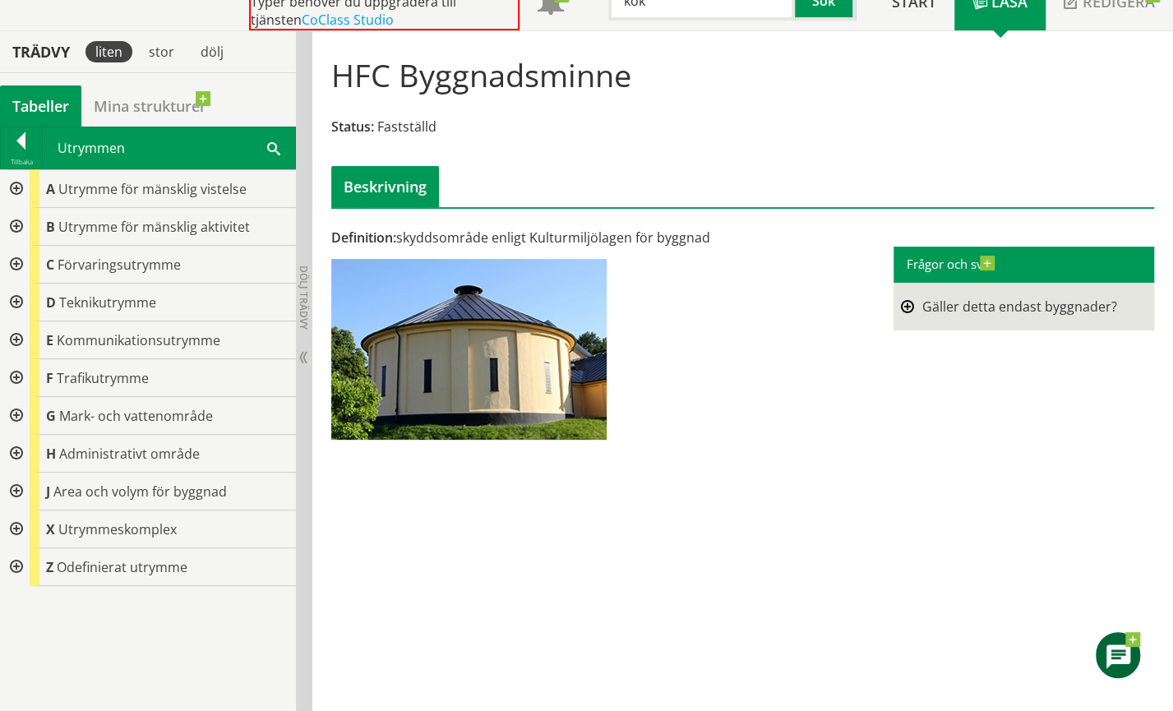
scroll to position [0, 0]
click at [17, 449] on div at bounding box center [15, 454] width 30 height 38
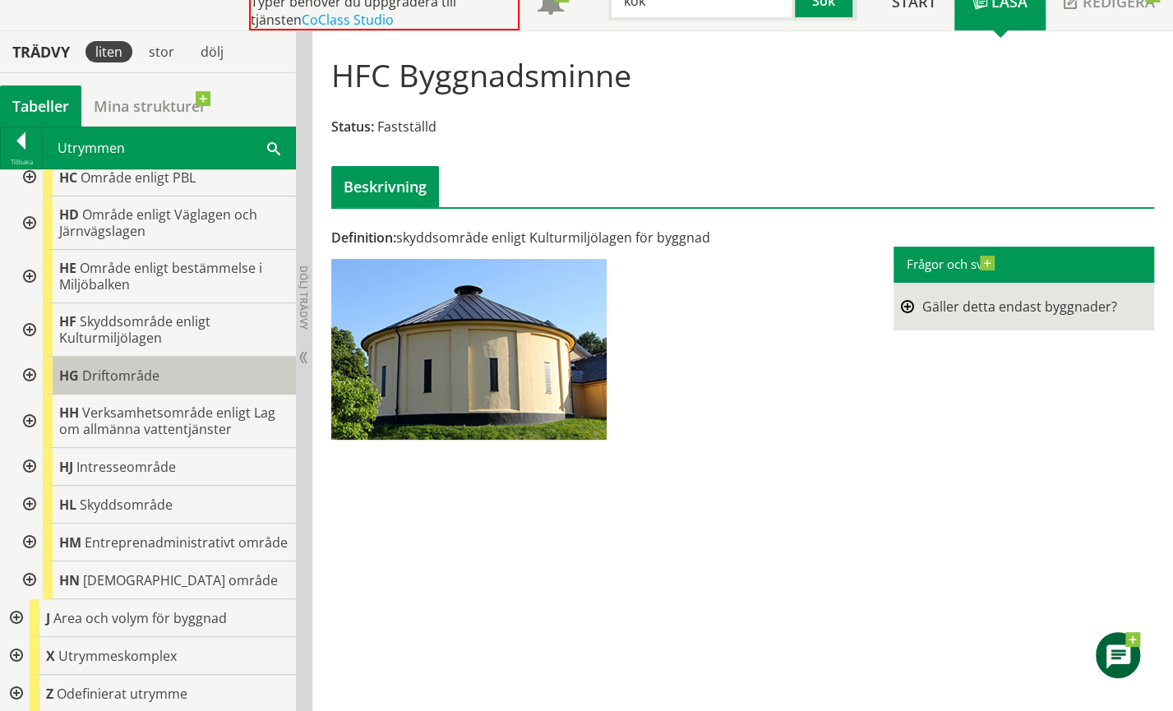
scroll to position [82, 0]
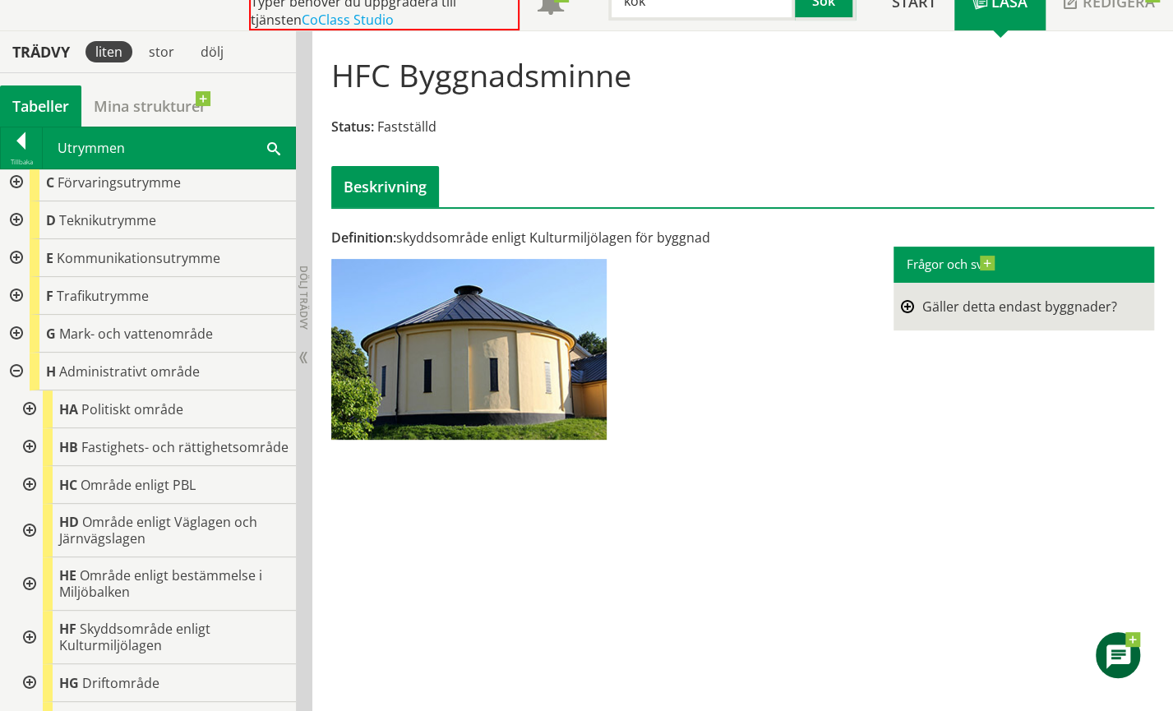
click at [12, 364] on div at bounding box center [15, 371] width 30 height 38
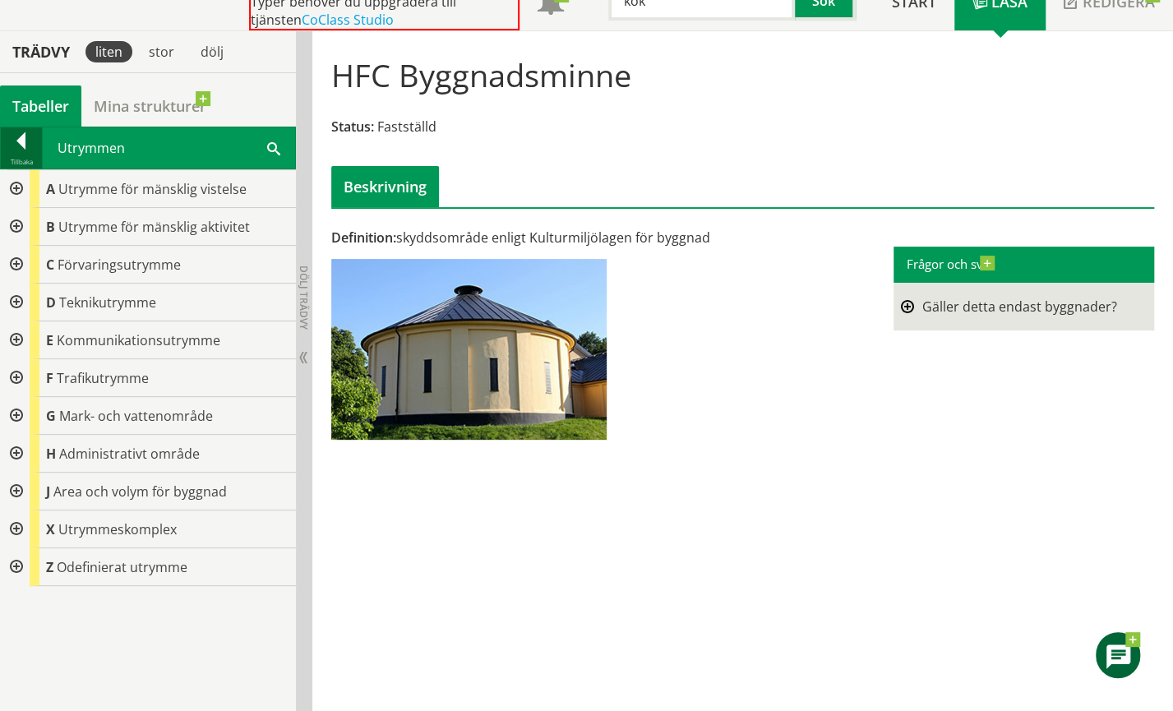
click at [23, 146] on div at bounding box center [21, 143] width 41 height 23
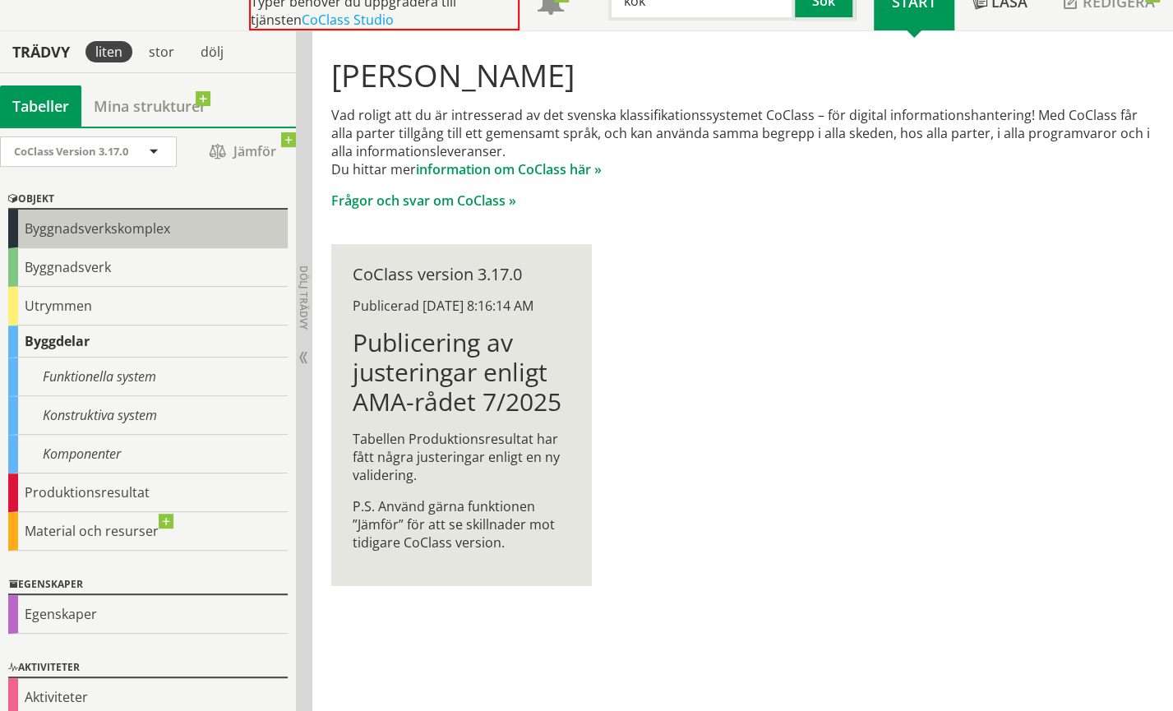
click at [113, 231] on div "Byggnadsverkskomplex" at bounding box center [147, 229] width 279 height 39
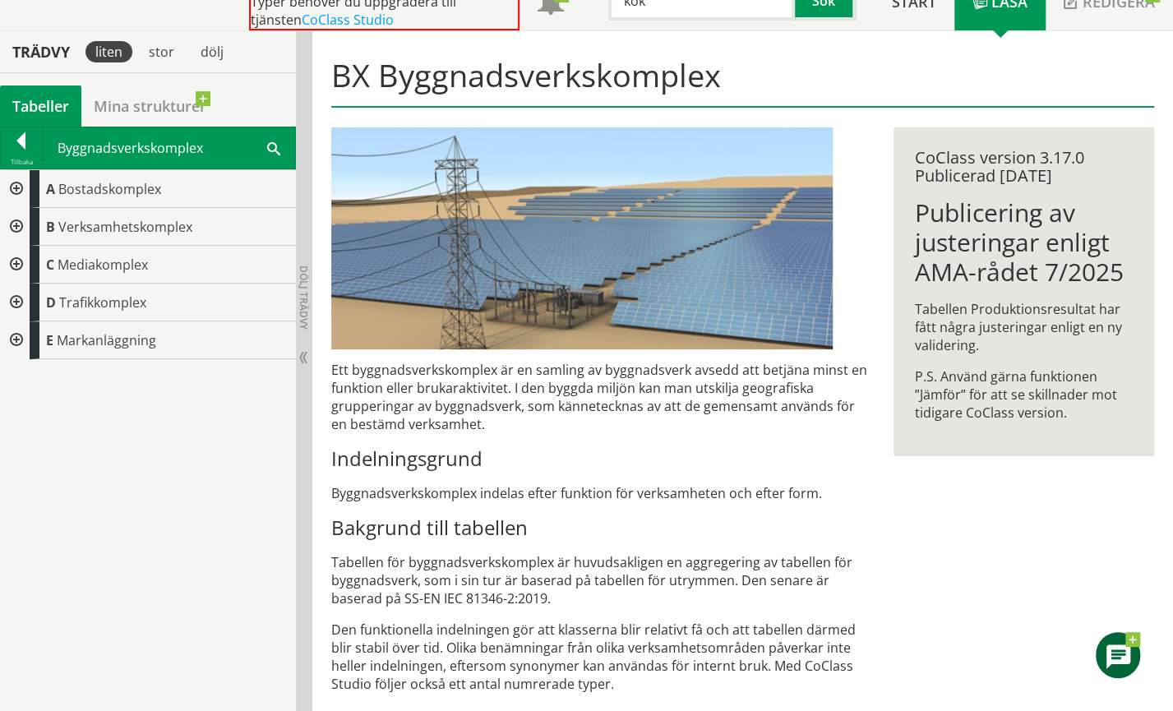
click at [16, 335] on div at bounding box center [15, 340] width 30 height 38
click at [13, 336] on div at bounding box center [15, 340] width 30 height 38
click at [16, 297] on div at bounding box center [15, 302] width 30 height 38
click at [17, 298] on div at bounding box center [15, 302] width 30 height 38
click at [14, 262] on div at bounding box center [15, 265] width 30 height 38
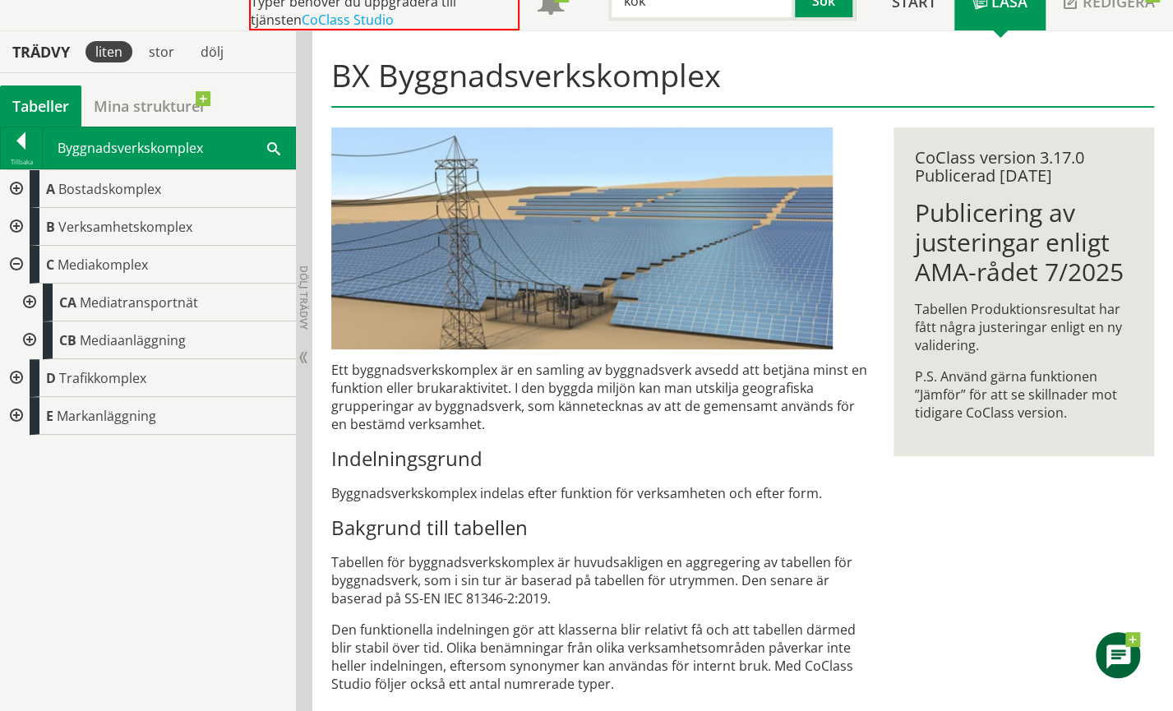
click at [14, 262] on div at bounding box center [15, 265] width 30 height 38
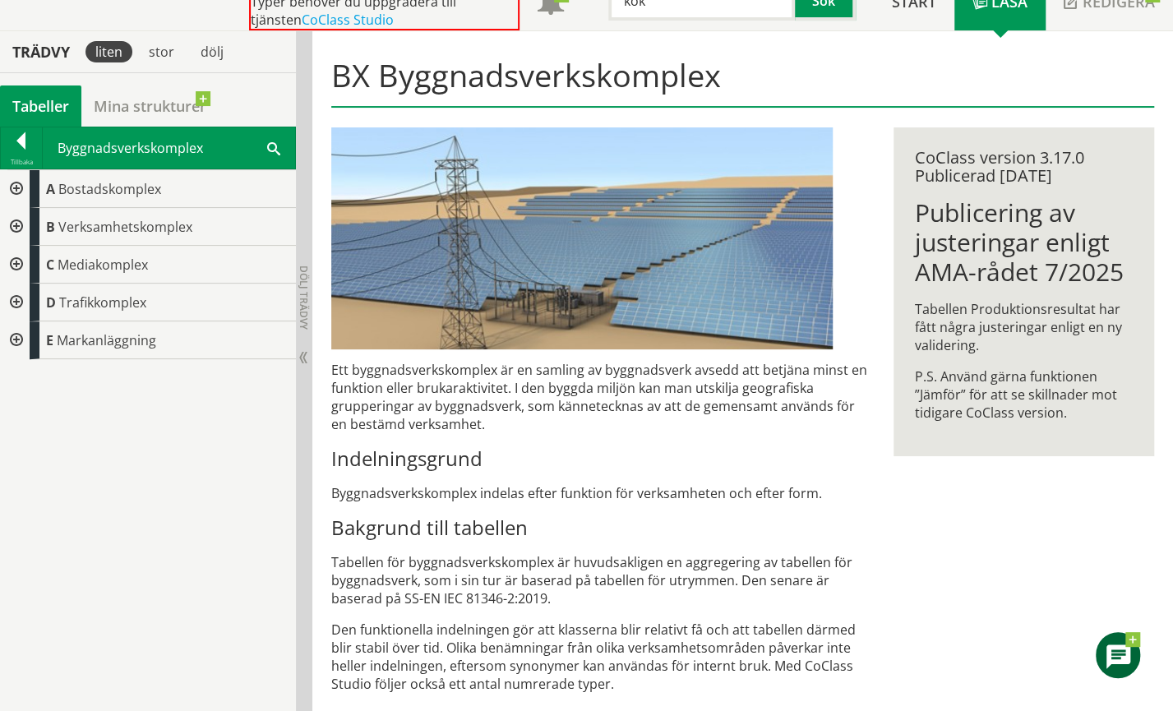
click at [16, 222] on div at bounding box center [15, 227] width 30 height 38
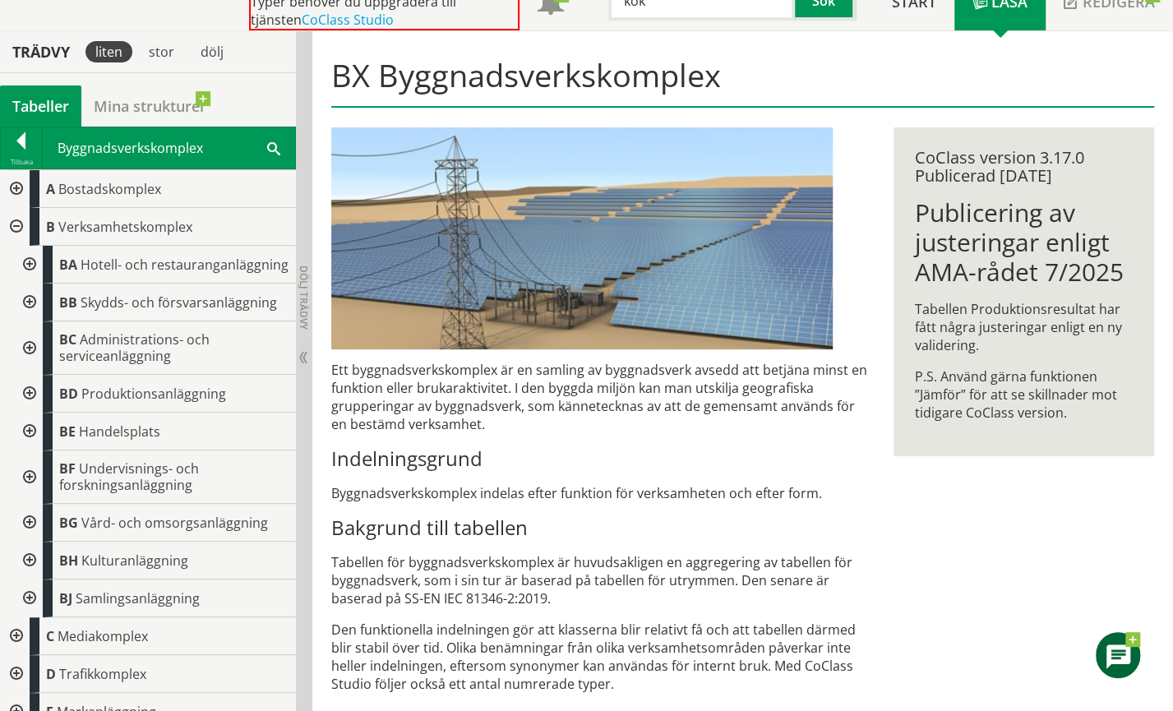
click at [18, 223] on div at bounding box center [15, 227] width 30 height 38
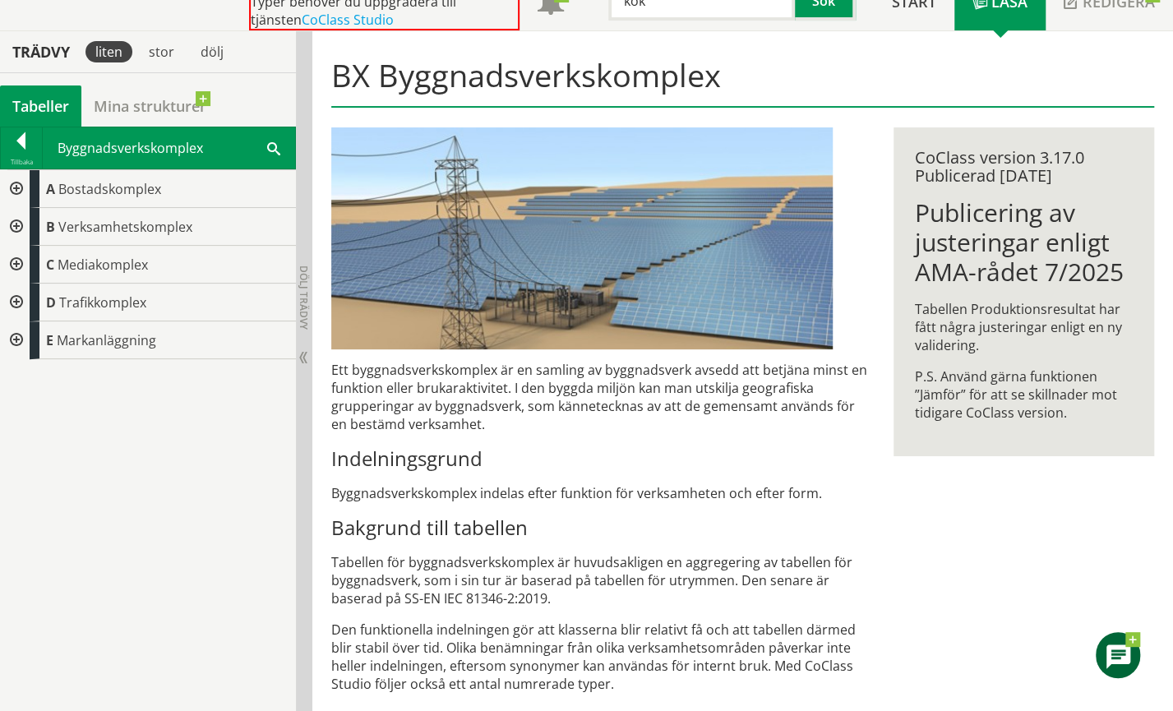
click at [15, 220] on div at bounding box center [15, 227] width 30 height 38
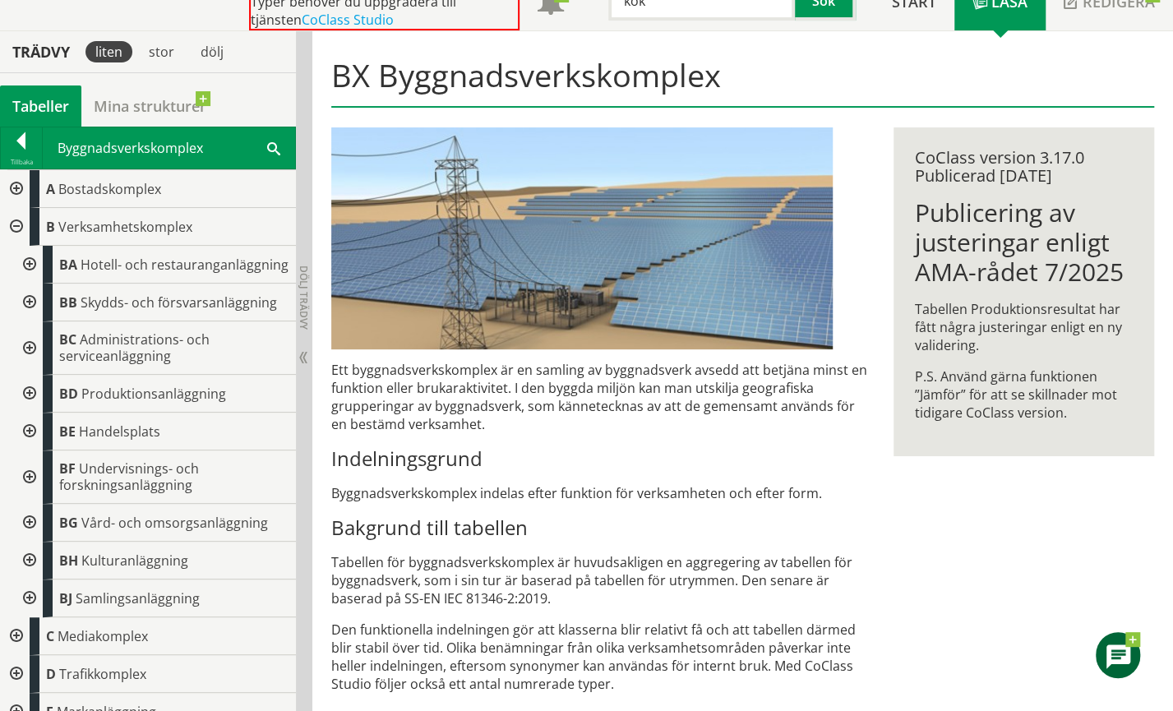
click at [25, 485] on div at bounding box center [28, 476] width 30 height 53
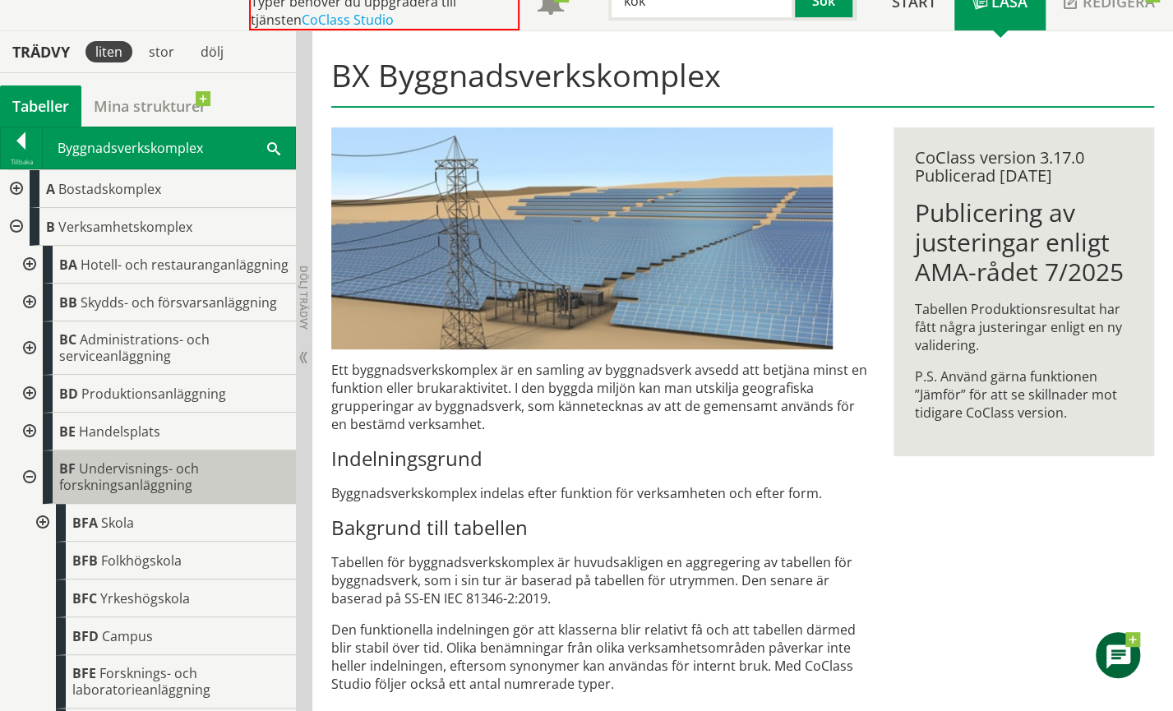
scroll to position [82, 0]
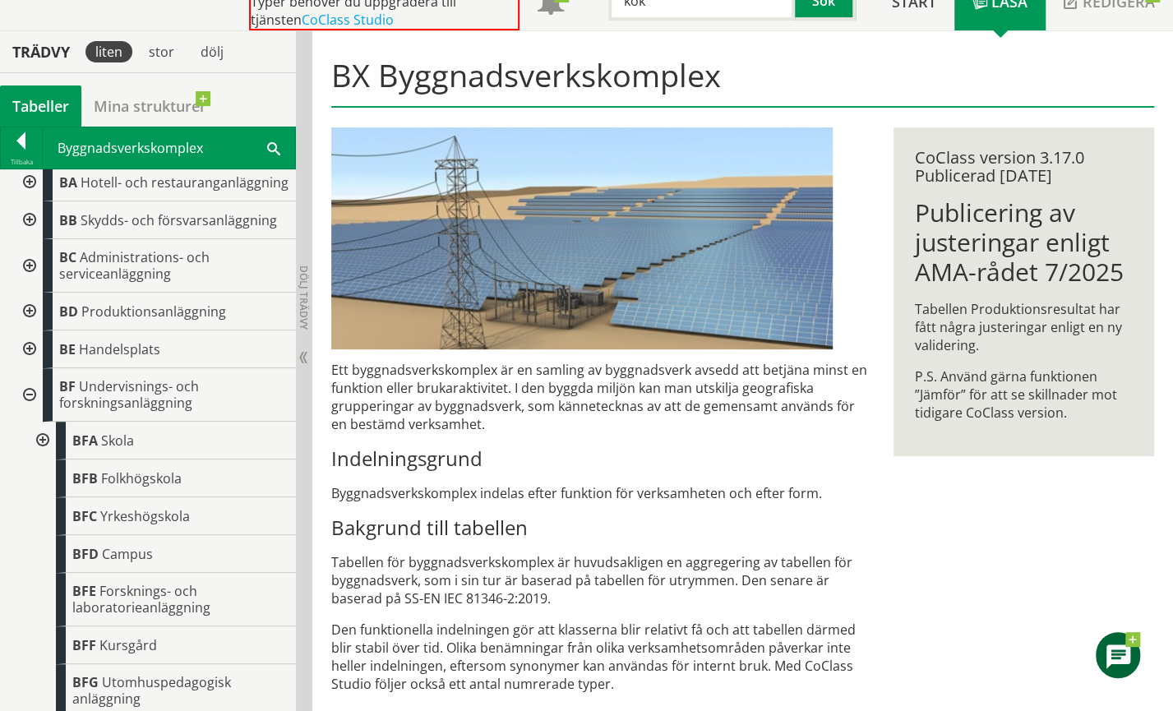
click at [26, 278] on div at bounding box center [28, 265] width 30 height 53
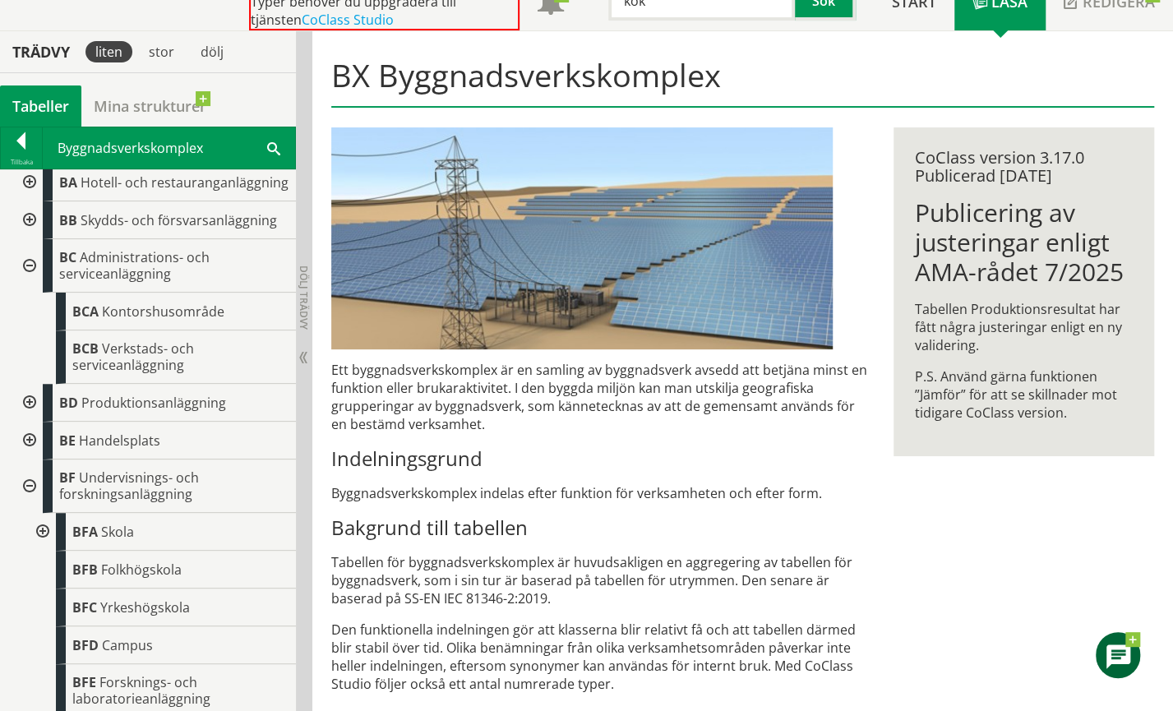
click at [23, 280] on div at bounding box center [28, 265] width 30 height 53
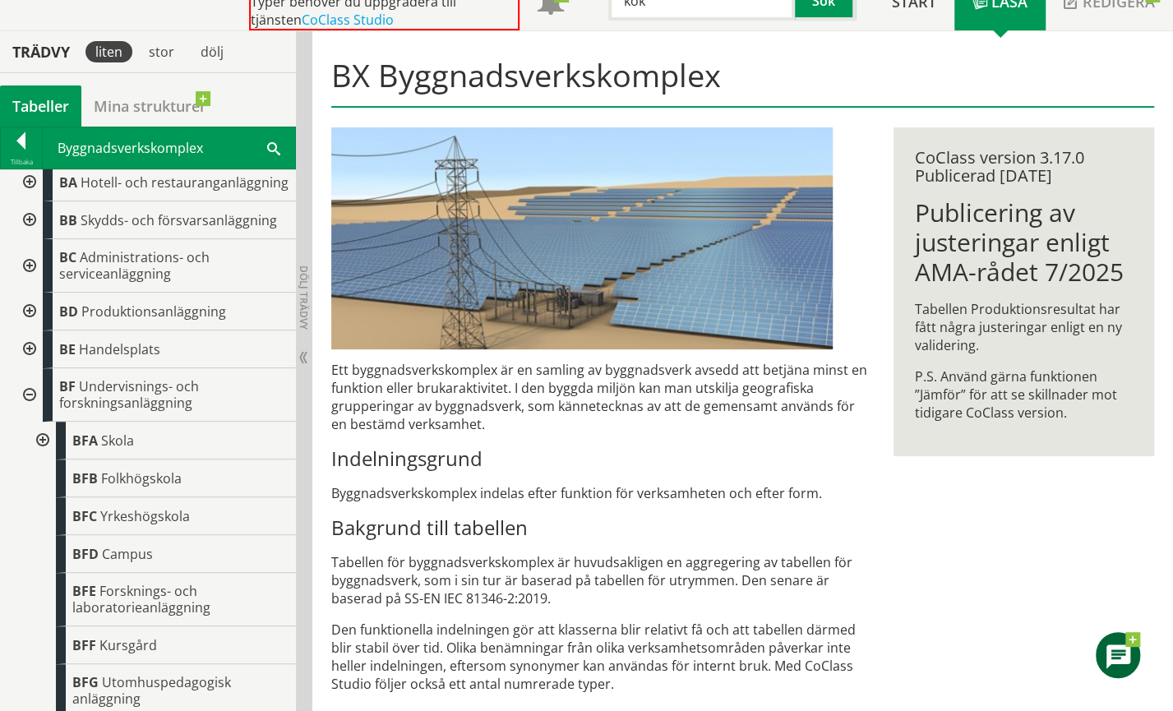
click at [29, 408] on div at bounding box center [28, 394] width 30 height 53
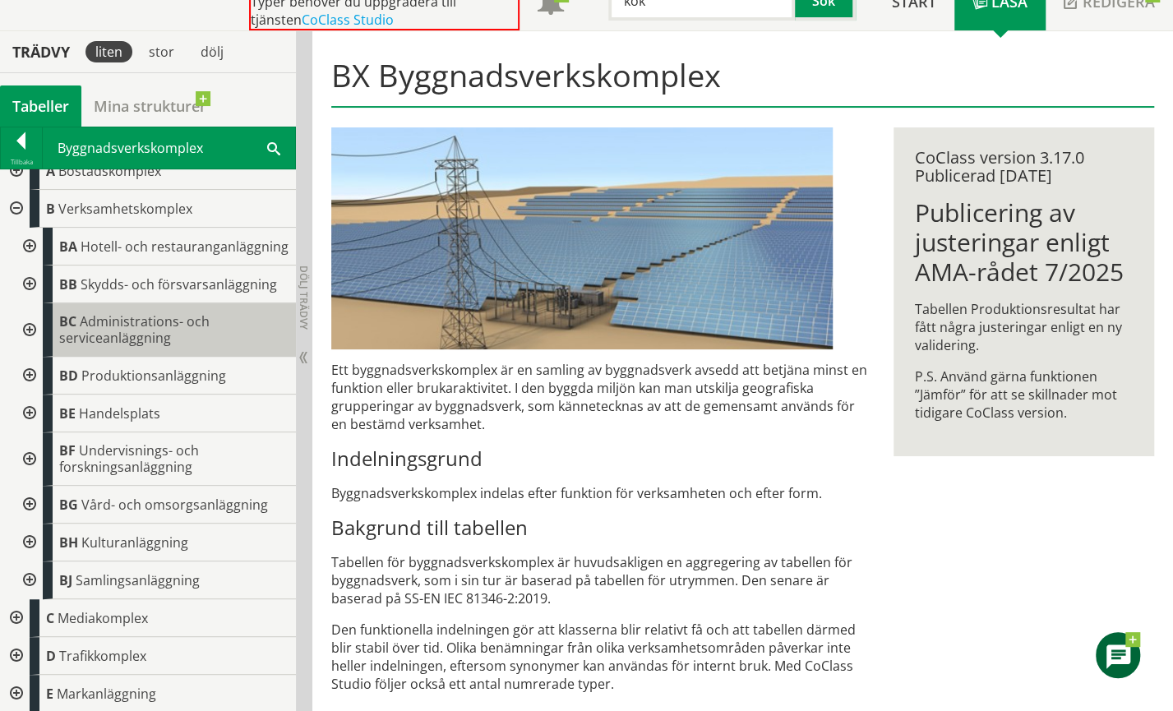
scroll to position [0, 0]
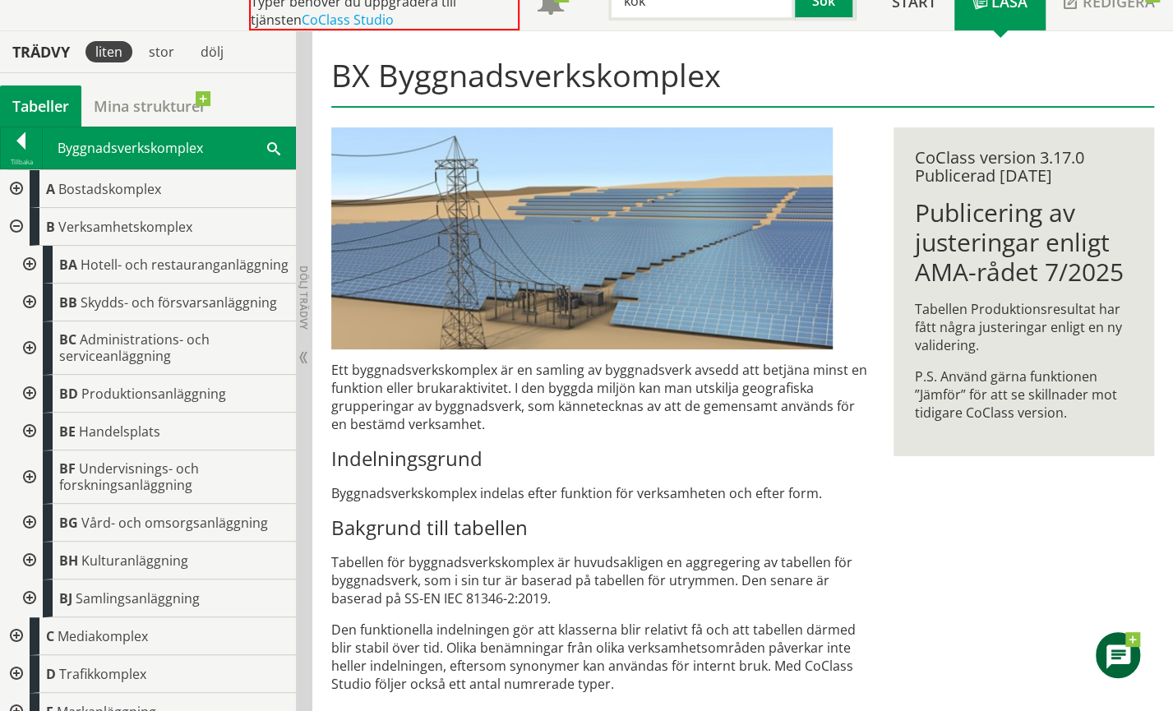
click at [14, 187] on div at bounding box center [15, 189] width 30 height 38
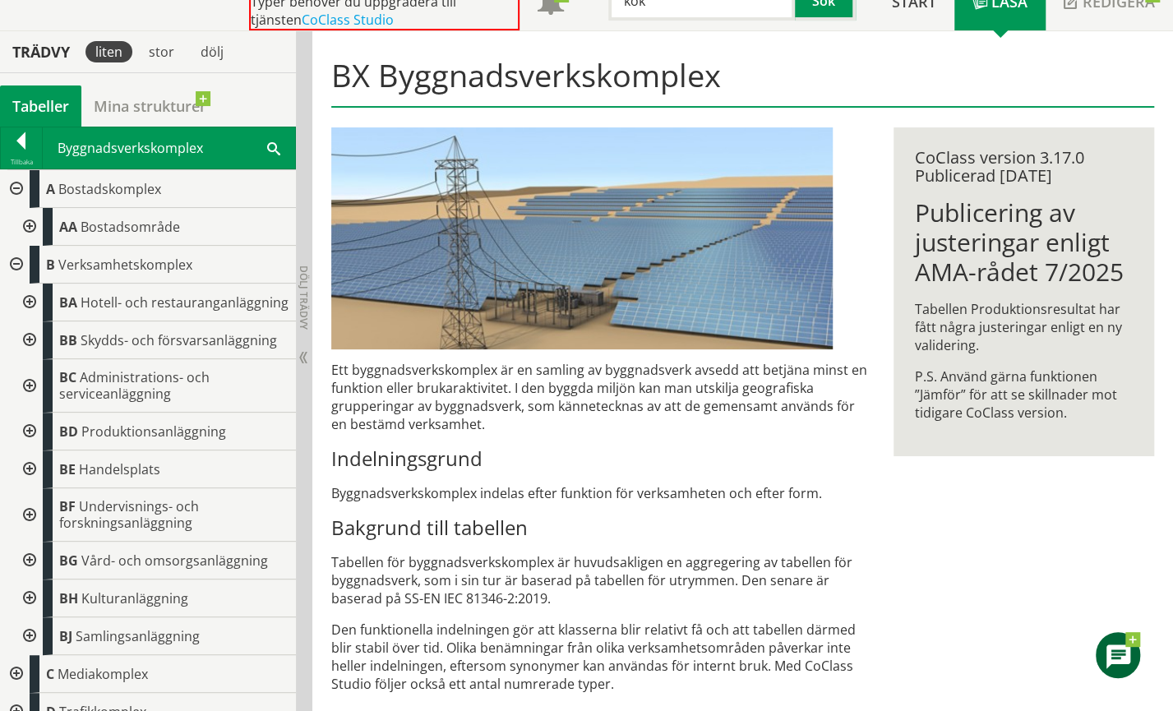
click at [25, 223] on div at bounding box center [28, 227] width 30 height 38
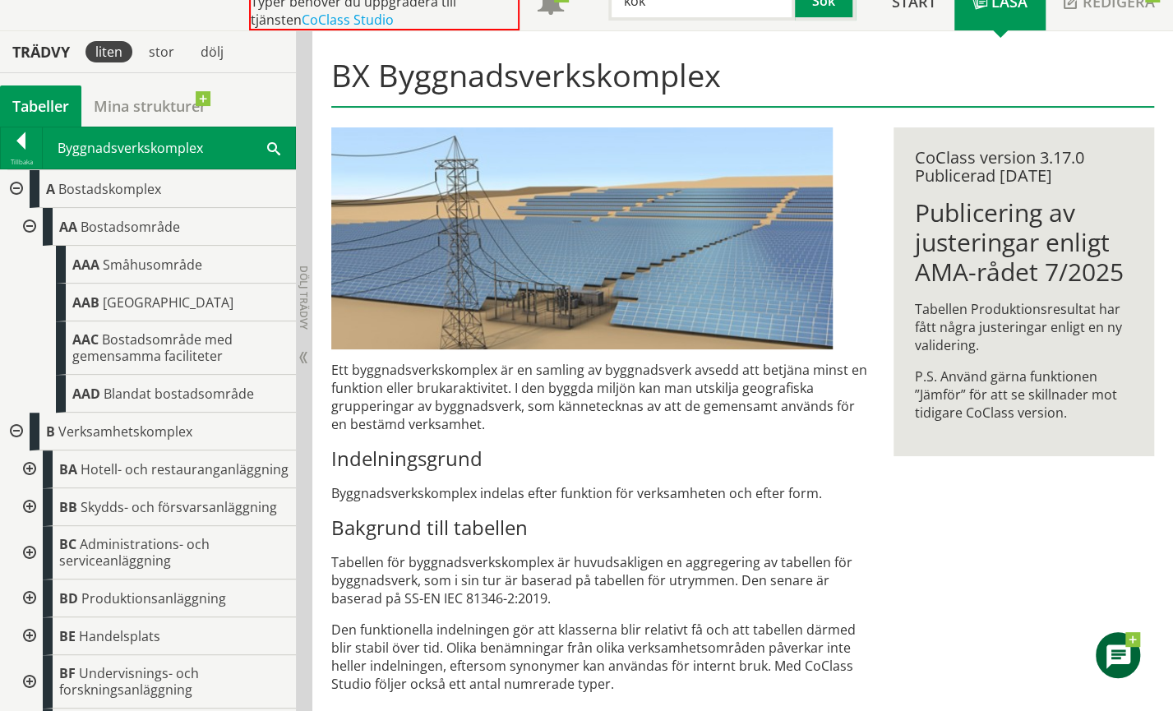
click at [25, 144] on div at bounding box center [21, 143] width 41 height 23
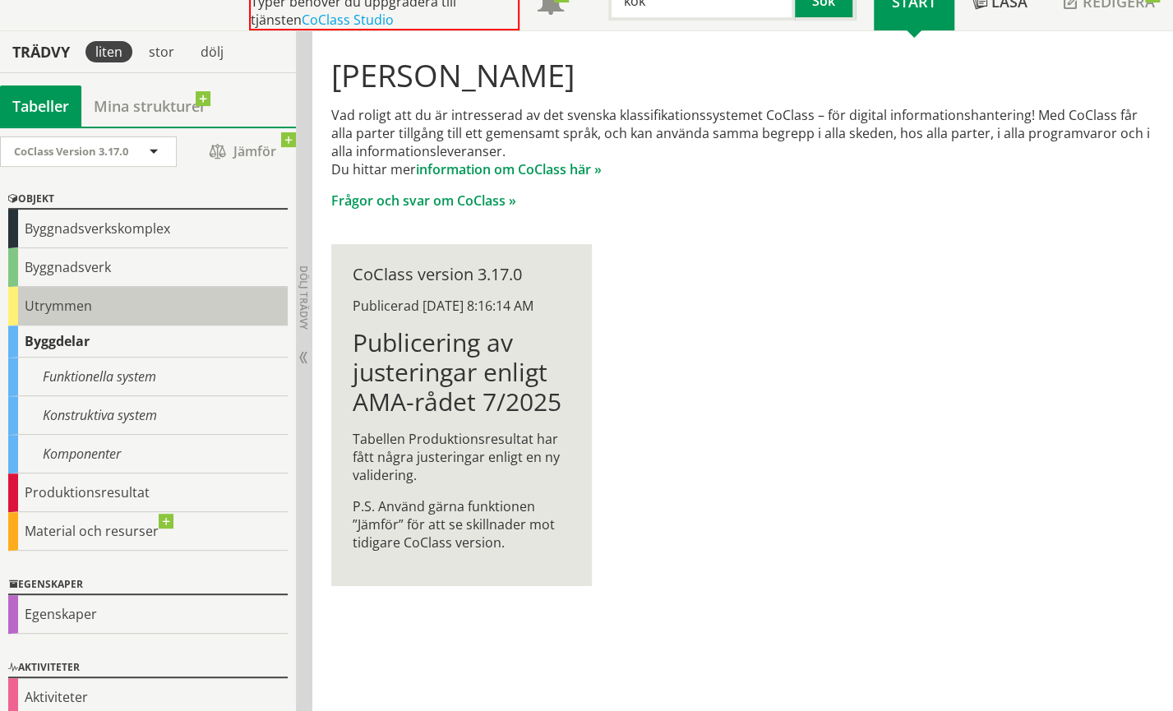
click at [49, 306] on div "Utrymmen" at bounding box center [147, 306] width 279 height 39
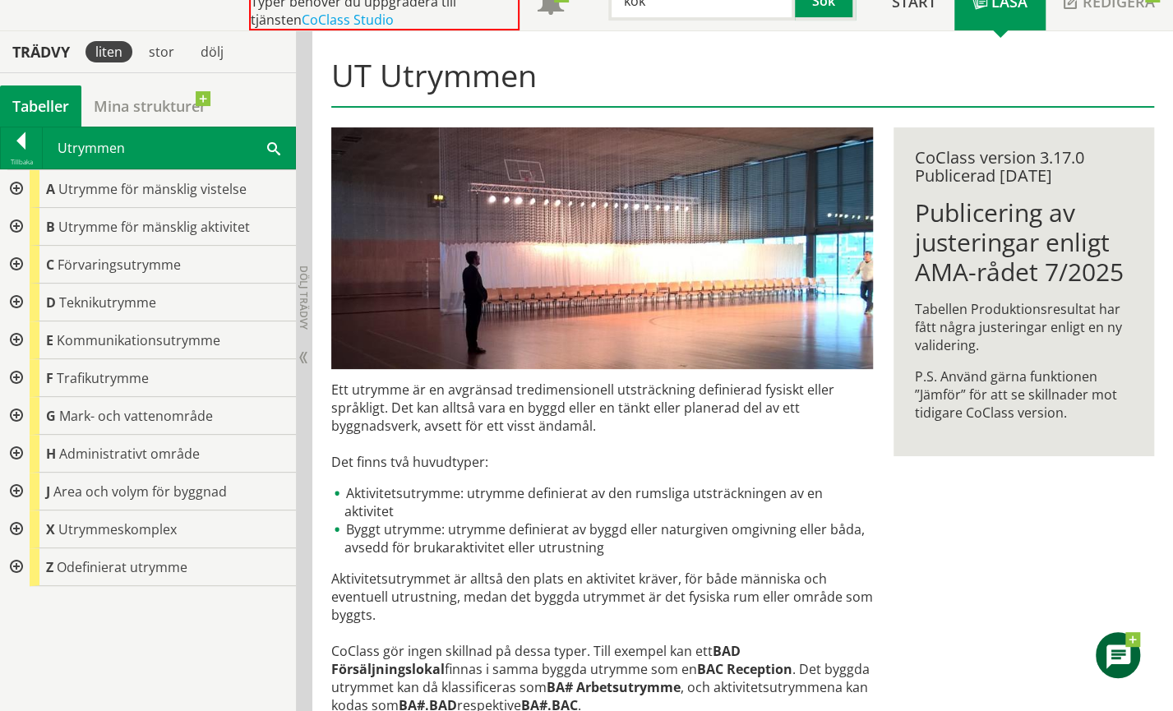
click at [16, 524] on div at bounding box center [15, 529] width 30 height 38
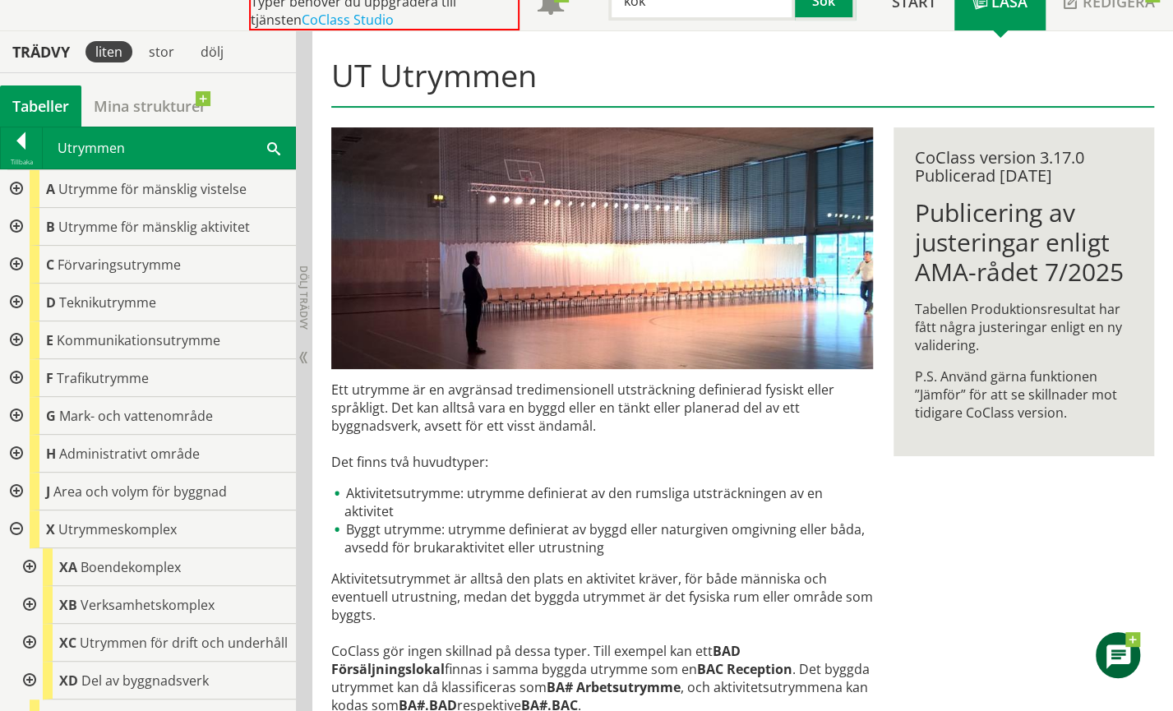
click at [29, 601] on div at bounding box center [28, 605] width 30 height 38
click at [26, 562] on div at bounding box center [28, 567] width 30 height 38
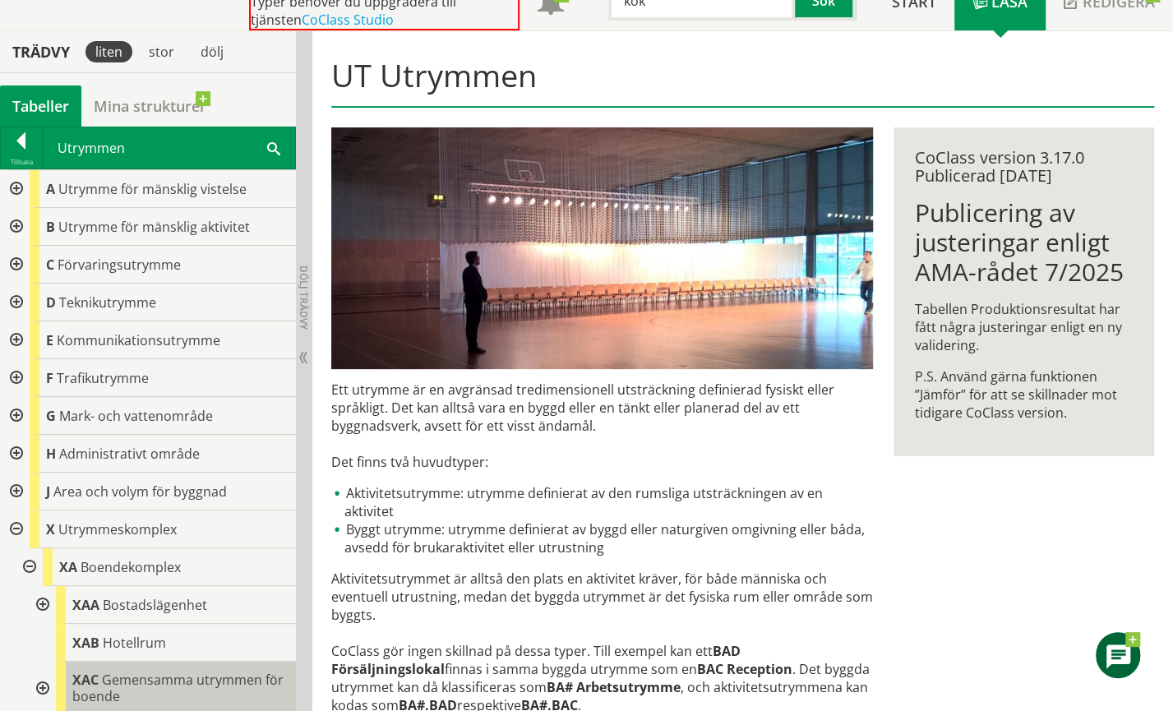
scroll to position [82, 0]
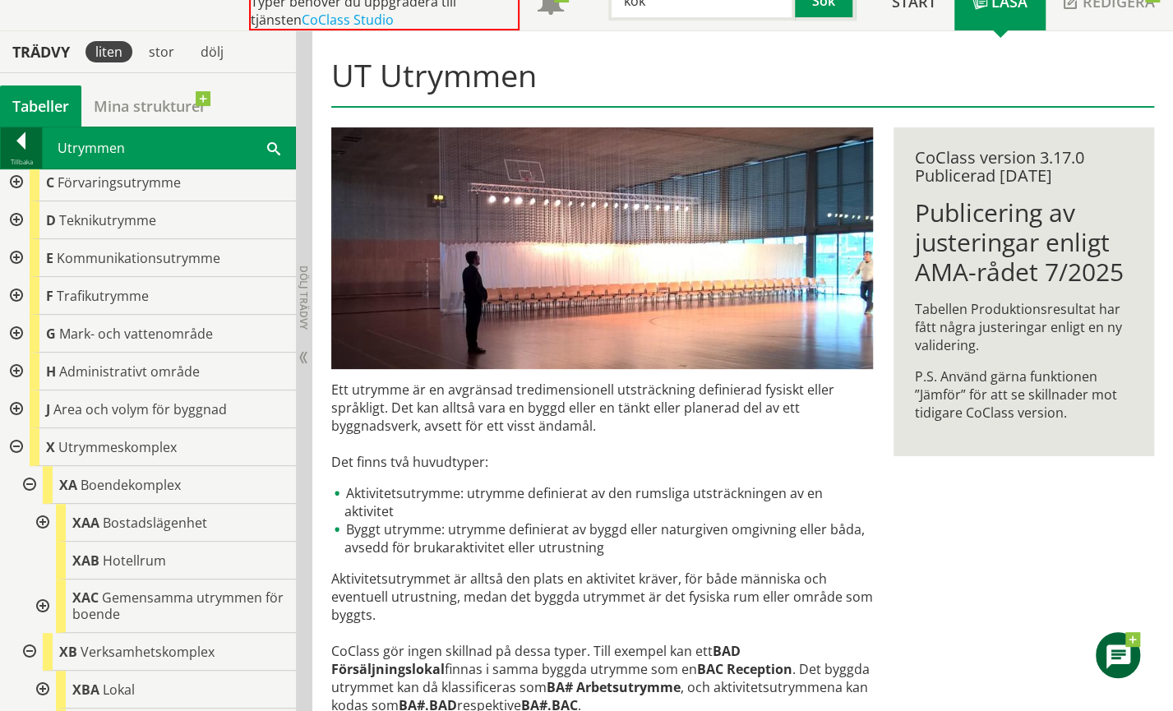
click at [30, 141] on div at bounding box center [21, 143] width 41 height 23
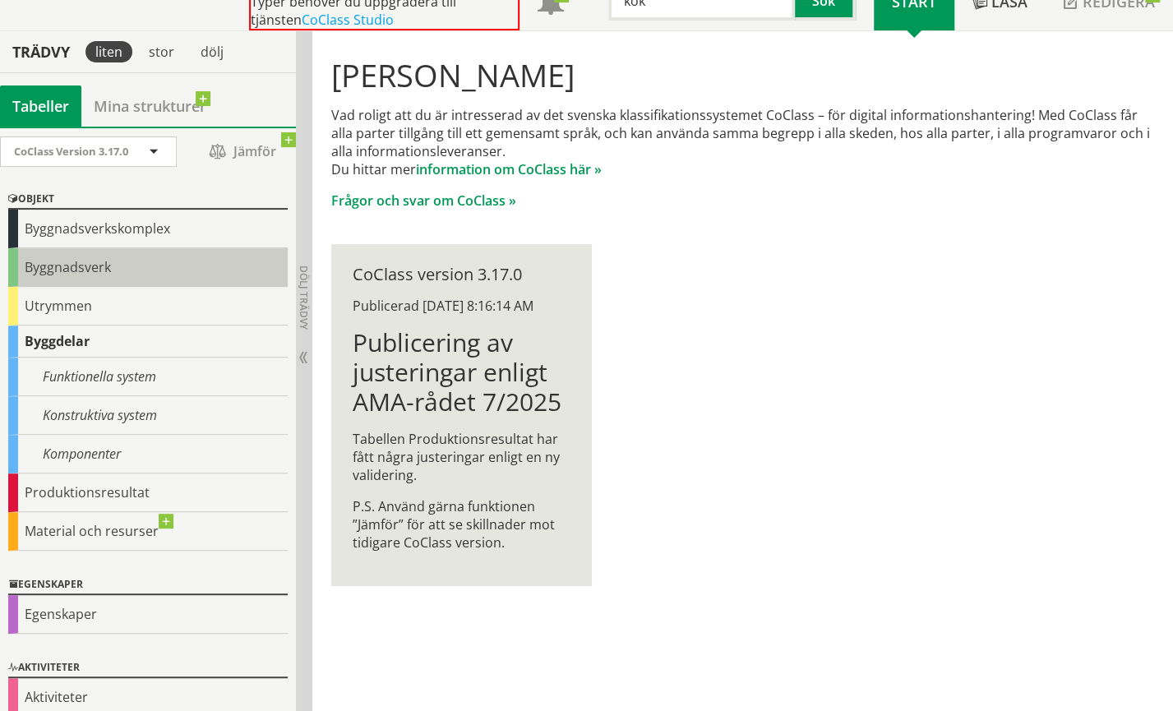
click at [67, 267] on div "Byggnadsverk" at bounding box center [147, 267] width 279 height 39
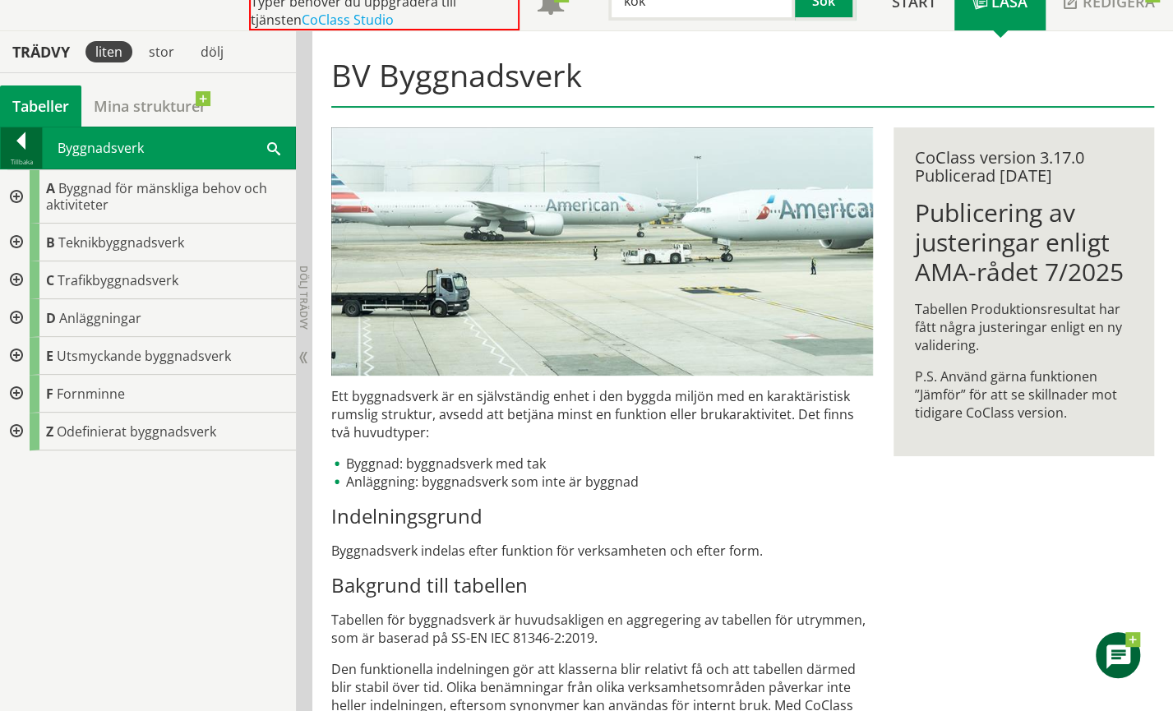
click at [21, 140] on div at bounding box center [21, 143] width 41 height 23
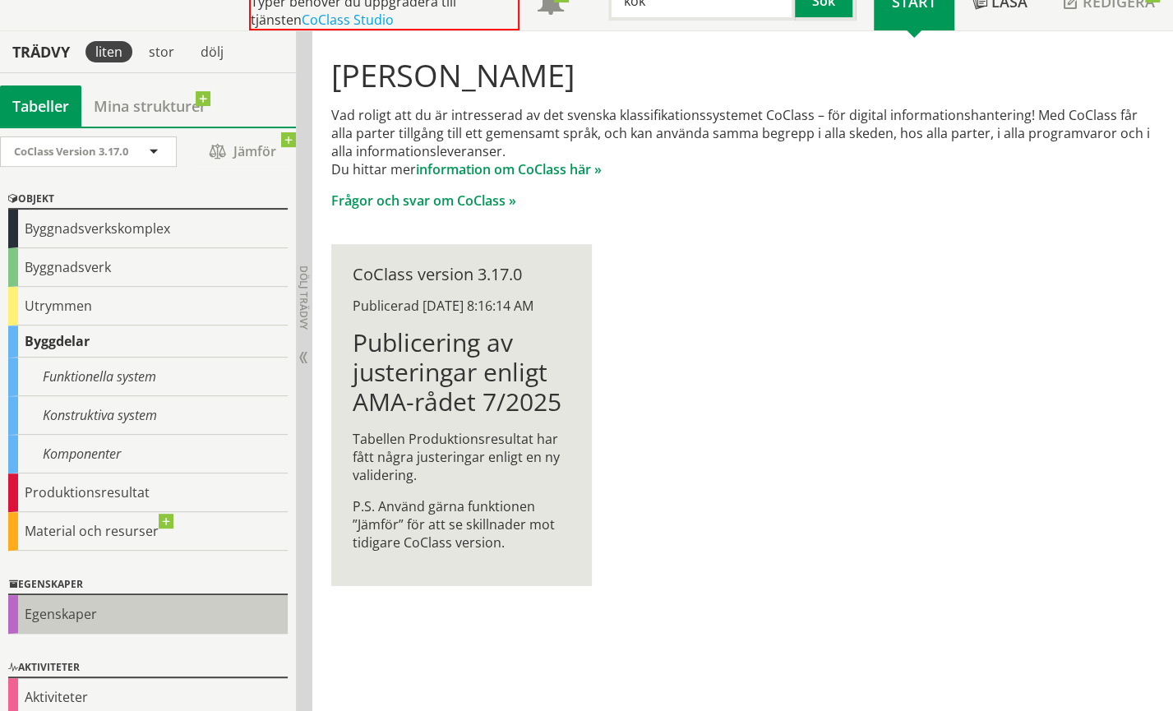
click at [72, 611] on div "Egenskaper" at bounding box center [147, 614] width 279 height 39
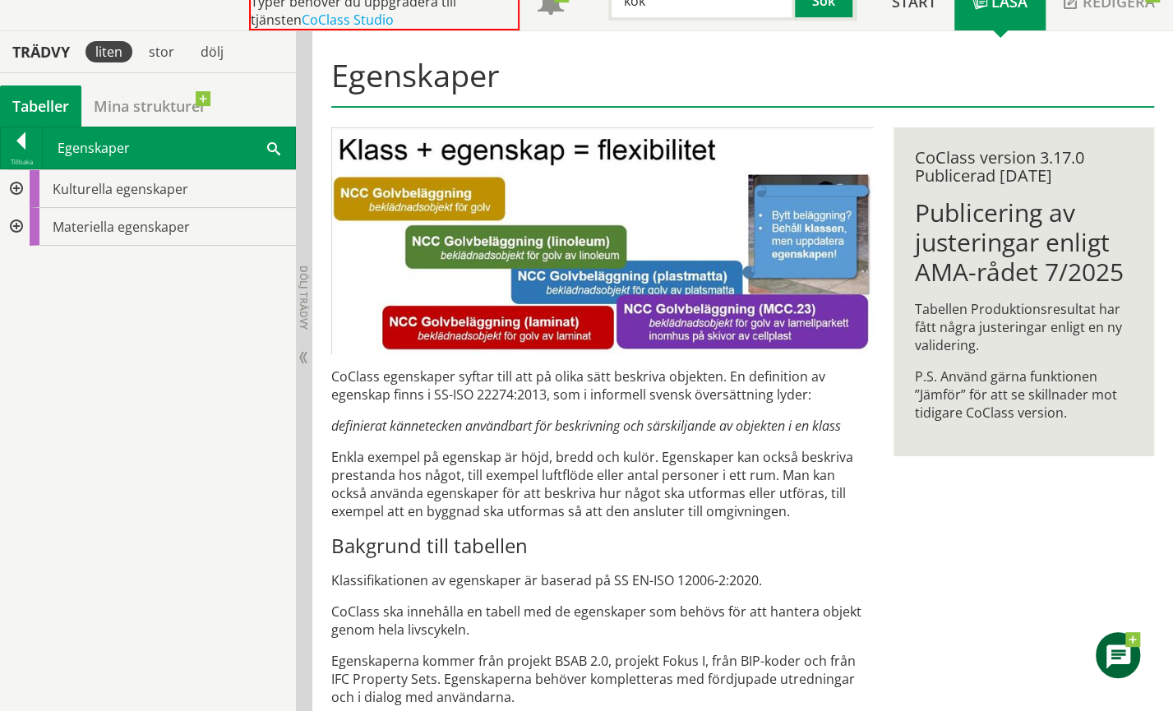
click at [15, 221] on div at bounding box center [15, 227] width 30 height 38
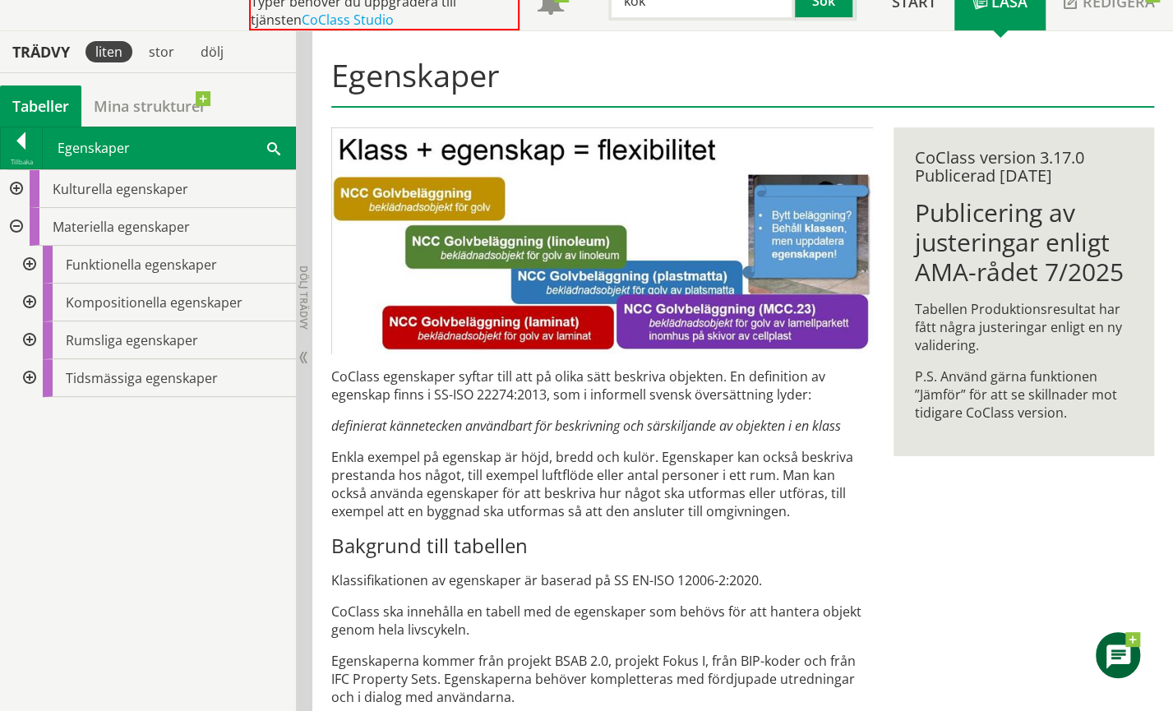
click at [26, 337] on div at bounding box center [28, 340] width 30 height 38
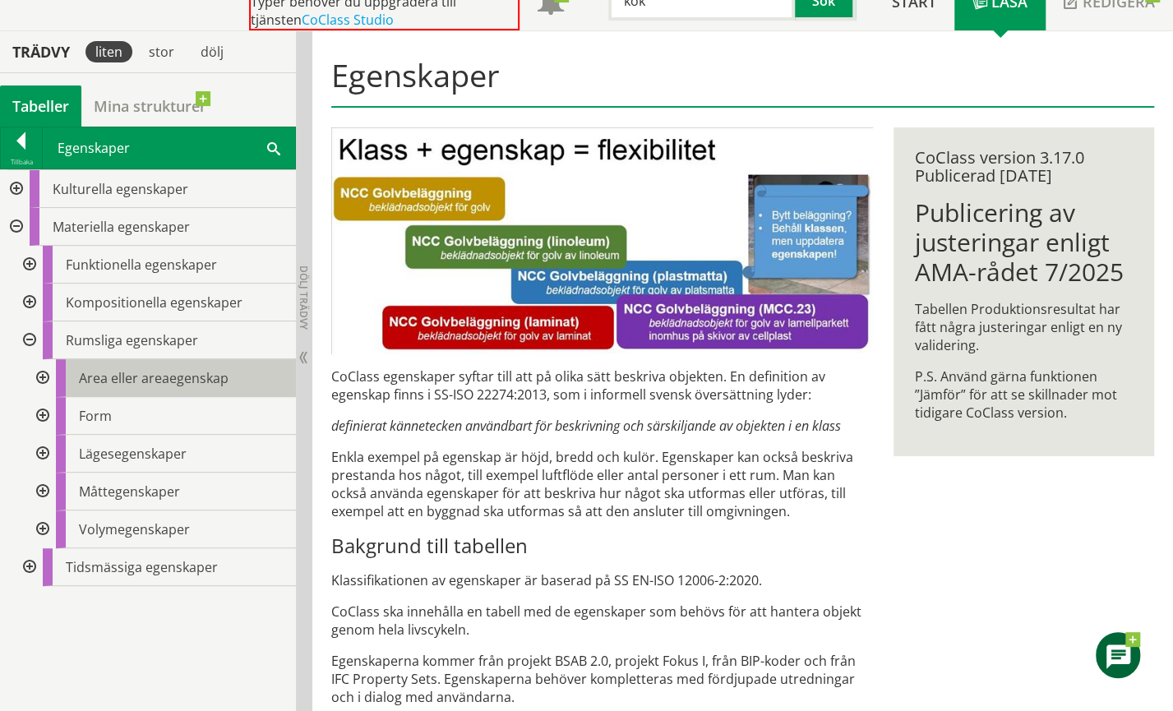
click at [108, 373] on span "Area eller areaegenskap" at bounding box center [154, 378] width 150 height 18
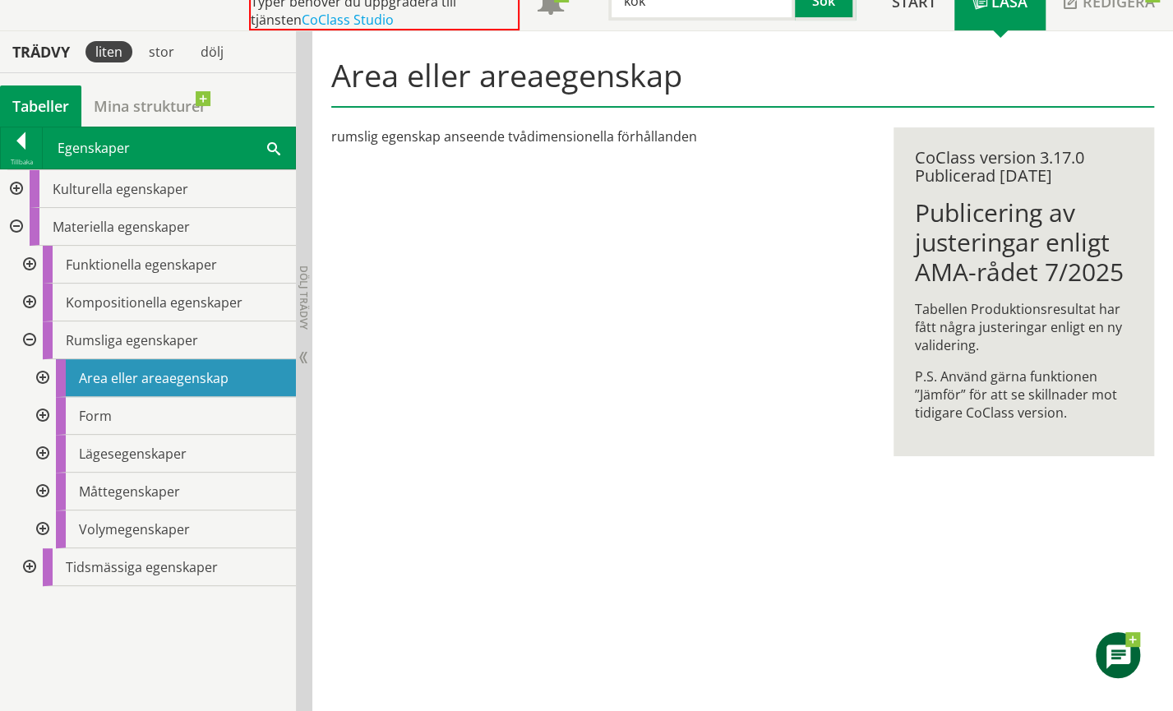
click at [28, 338] on div at bounding box center [28, 340] width 30 height 38
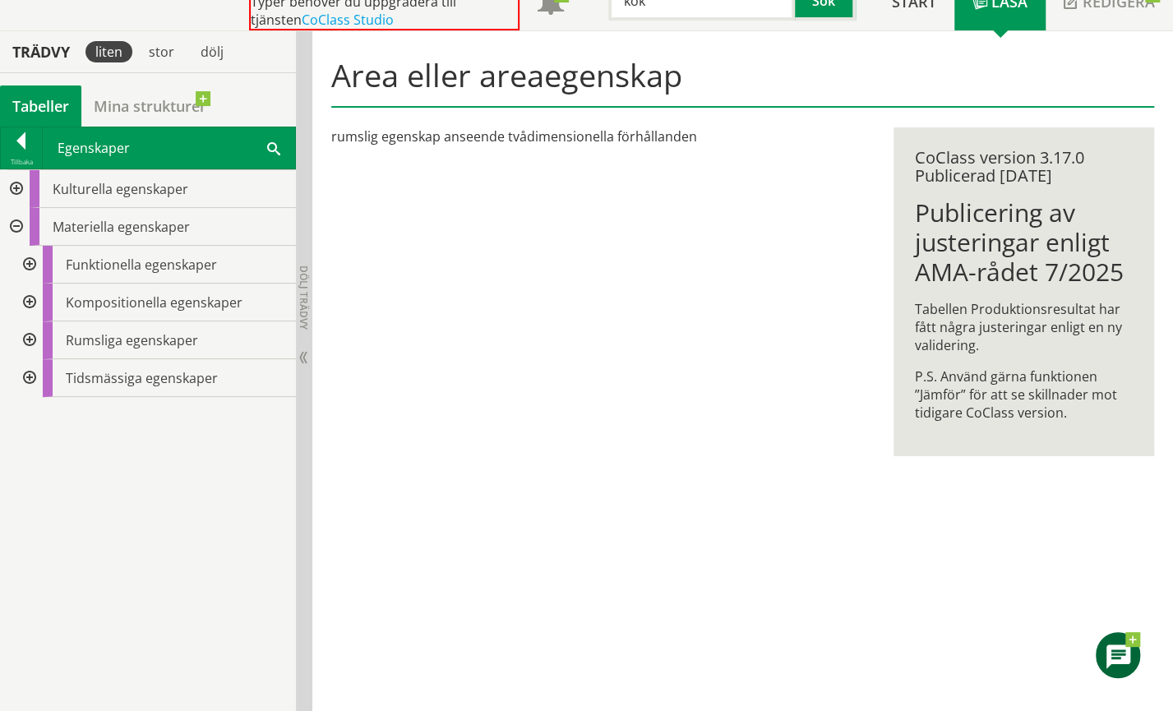
click at [34, 333] on div at bounding box center [28, 340] width 30 height 38
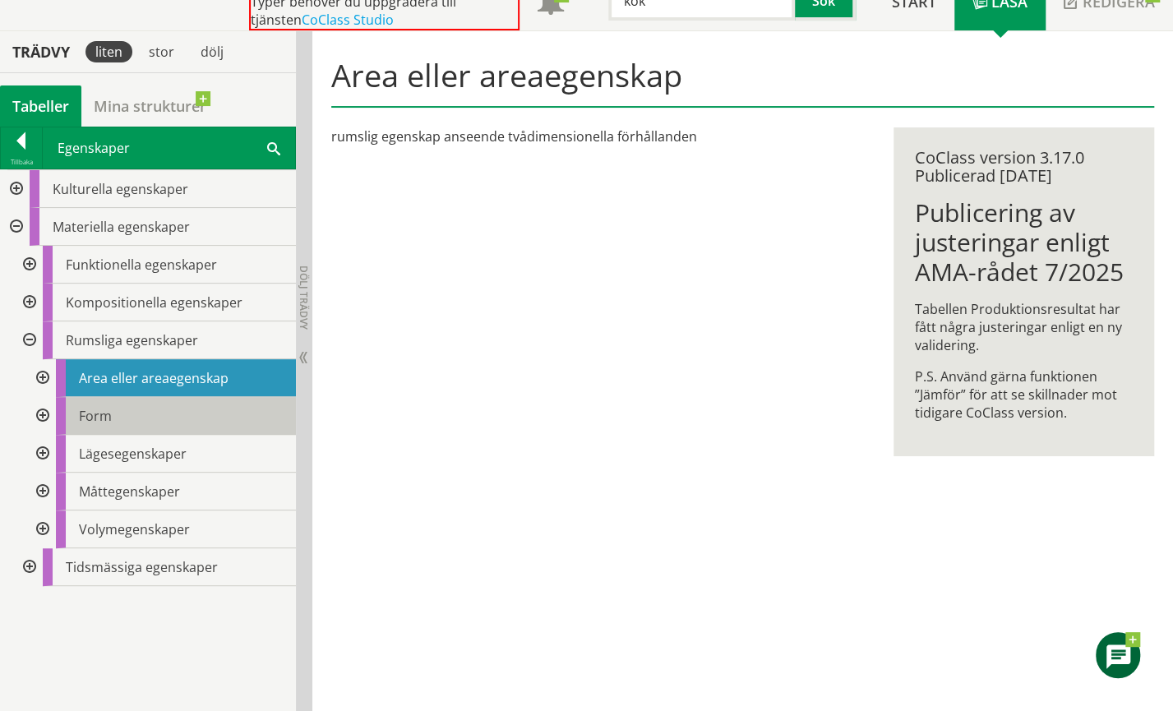
click at [109, 412] on span "Form" at bounding box center [95, 416] width 33 height 18
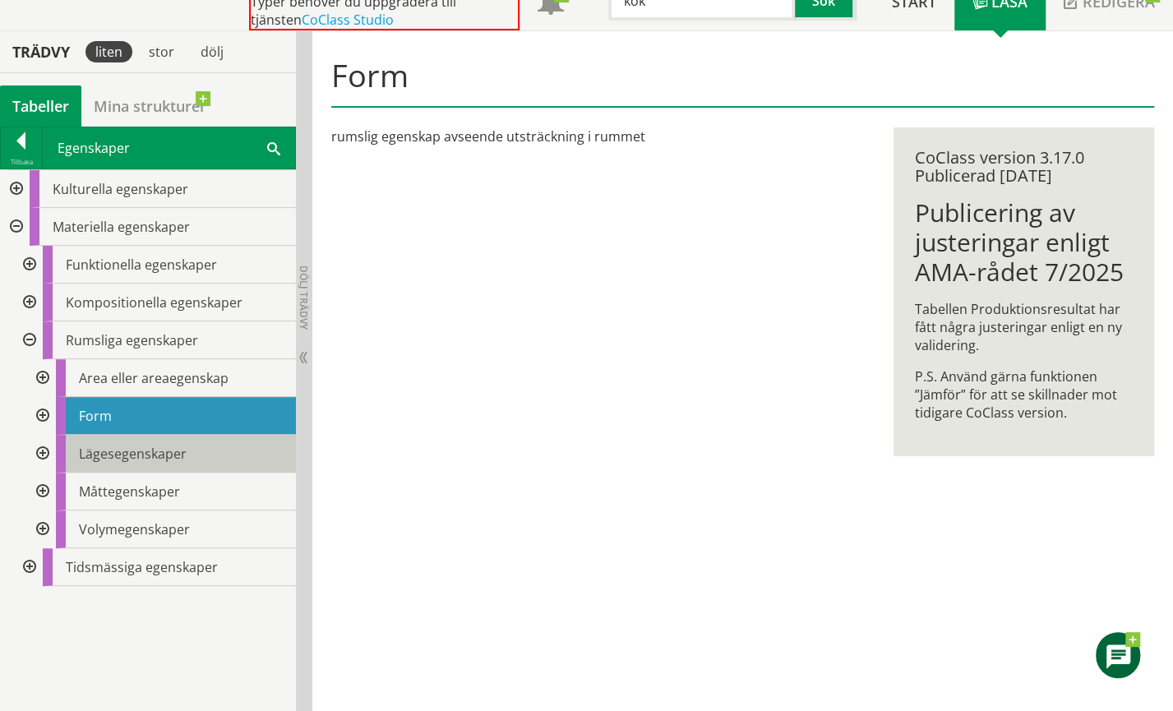
click at [119, 454] on span "Lägesegenskaper" at bounding box center [133, 454] width 108 height 18
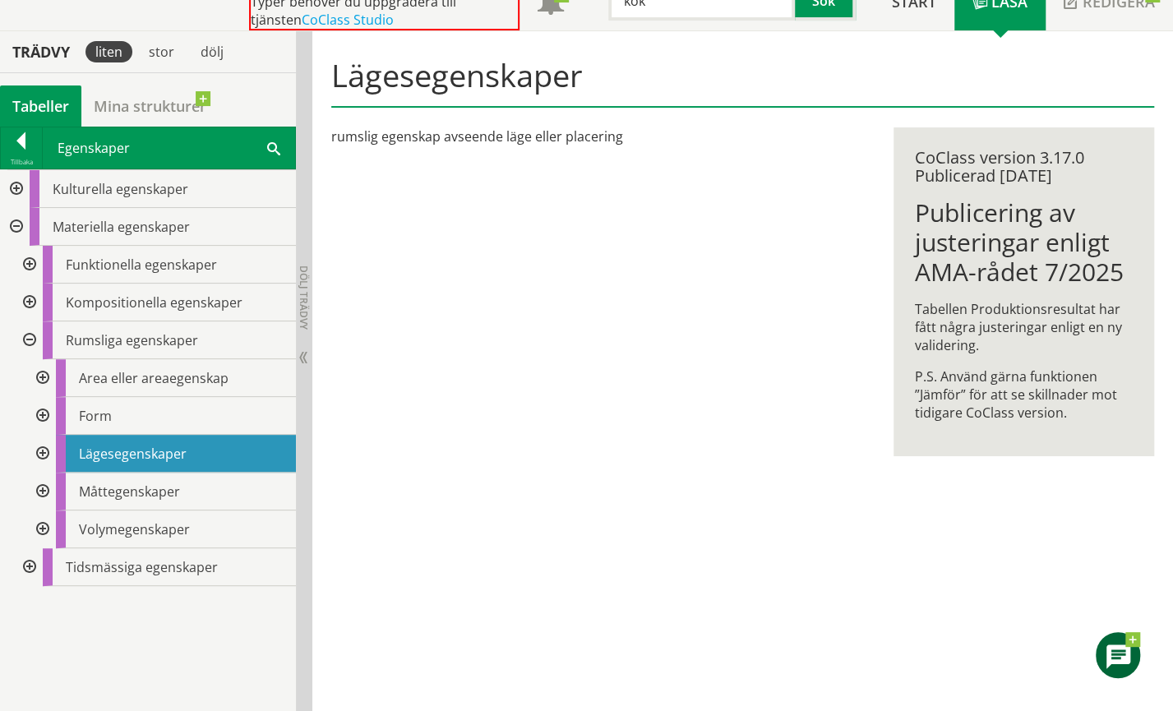
click at [44, 449] on div at bounding box center [41, 454] width 30 height 38
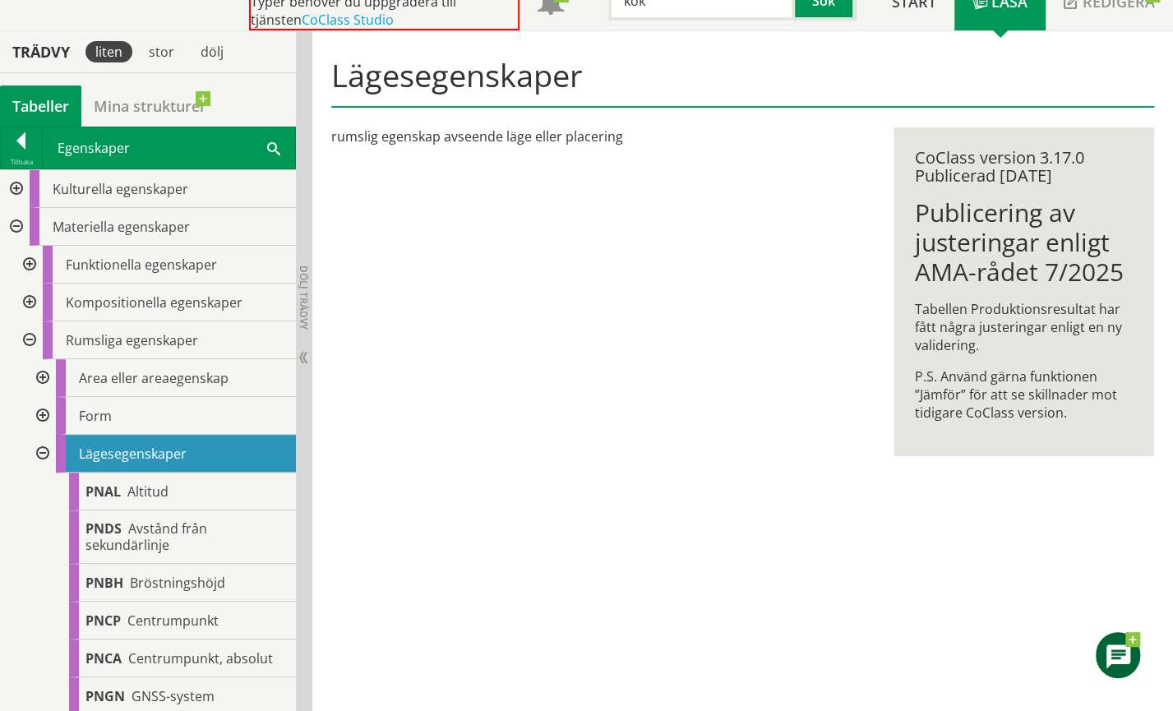
click at [46, 449] on div at bounding box center [41, 454] width 30 height 38
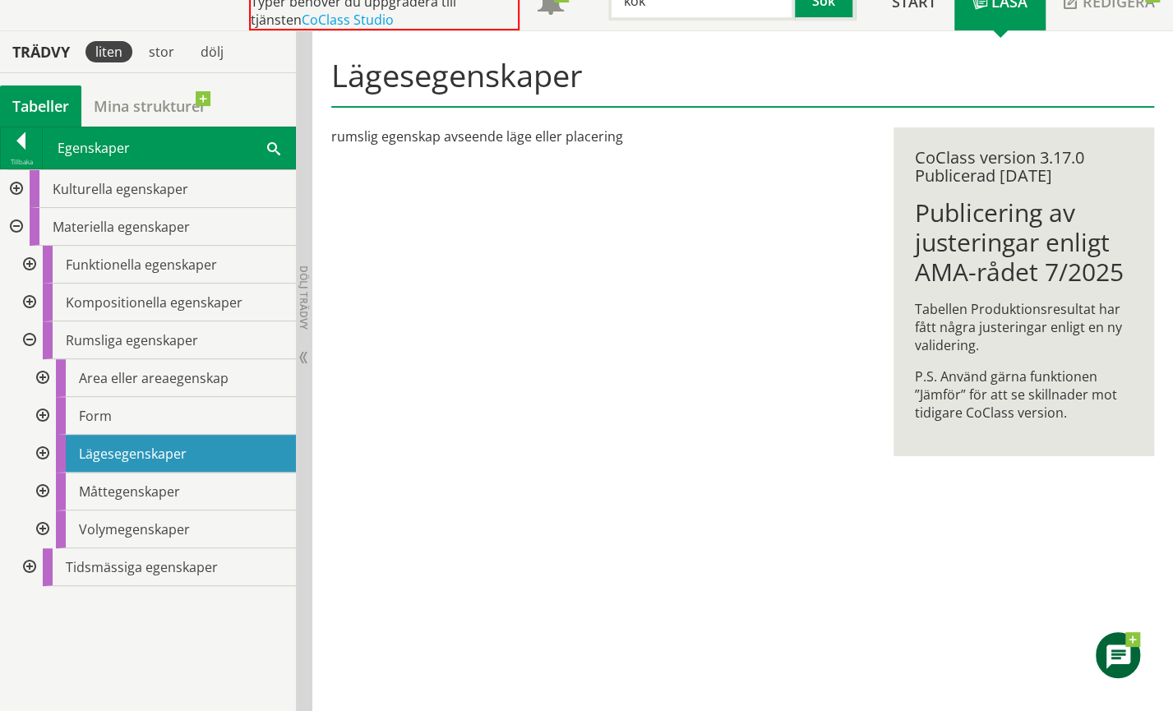
click at [44, 372] on div at bounding box center [41, 378] width 30 height 38
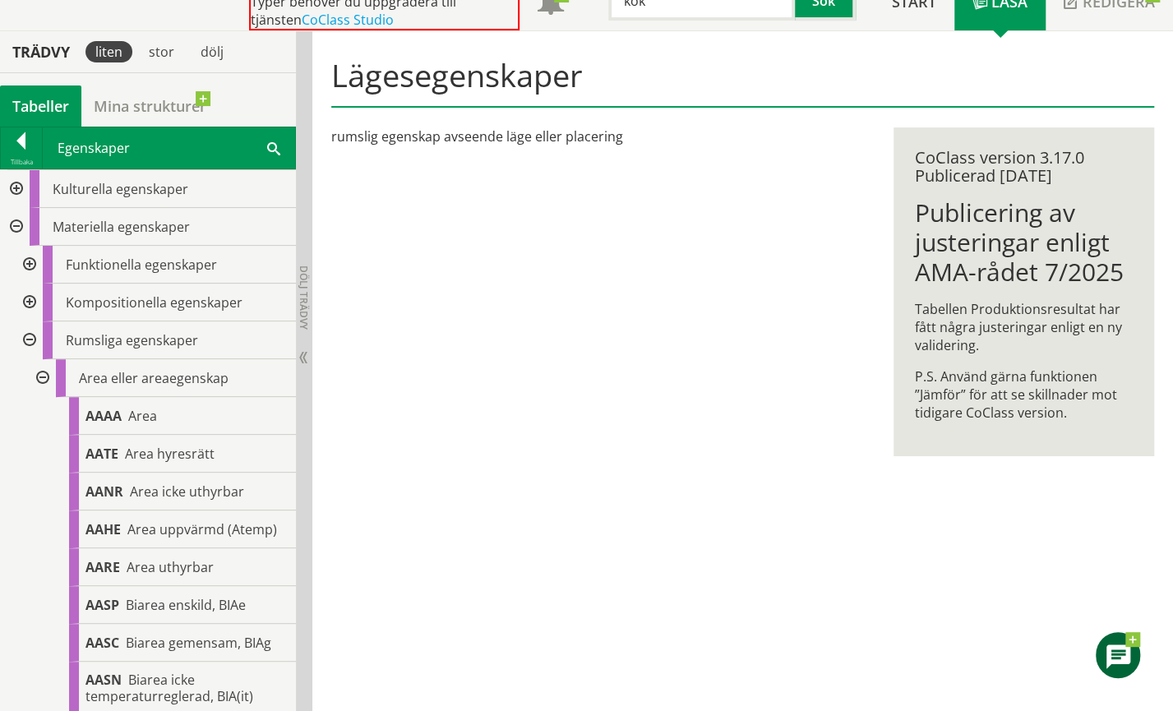
click at [44, 373] on div at bounding box center [41, 378] width 30 height 38
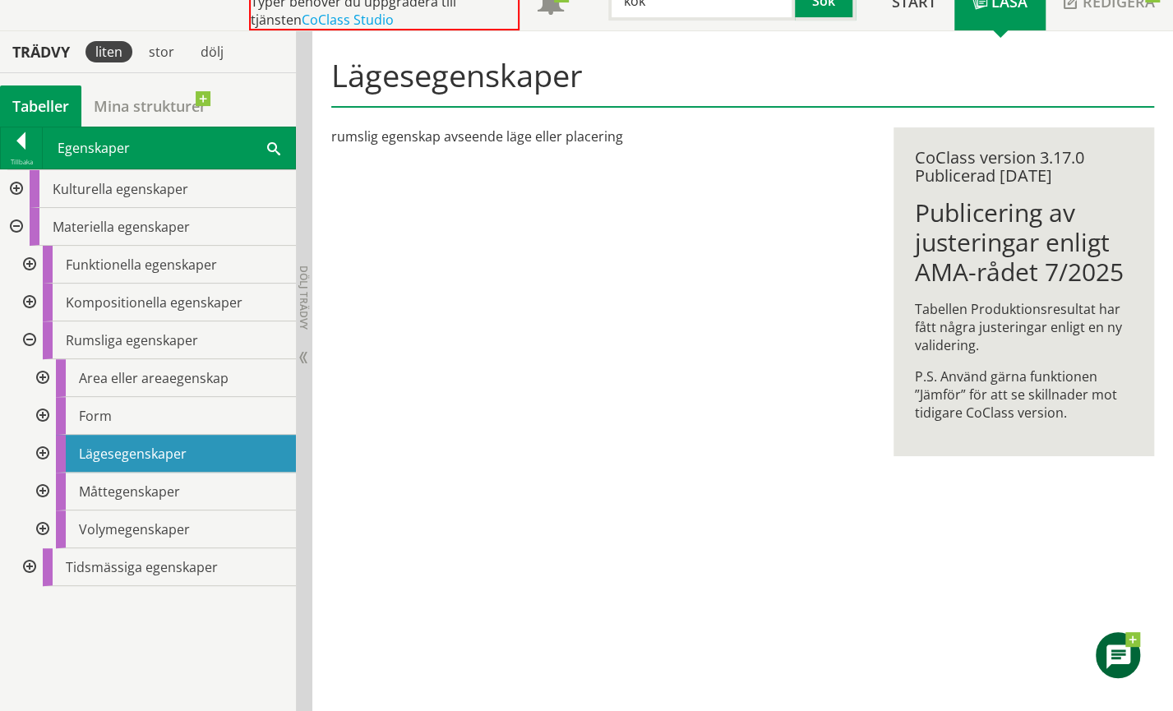
click at [42, 487] on div at bounding box center [41, 491] width 30 height 38
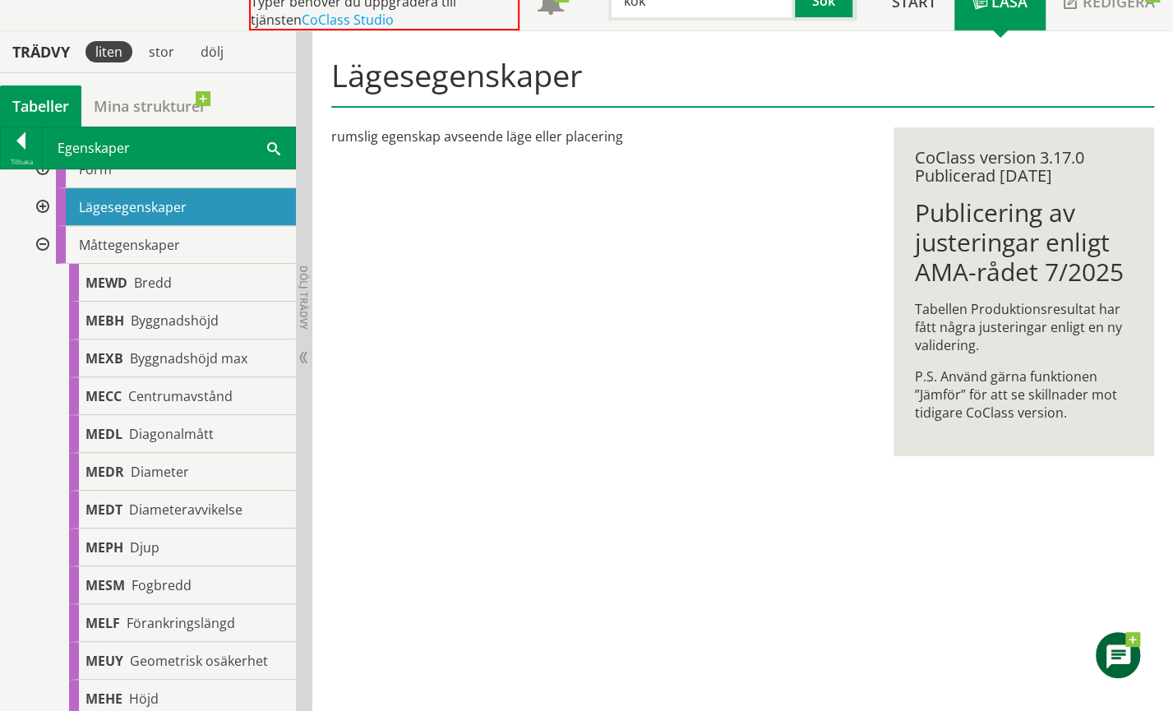
scroll to position [164, 0]
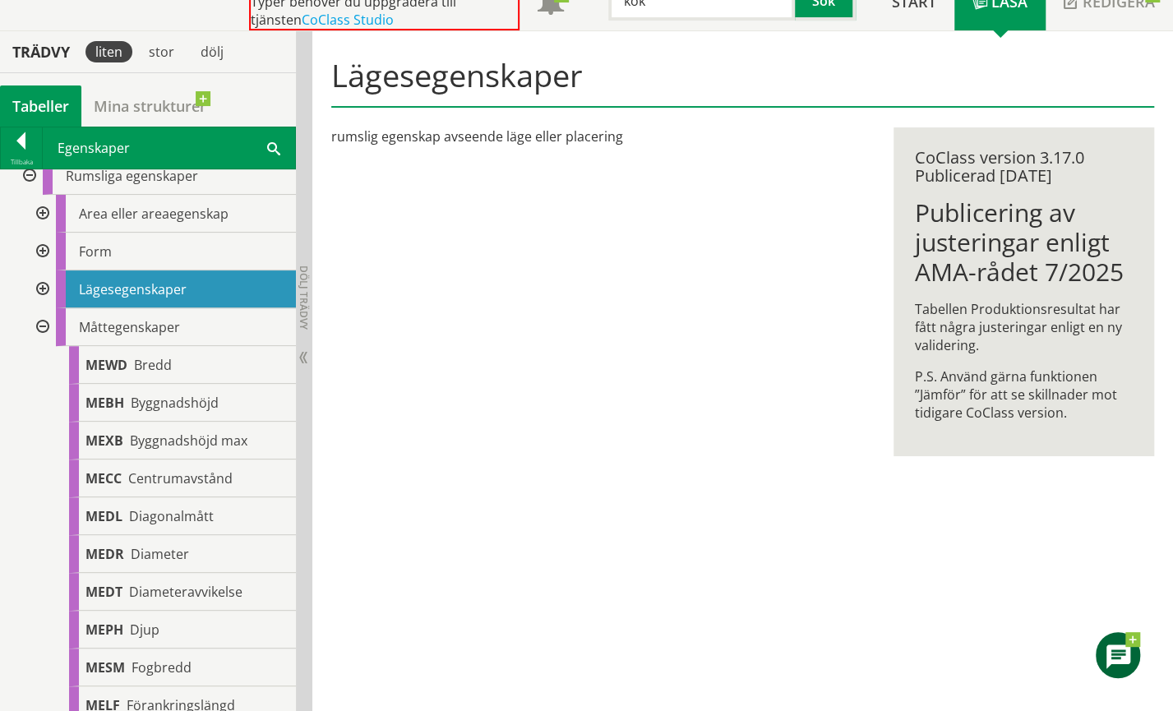
click at [43, 323] on div at bounding box center [41, 327] width 30 height 38
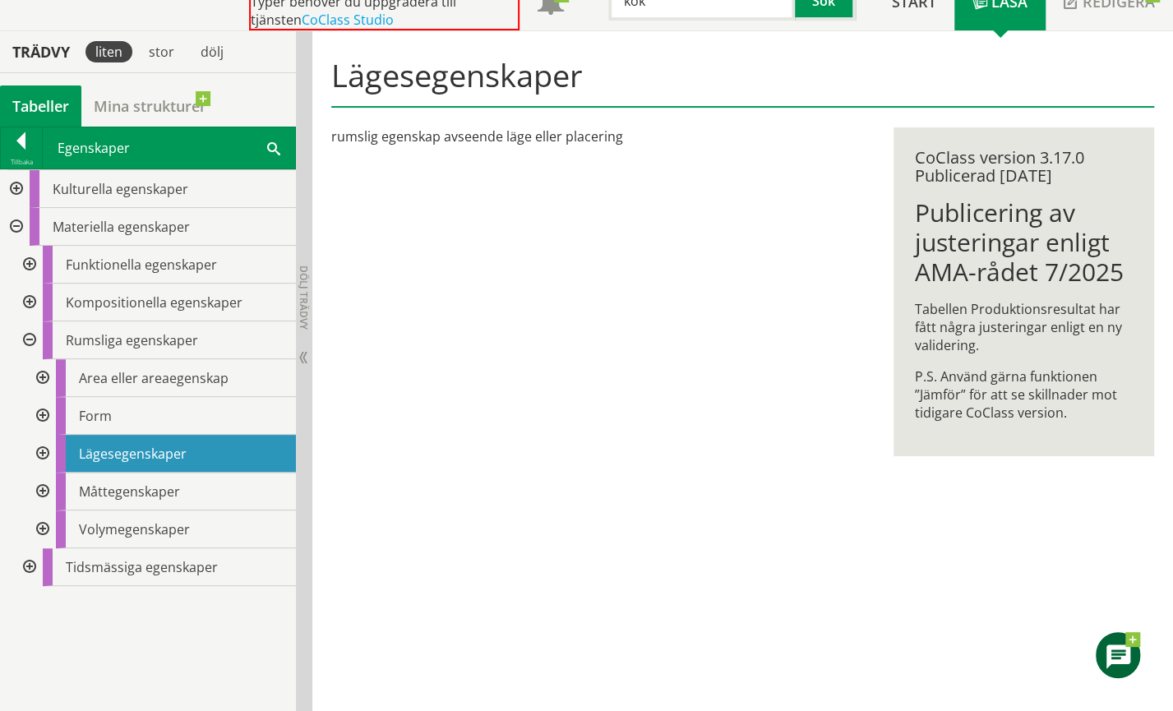
scroll to position [0, 0]
click at [42, 487] on div at bounding box center [41, 491] width 30 height 38
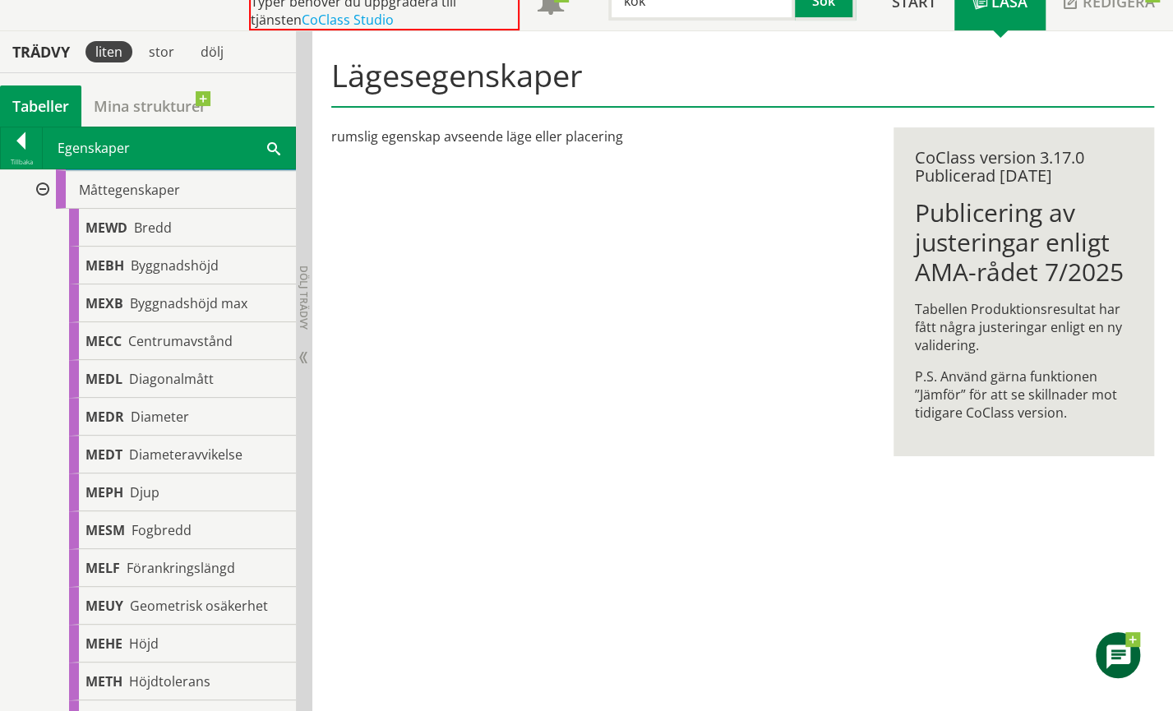
scroll to position [55, 0]
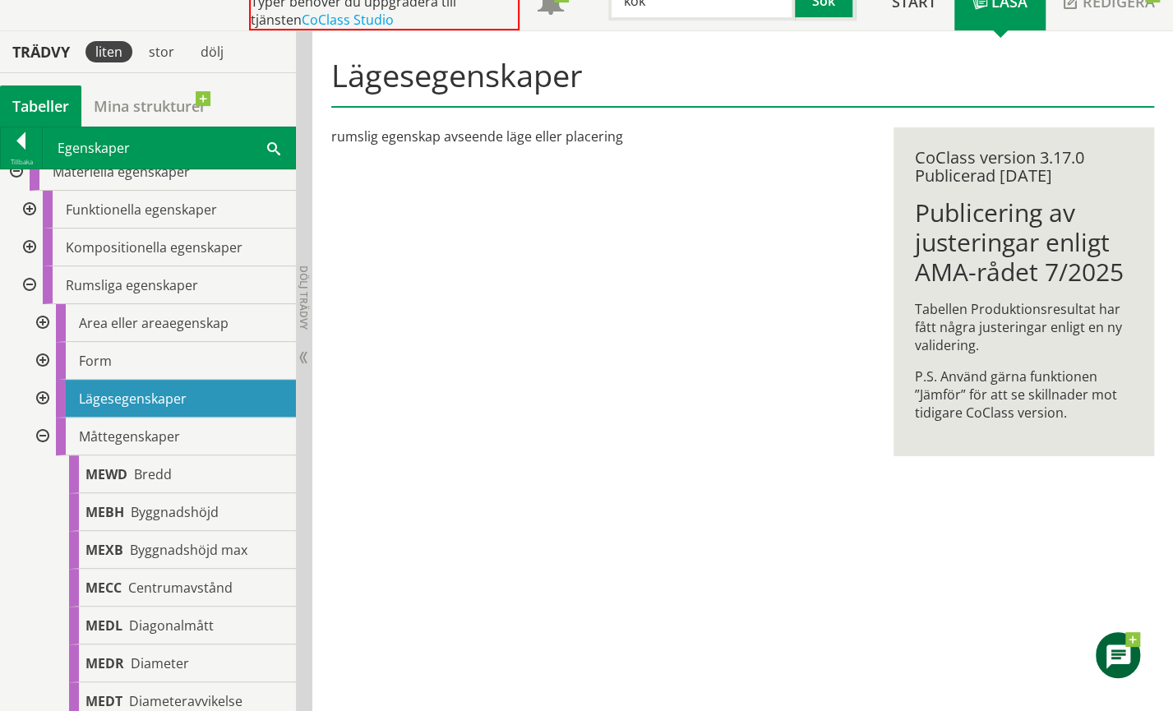
click at [42, 432] on div at bounding box center [41, 436] width 30 height 38
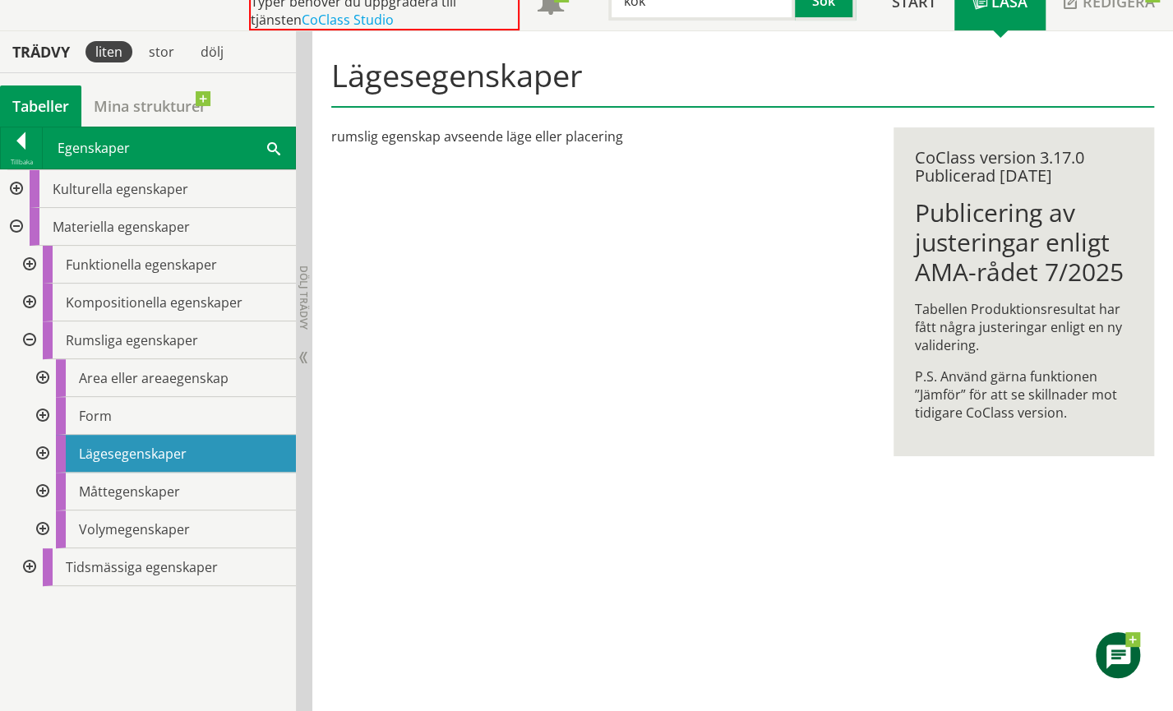
scroll to position [0, 0]
click at [43, 523] on div at bounding box center [41, 529] width 30 height 38
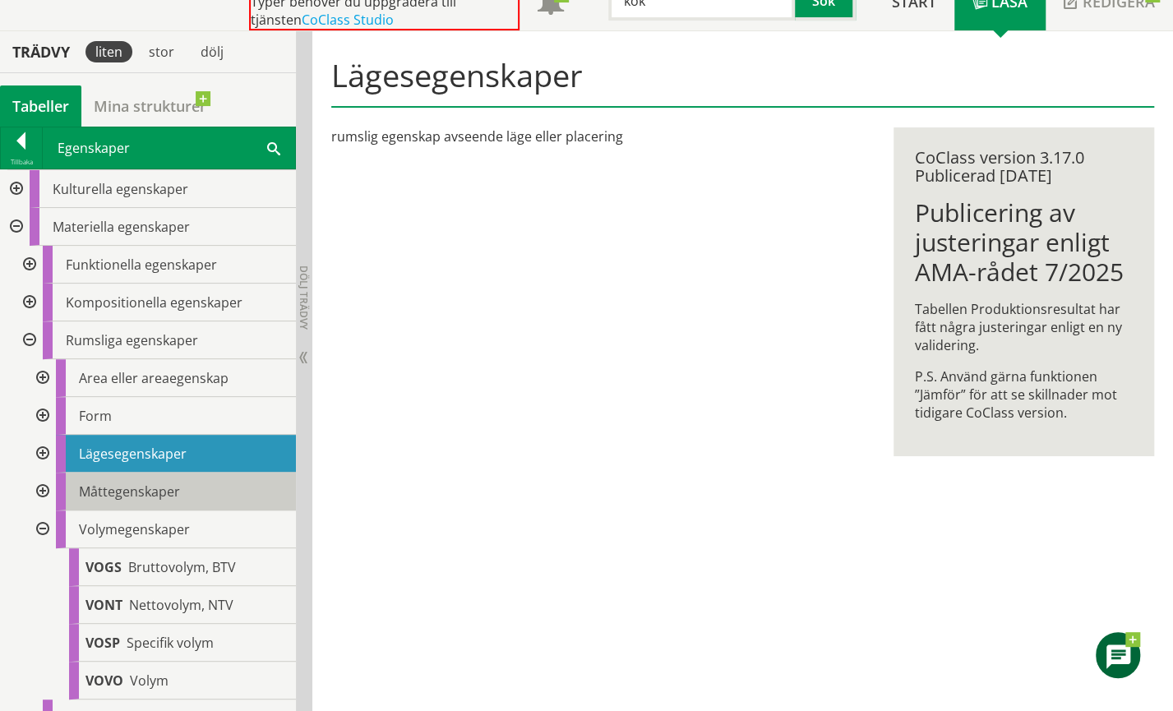
scroll to position [25, 0]
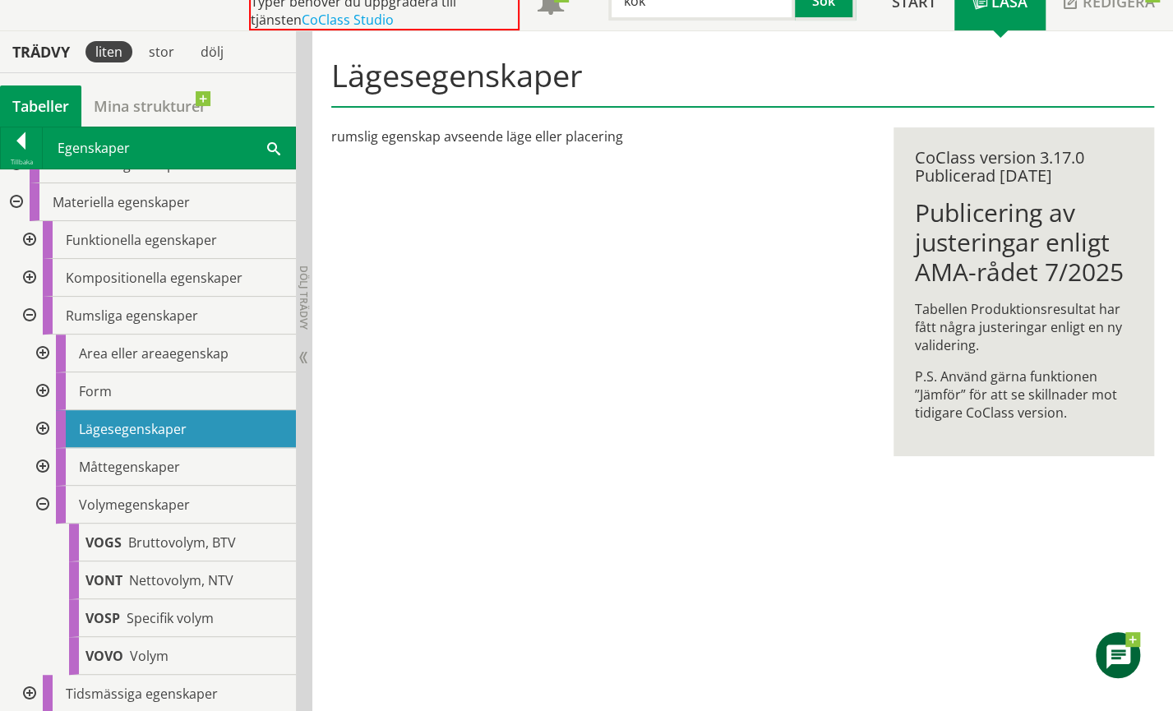
click at [39, 502] on div at bounding box center [41, 505] width 30 height 38
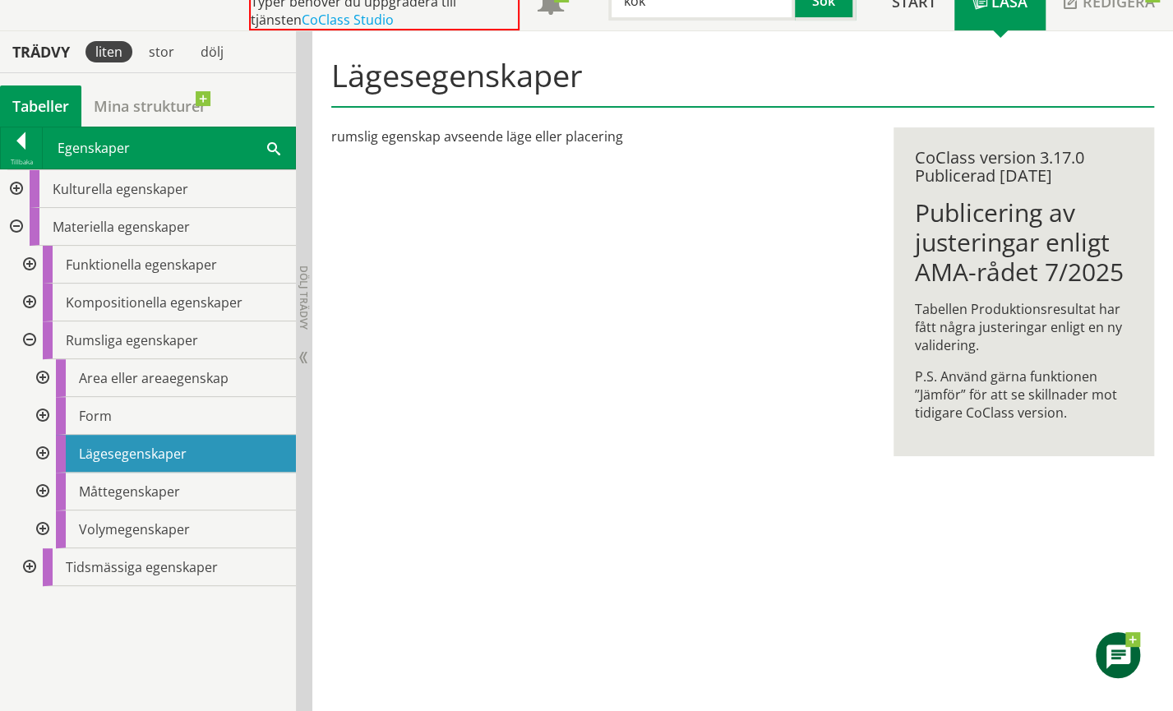
scroll to position [0, 0]
click at [117, 341] on span "Rumsliga egenskaper" at bounding box center [132, 340] width 132 height 18
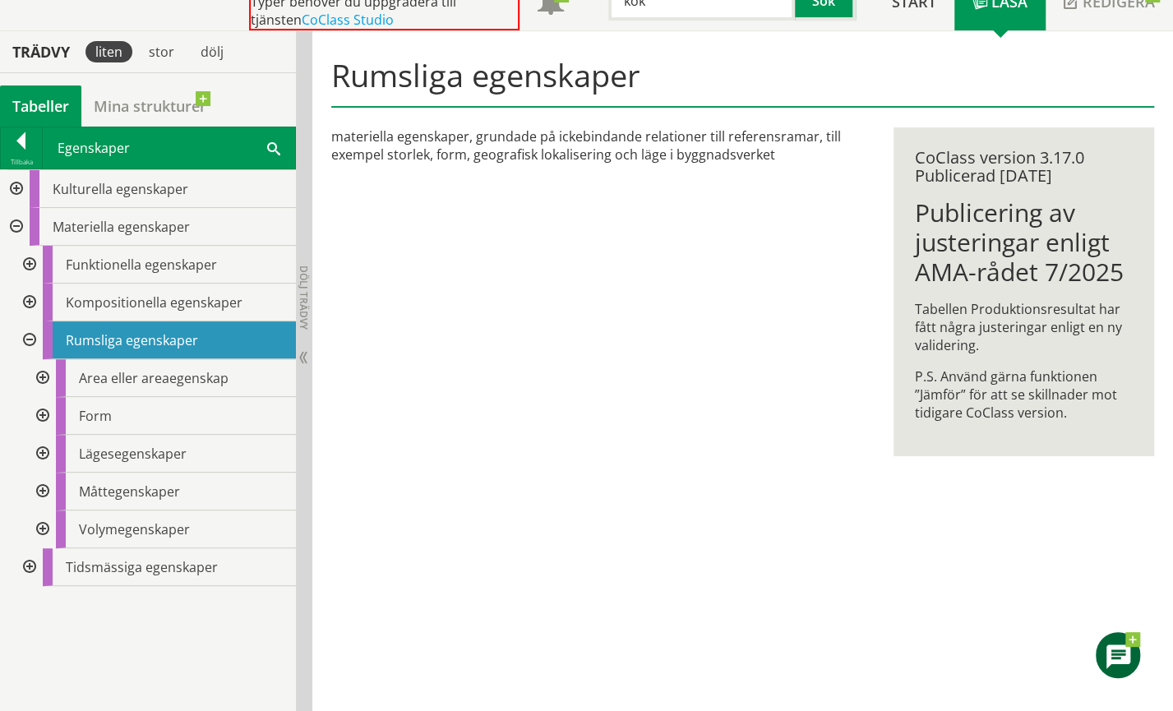
click at [28, 336] on div at bounding box center [28, 340] width 30 height 38
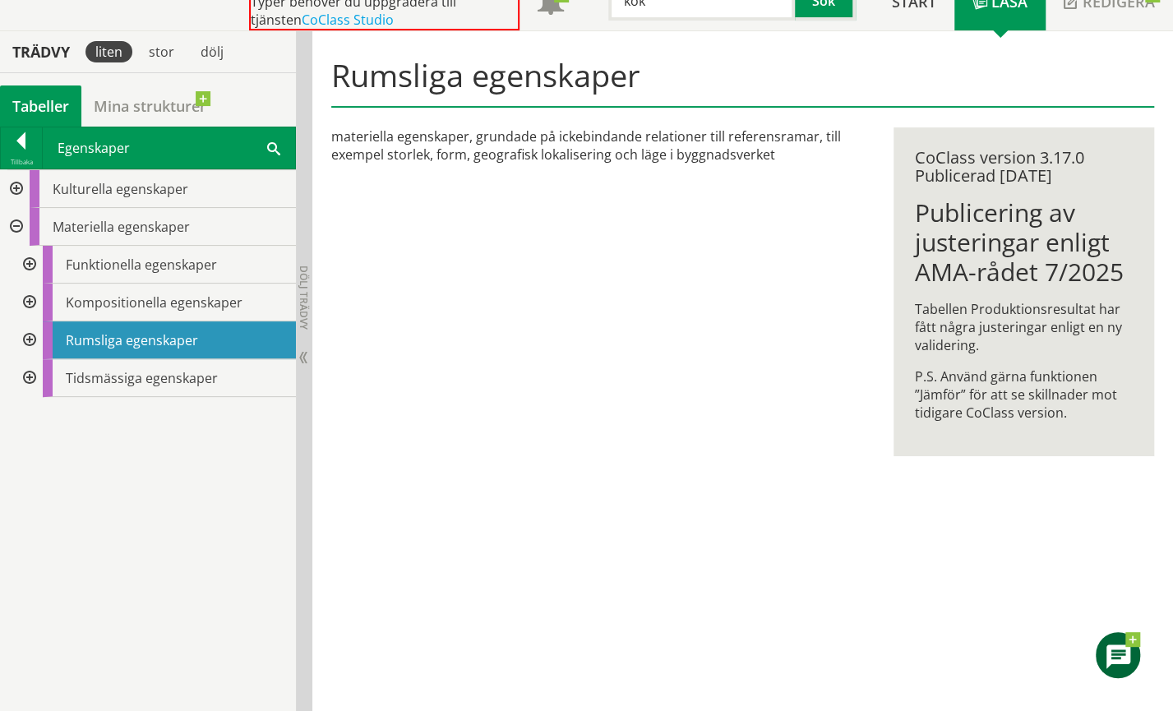
click at [26, 297] on div at bounding box center [28, 302] width 30 height 38
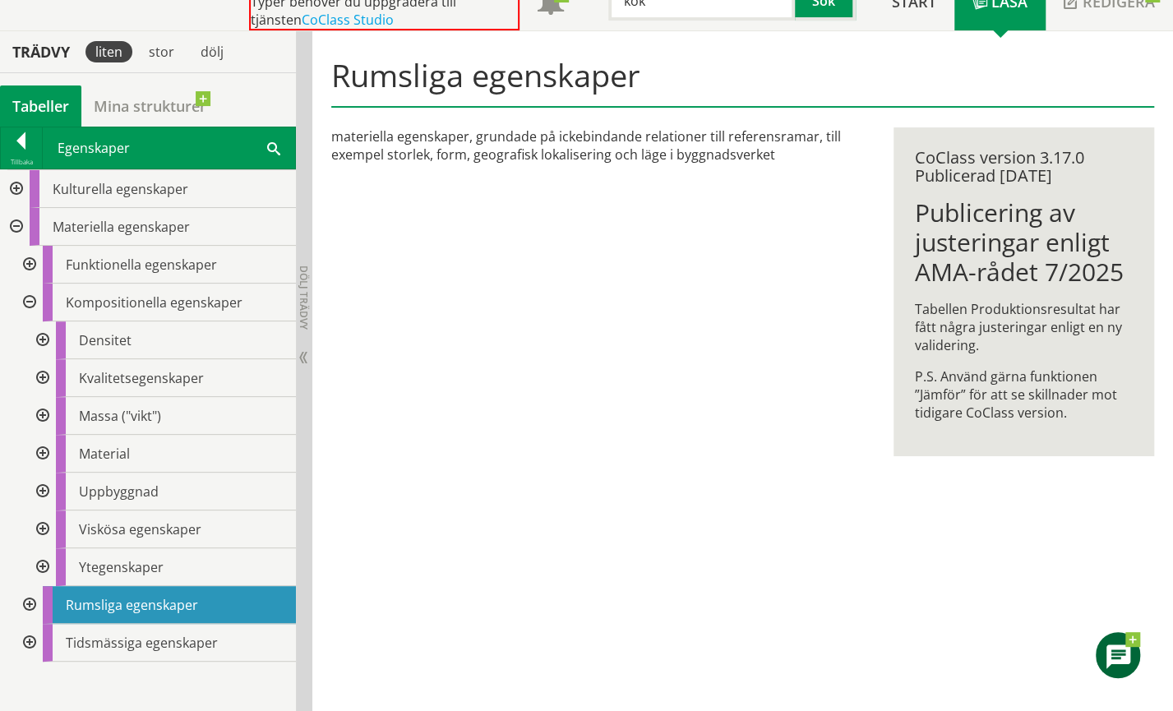
click at [30, 297] on div at bounding box center [28, 302] width 30 height 38
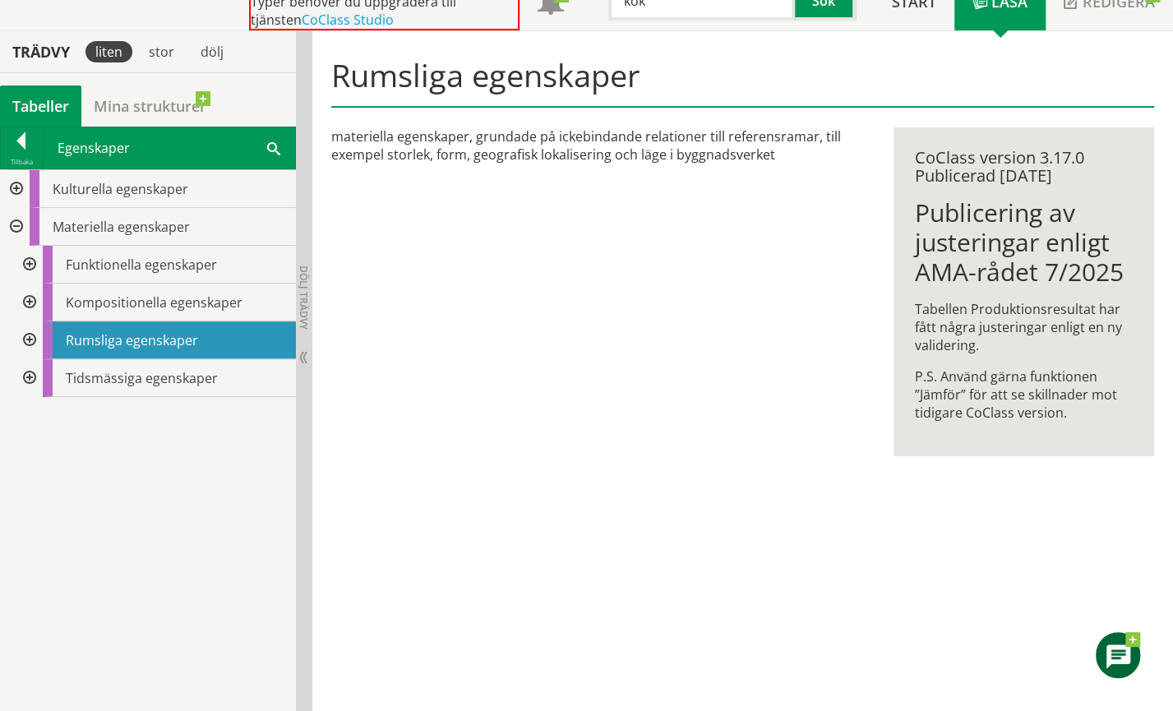
click at [31, 373] on div at bounding box center [28, 378] width 30 height 38
click at [44, 410] on div at bounding box center [41, 416] width 30 height 38
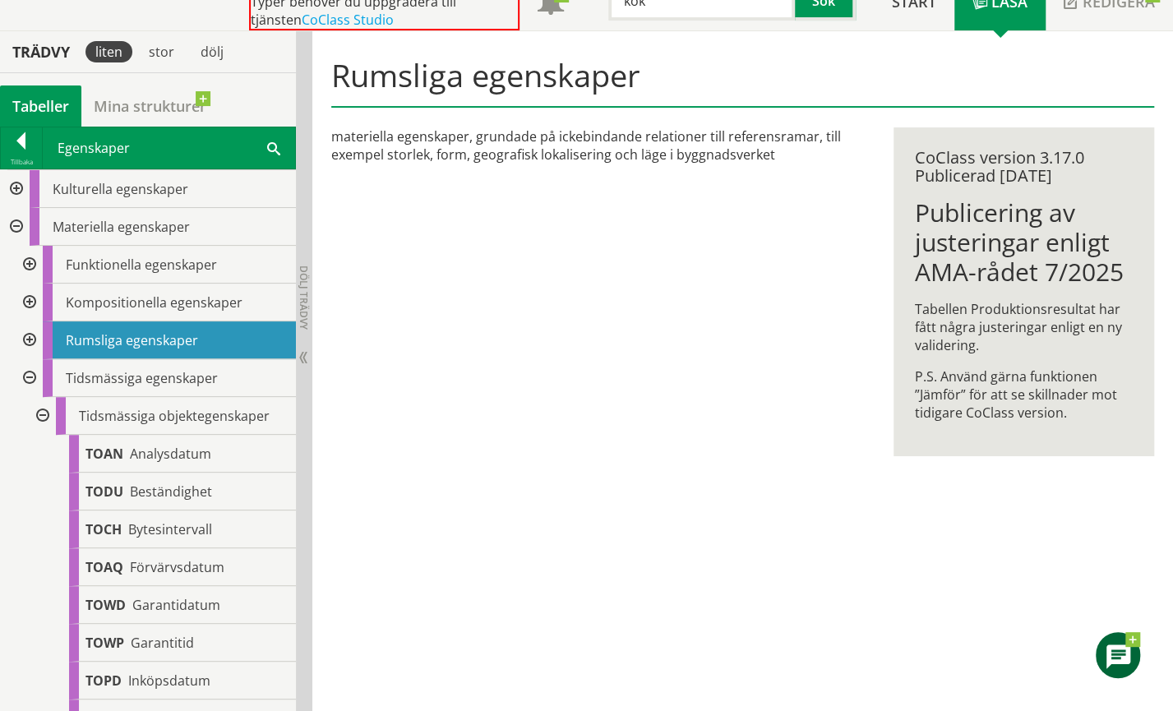
click at [41, 410] on div at bounding box center [41, 416] width 30 height 38
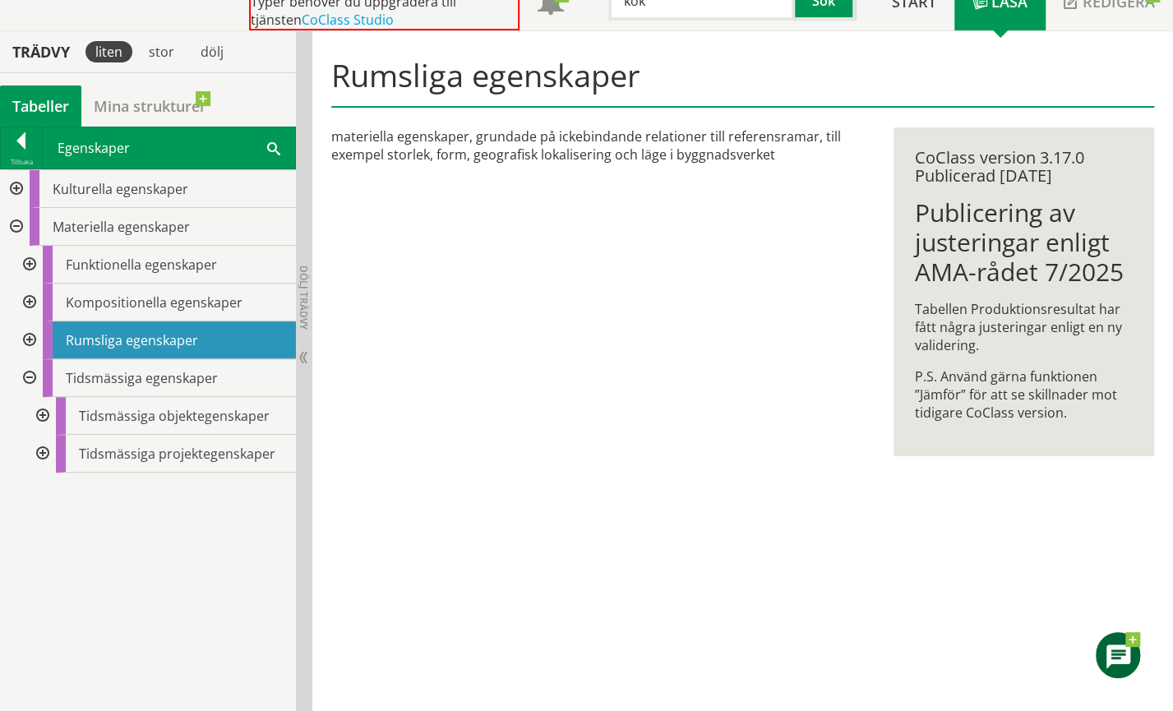
click at [42, 446] on div at bounding box center [41, 454] width 30 height 38
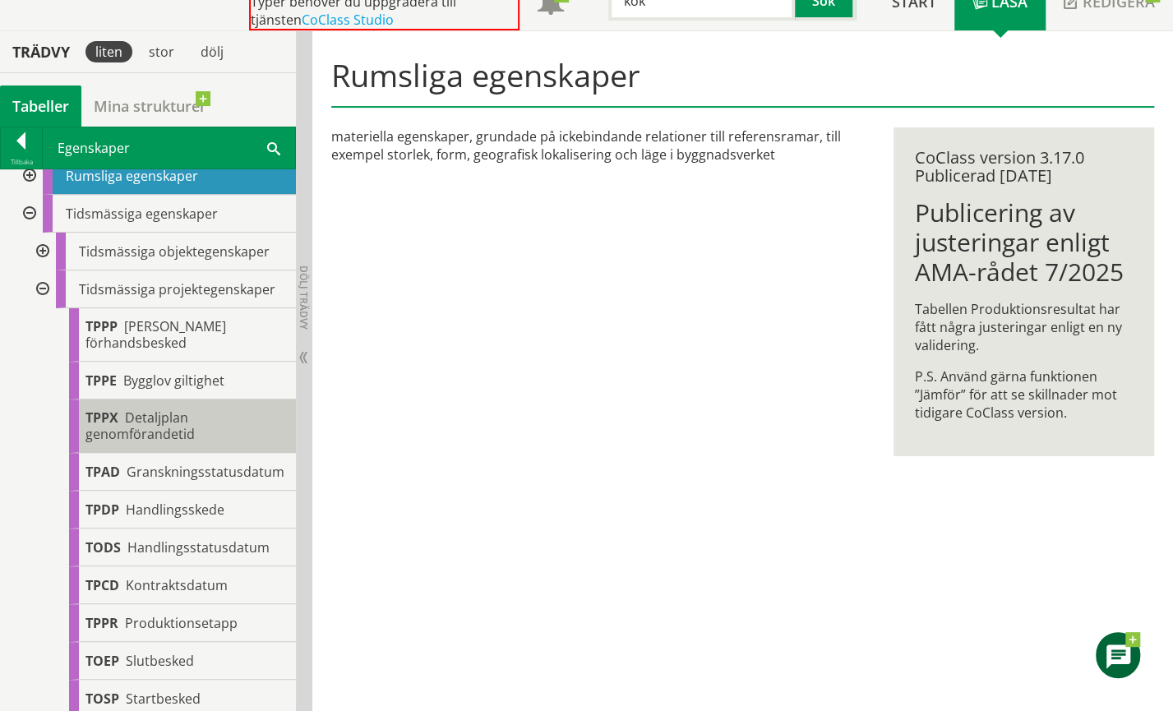
scroll to position [168, 0]
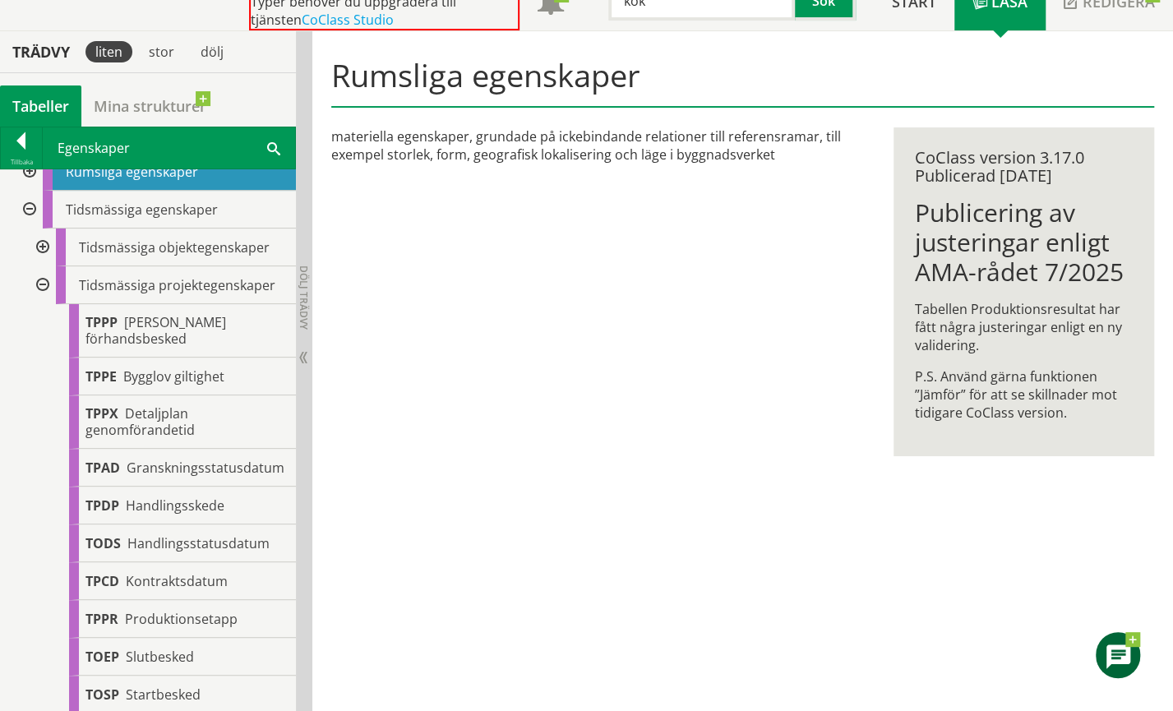
click at [44, 281] on div at bounding box center [41, 285] width 30 height 38
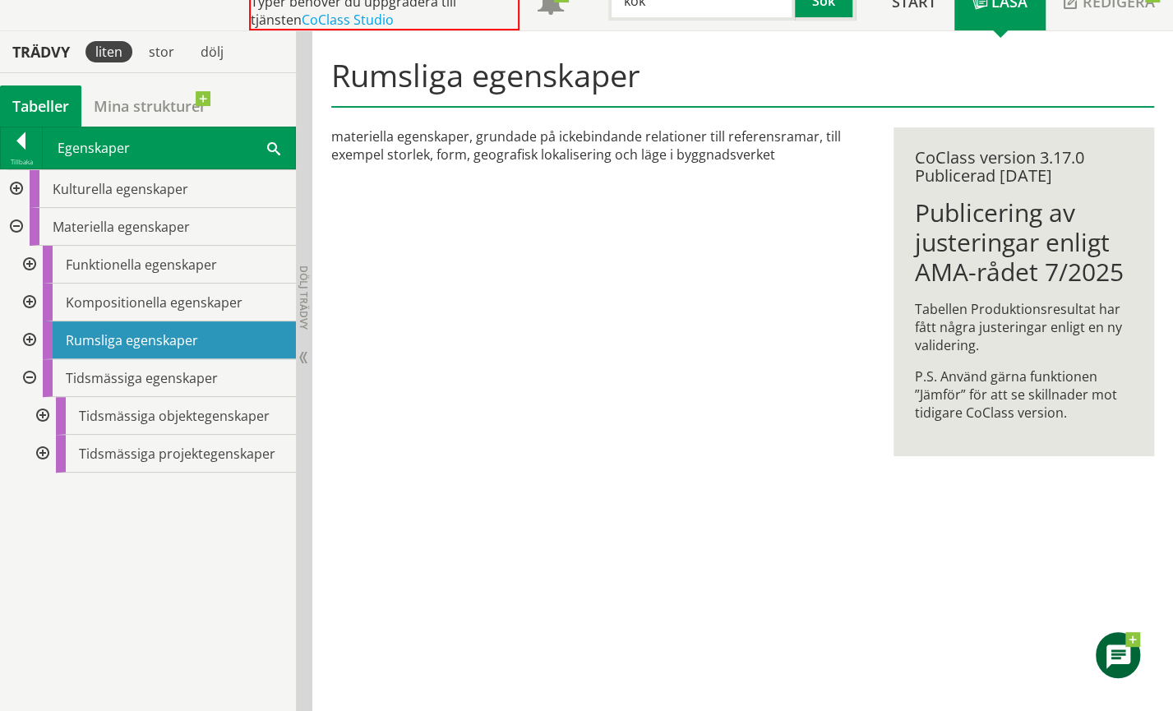
click at [28, 376] on div at bounding box center [28, 378] width 30 height 38
click at [25, 259] on div at bounding box center [28, 265] width 30 height 38
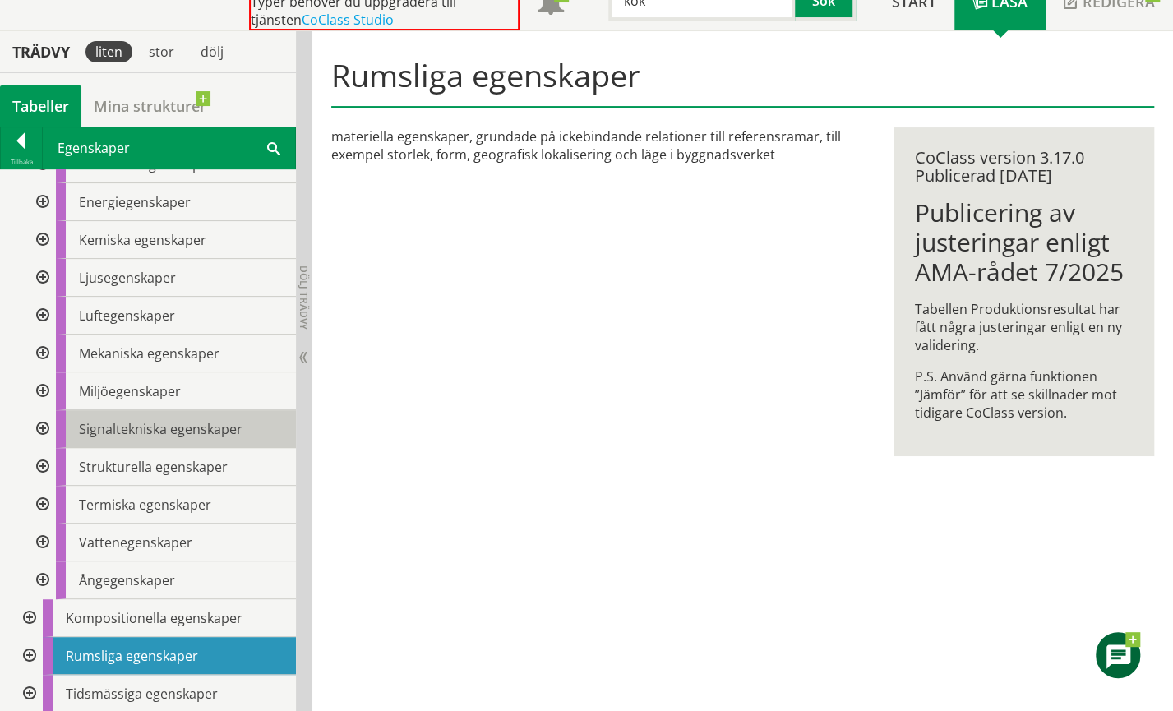
scroll to position [207, 0]
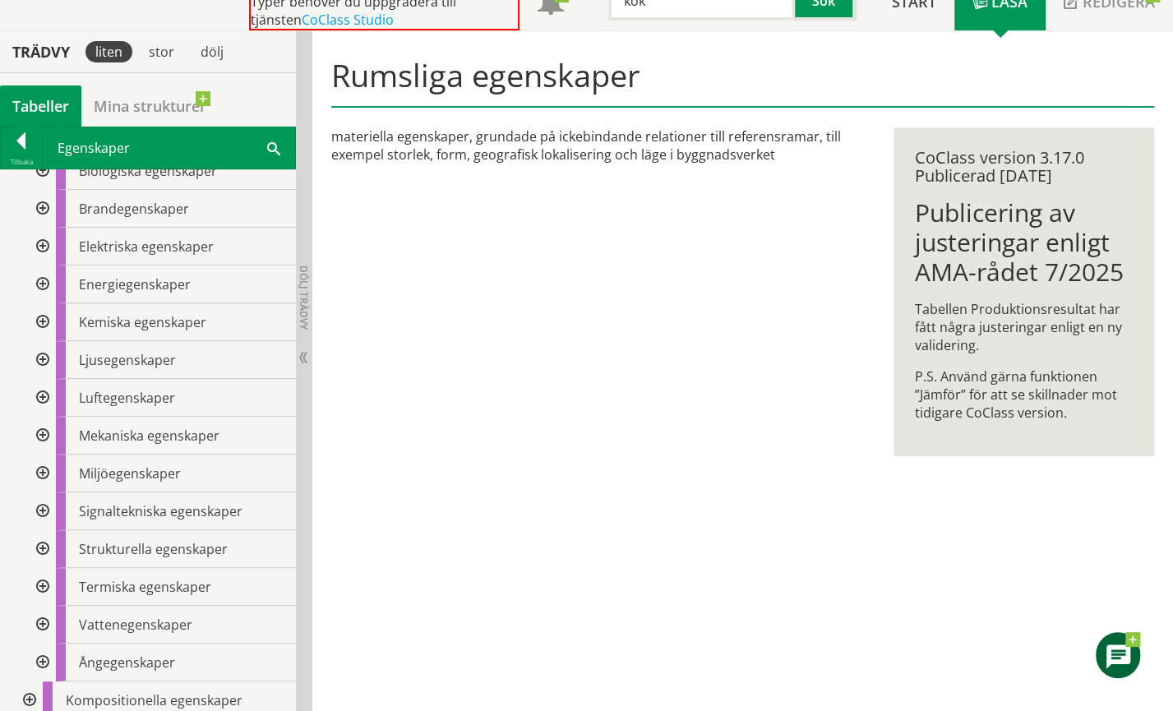
click at [39, 354] on div at bounding box center [41, 360] width 30 height 38
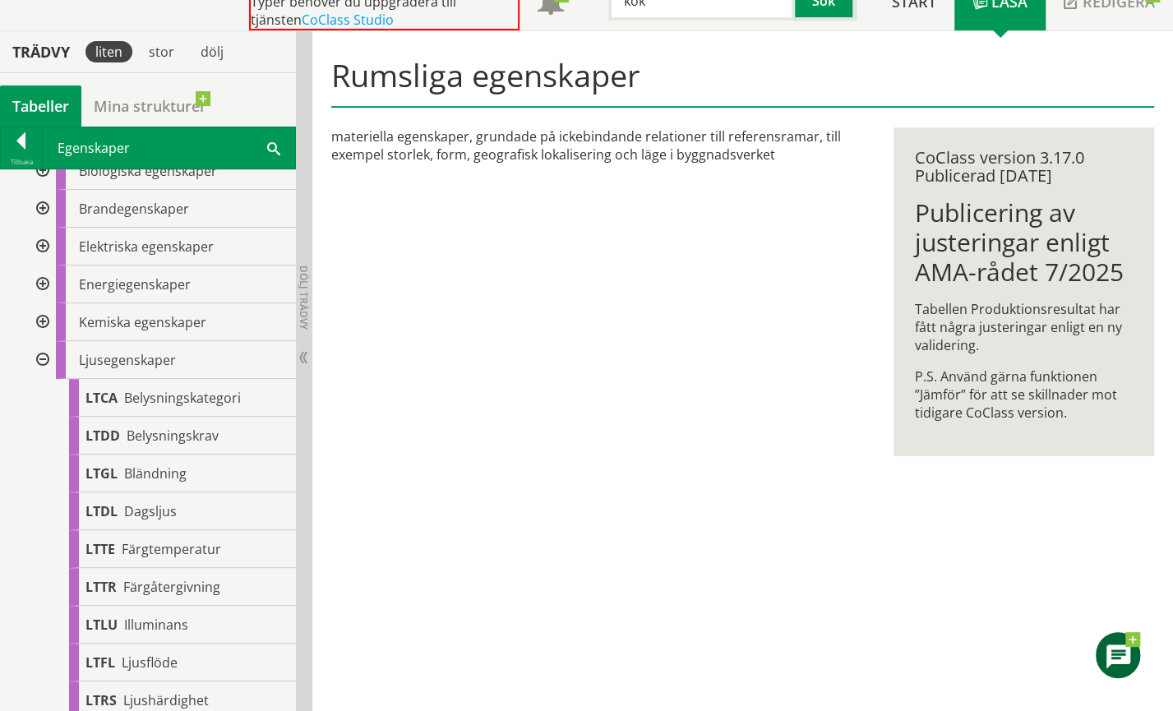
click at [41, 353] on div at bounding box center [41, 360] width 30 height 38
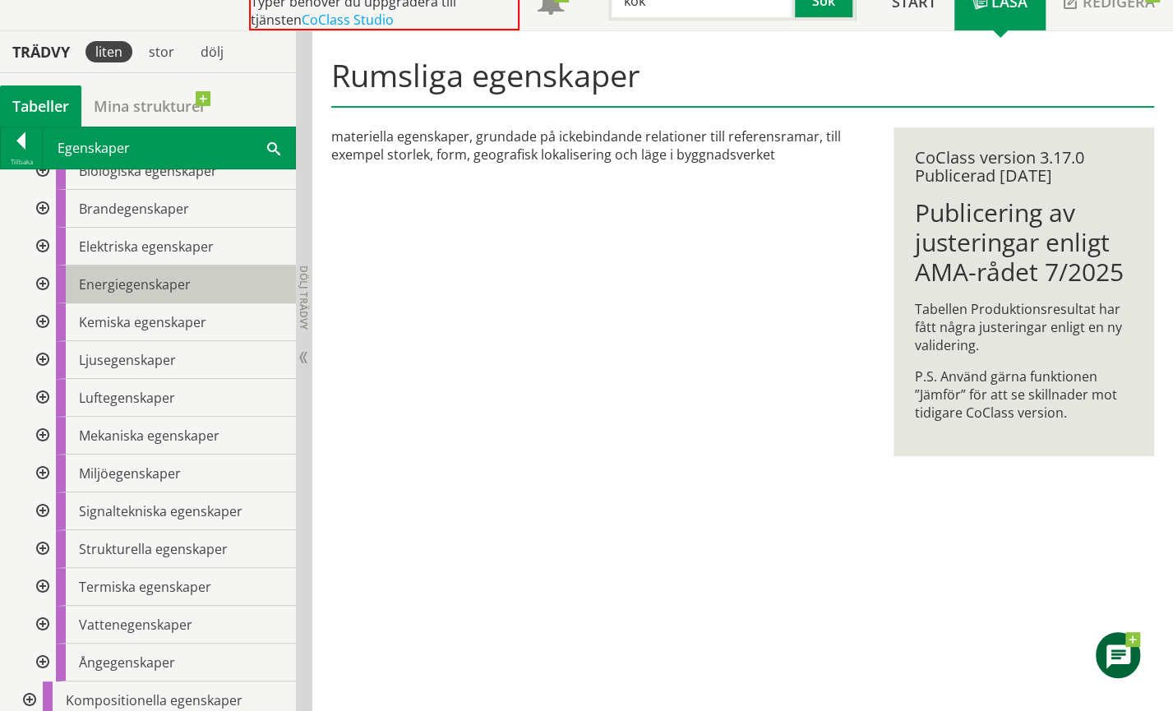
scroll to position [125, 0]
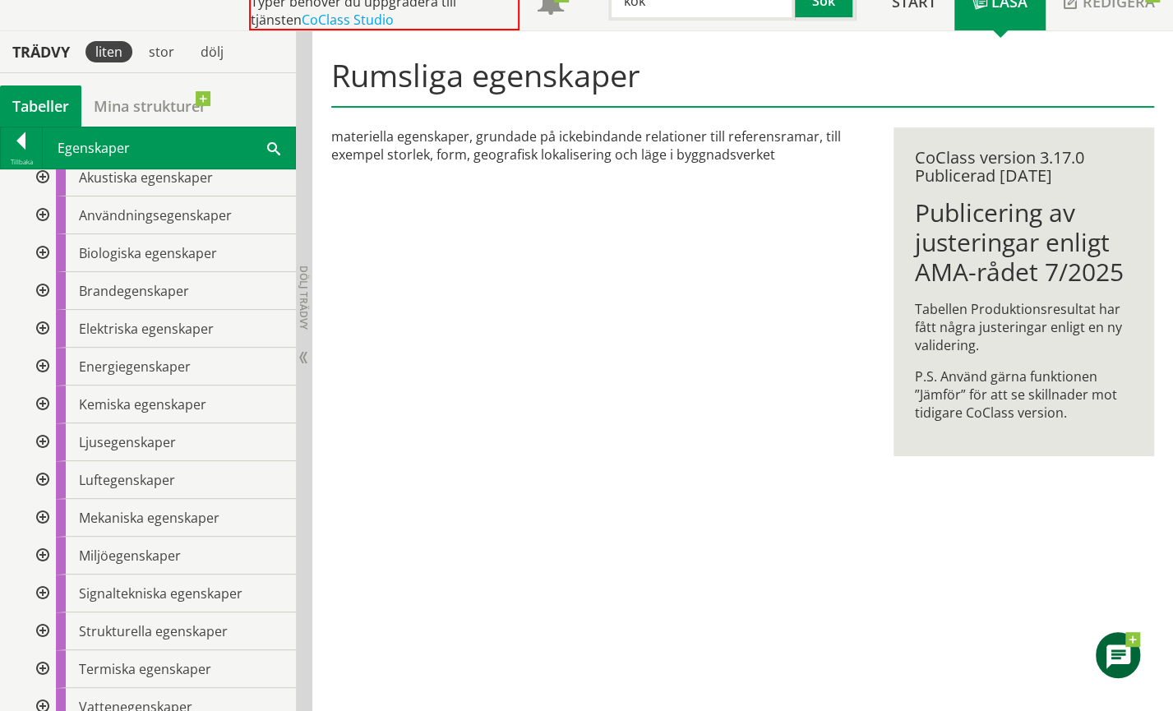
click at [46, 250] on div at bounding box center [41, 253] width 30 height 38
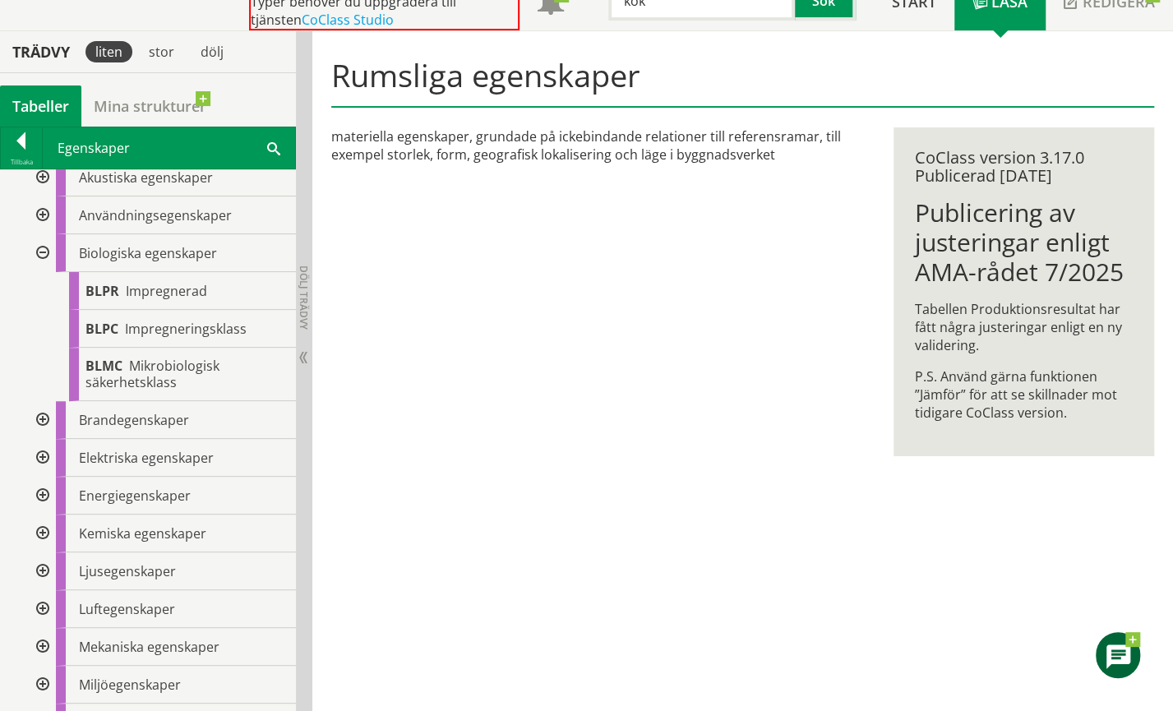
click at [46, 250] on div at bounding box center [41, 253] width 30 height 38
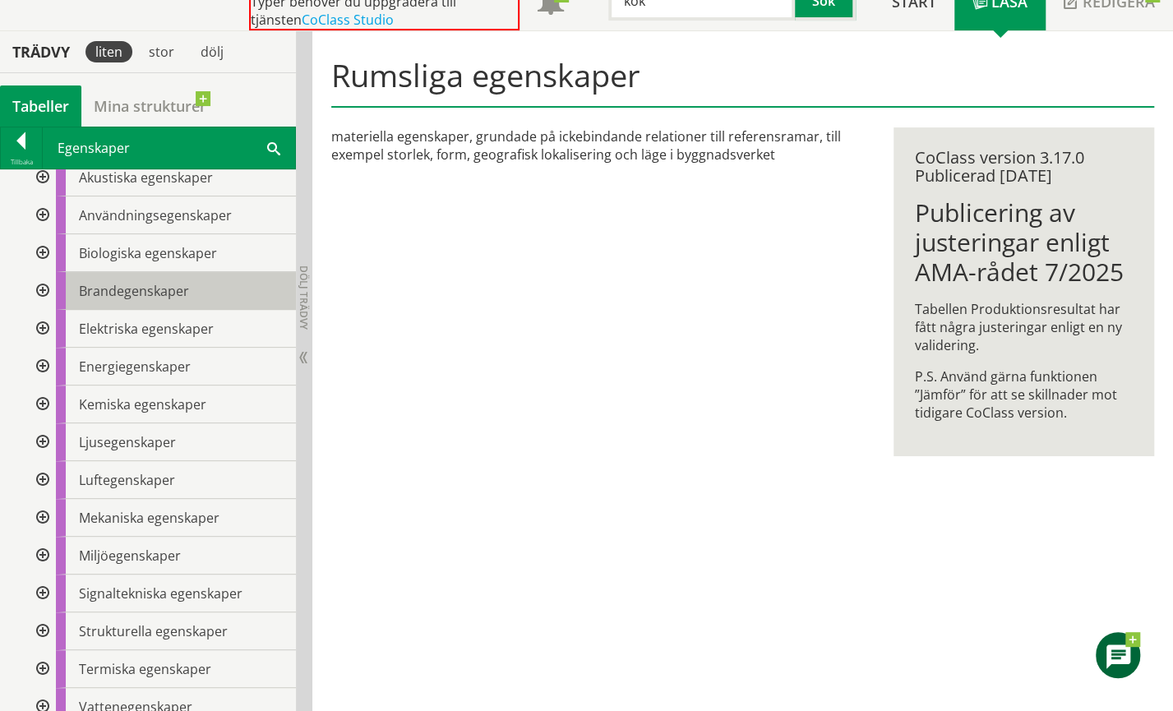
scroll to position [43, 0]
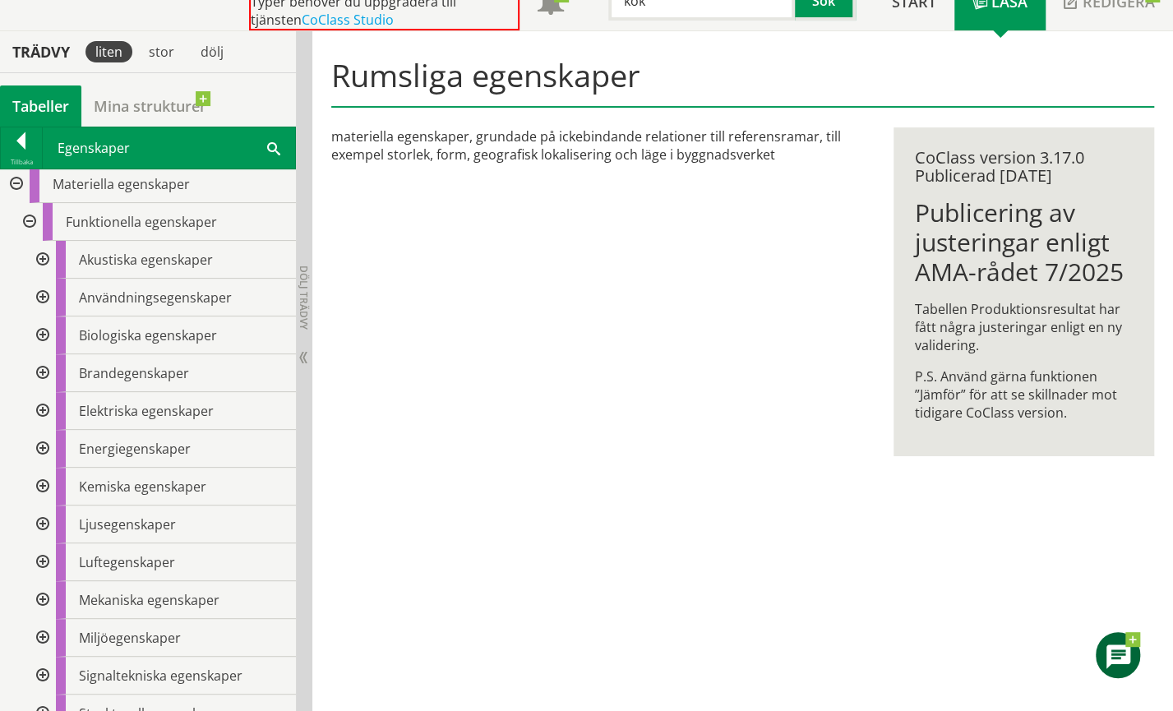
click at [48, 293] on div at bounding box center [41, 298] width 30 height 38
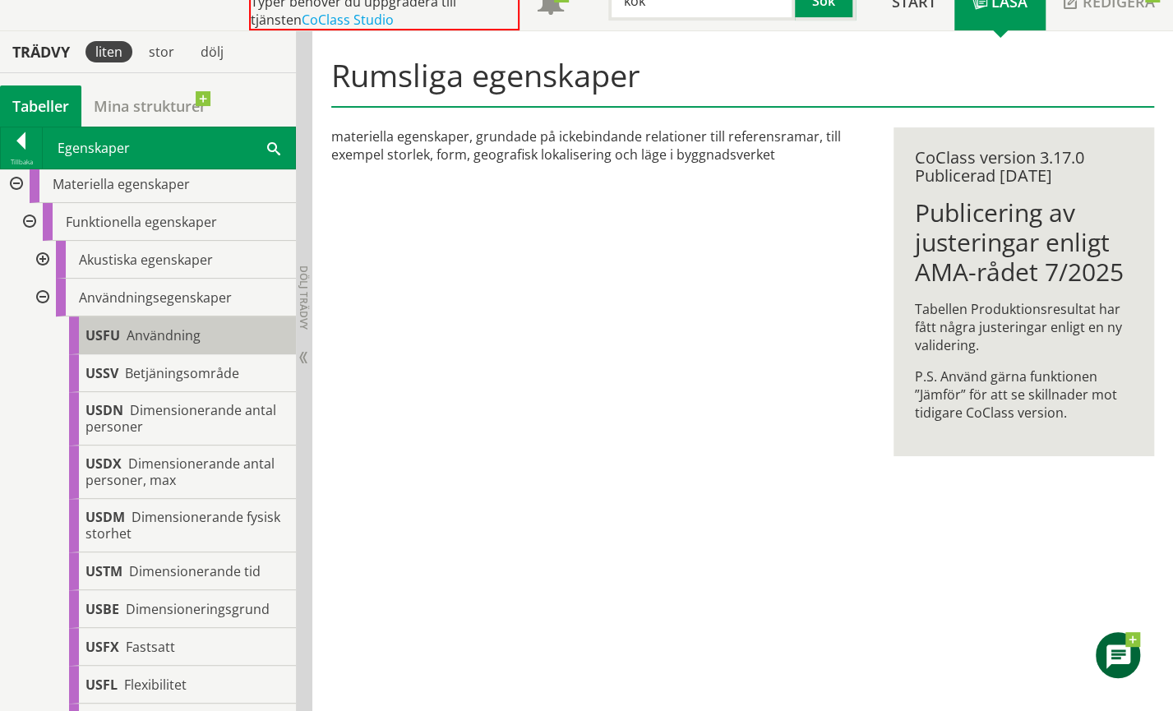
click at [186, 334] on span "Användning" at bounding box center [164, 335] width 74 height 18
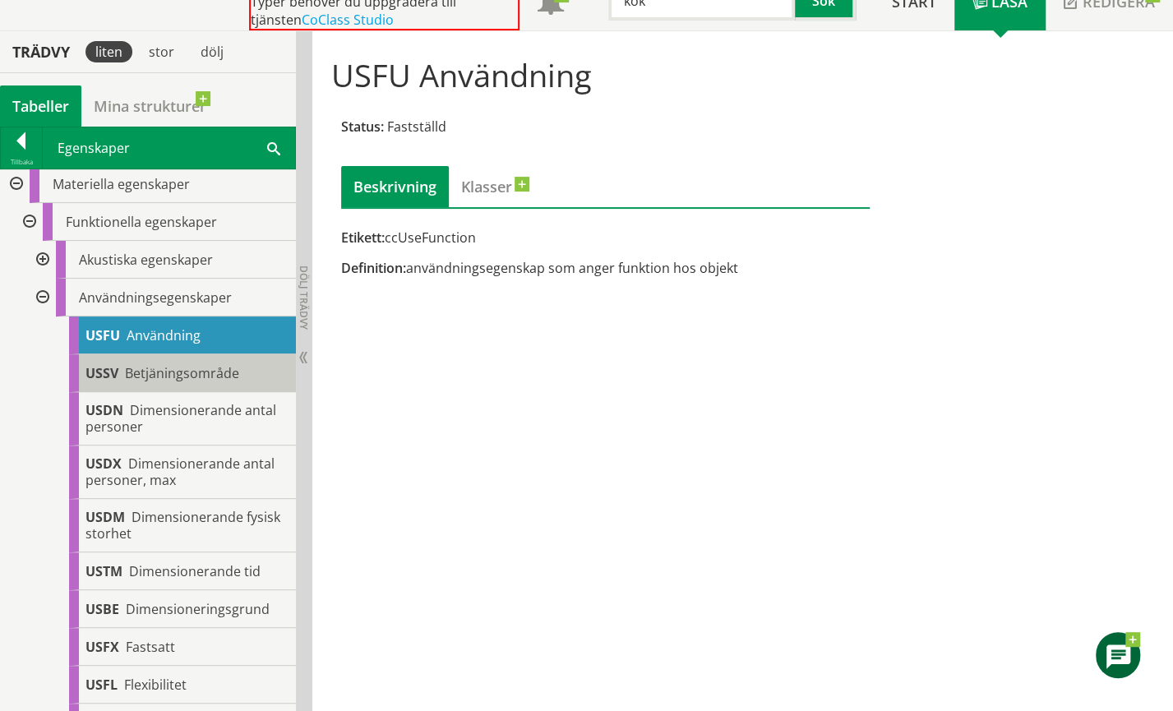
click at [196, 373] on span "Betjäningsområde" at bounding box center [182, 373] width 114 height 18
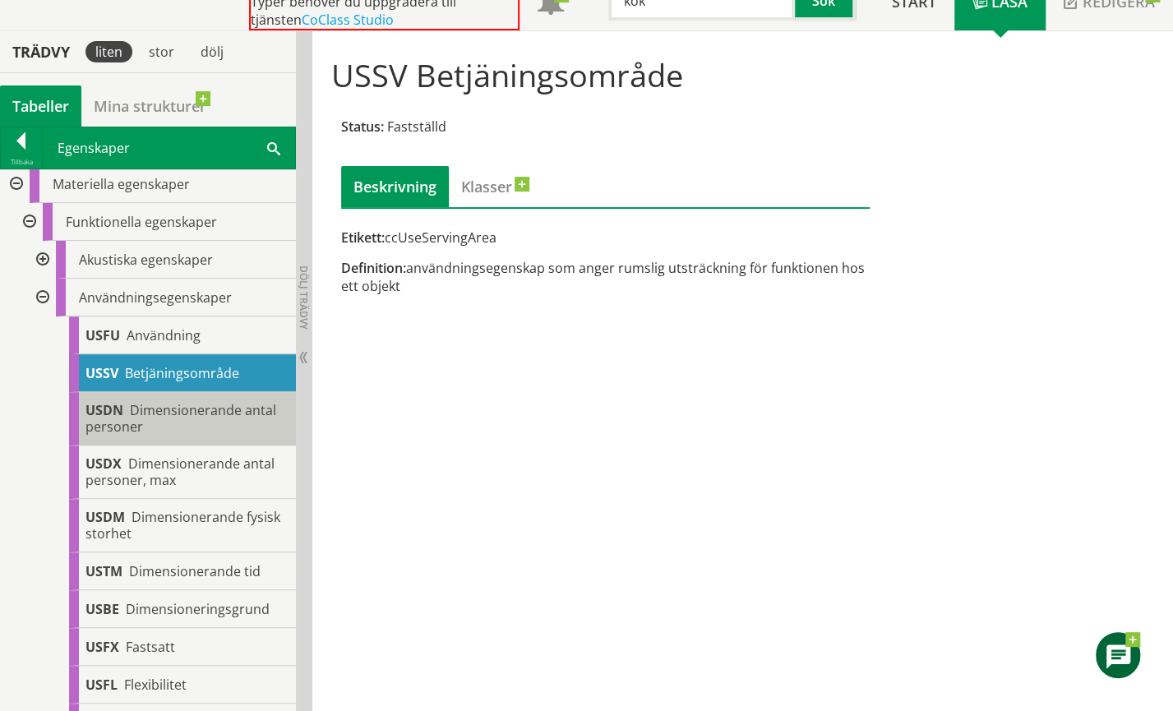
click at [193, 408] on span "Dimensionerande antal personer" at bounding box center [180, 418] width 191 height 35
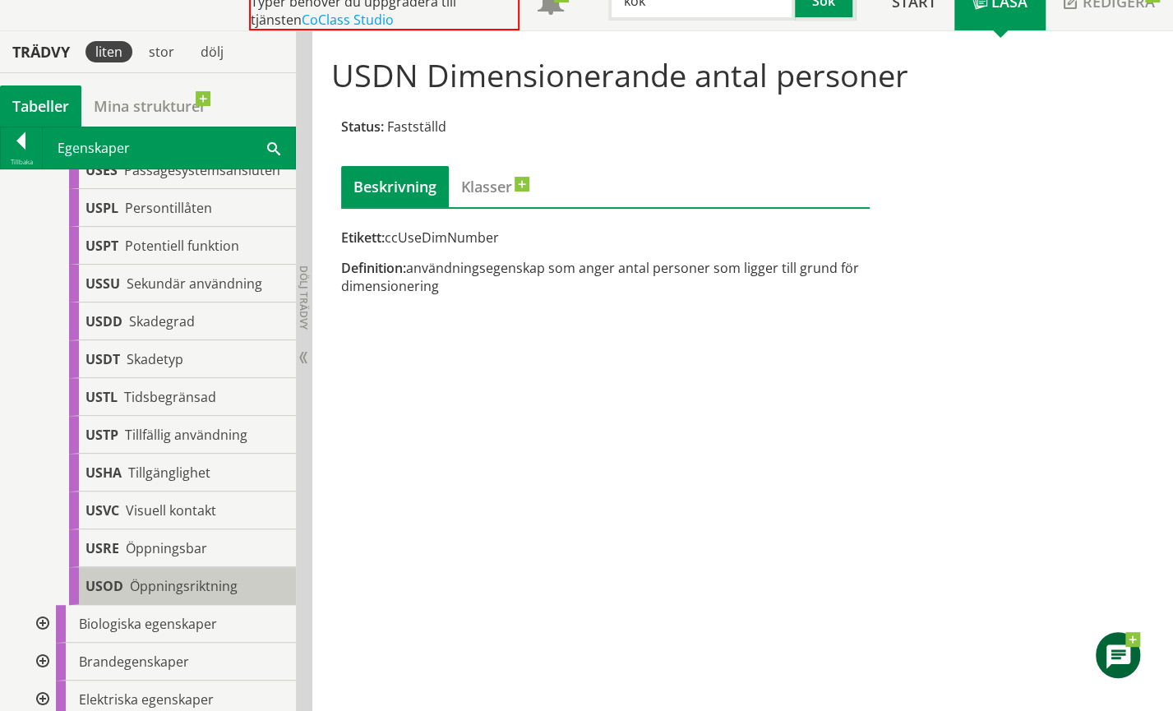
scroll to position [1193, 0]
